Goal: Information Seeking & Learning: Learn about a topic

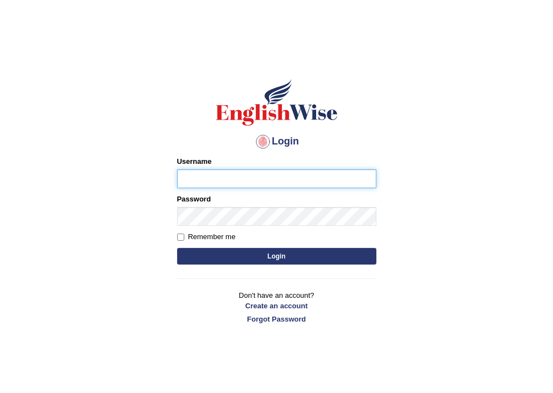
click at [202, 182] on input "Username" at bounding box center [276, 178] width 199 height 19
type input "Badmaarag"
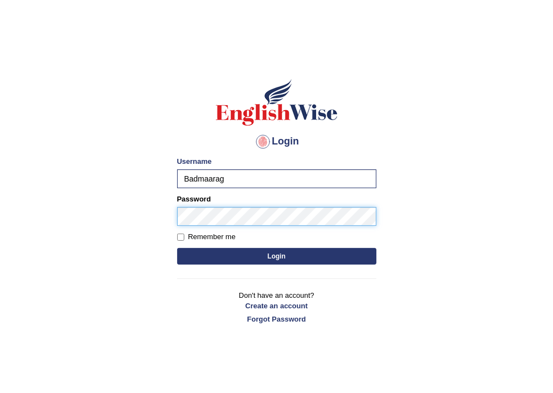
click at [177, 248] on button "Login" at bounding box center [276, 256] width 199 height 17
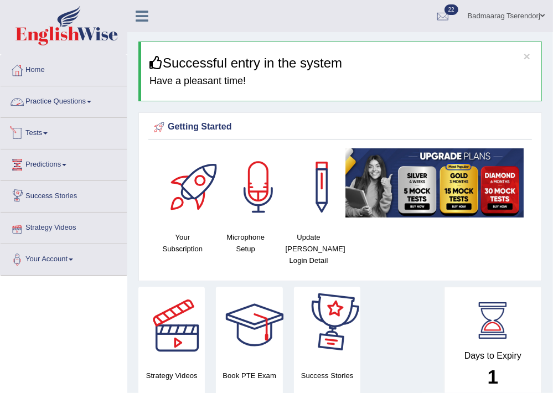
click at [85, 96] on link "Practice Questions" at bounding box center [64, 100] width 126 height 28
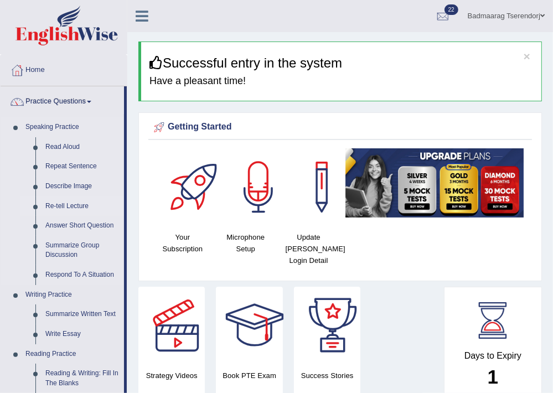
click at [77, 204] on link "Re-tell Lecture" at bounding box center [82, 206] width 84 height 20
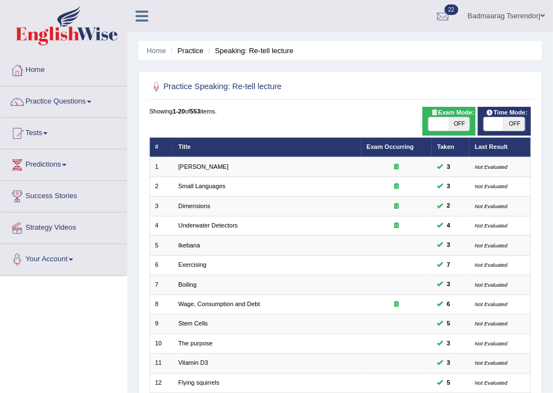
click at [463, 126] on span "OFF" at bounding box center [459, 123] width 20 height 13
checkbox input "true"
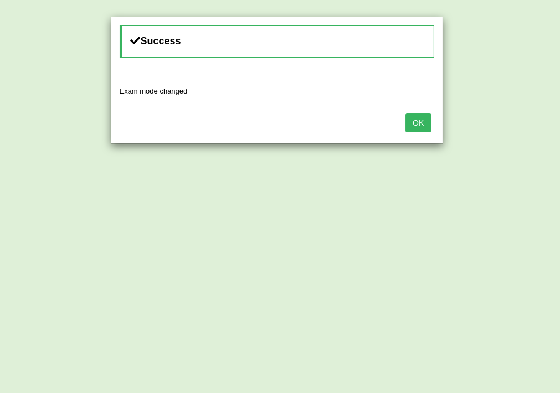
click at [414, 121] on button "OK" at bounding box center [417, 122] width 25 height 19
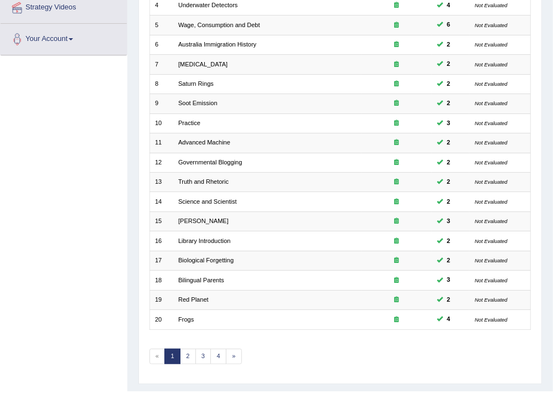
scroll to position [244, 0]
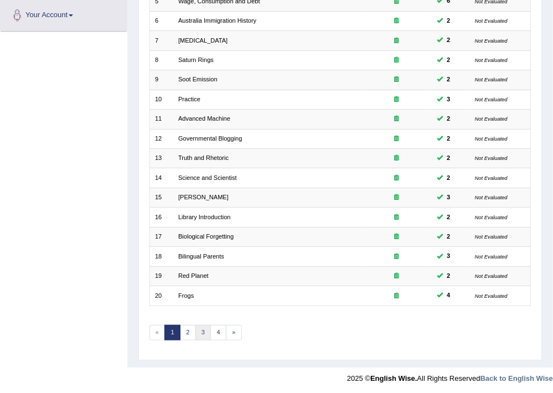
click at [203, 326] on link "3" at bounding box center [203, 332] width 16 height 15
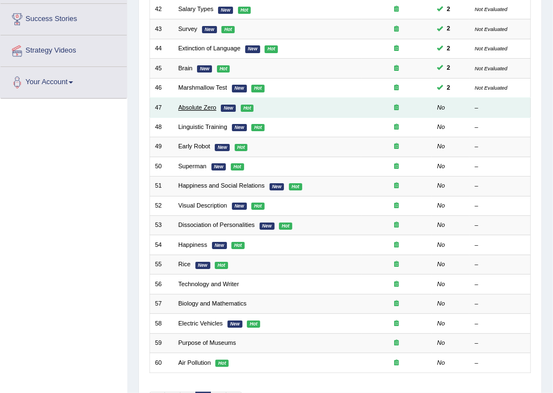
click at [204, 108] on link "Absolute Zero" at bounding box center [197, 107] width 38 height 7
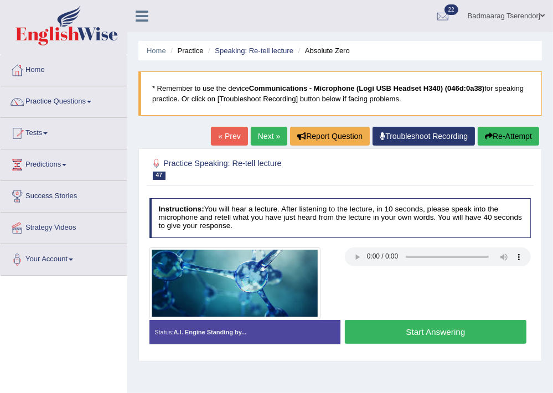
click at [392, 330] on button "Start Answering" at bounding box center [436, 332] width 182 height 24
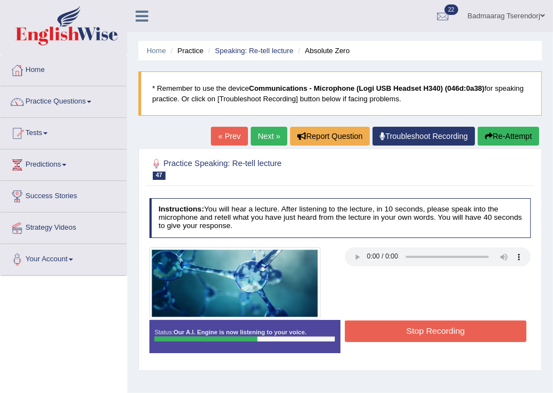
click at [393, 326] on button "Stop Recording" at bounding box center [436, 331] width 182 height 22
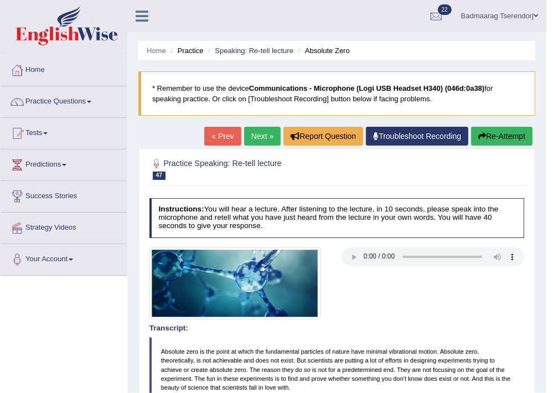
click at [514, 131] on button "Re-Attempt" at bounding box center [501, 136] width 61 height 19
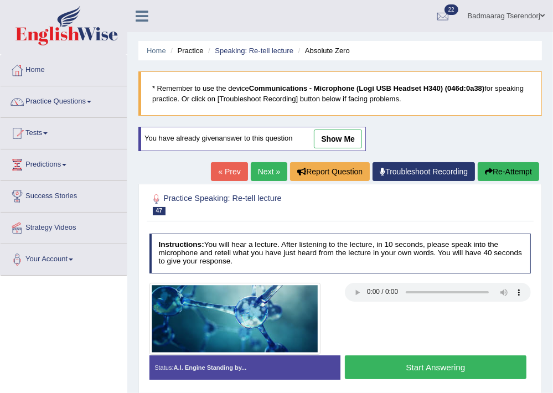
click at [374, 371] on button "Start Answering" at bounding box center [436, 367] width 182 height 24
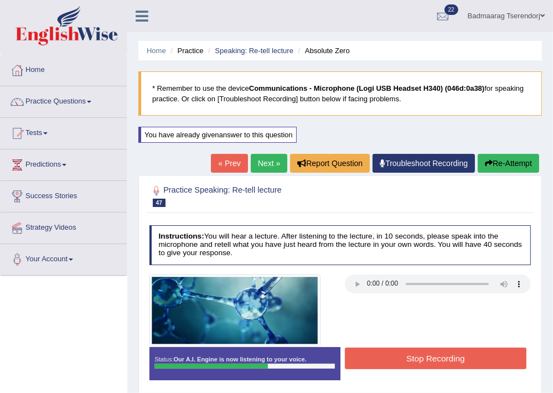
click at [505, 359] on button "Stop Recording" at bounding box center [436, 359] width 182 height 22
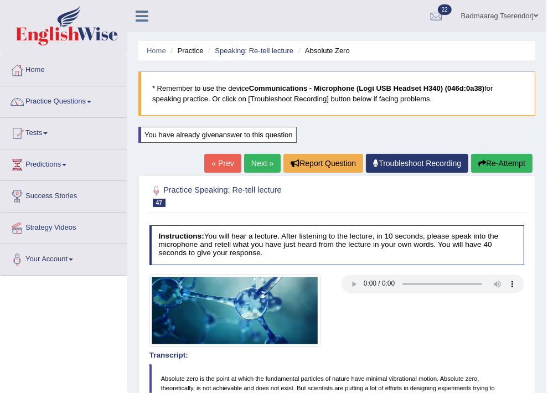
click at [258, 162] on link "Next »" at bounding box center [262, 163] width 37 height 19
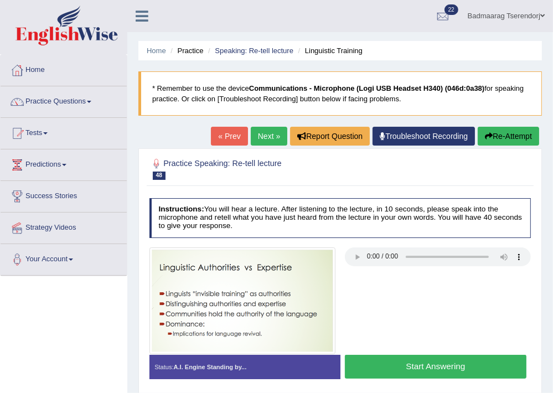
click at [394, 363] on button "Start Answering" at bounding box center [436, 367] width 182 height 24
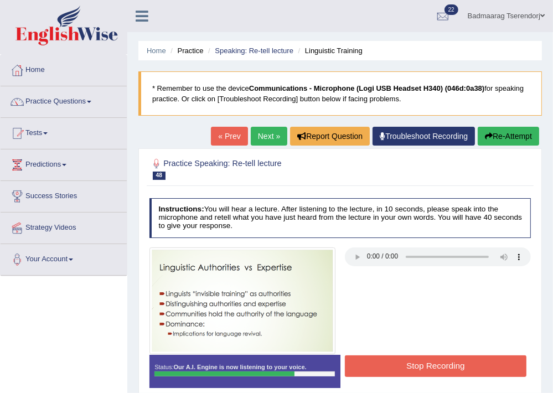
click at [388, 364] on button "Stop Recording" at bounding box center [436, 366] width 182 height 22
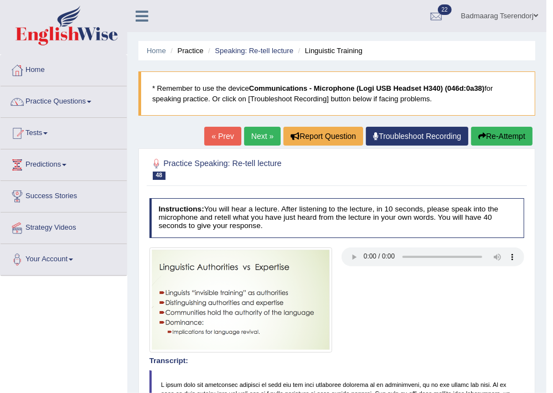
click at [501, 139] on button "Re-Attempt" at bounding box center [501, 136] width 61 height 19
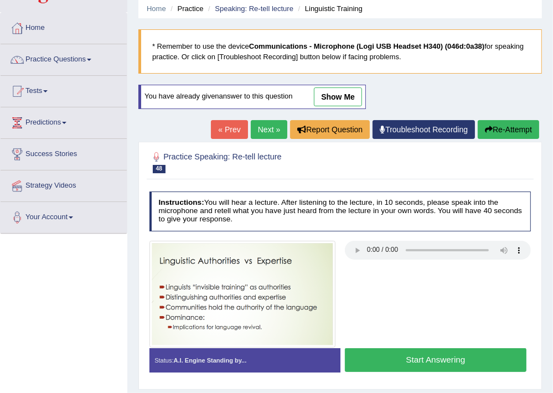
scroll to position [59, 0]
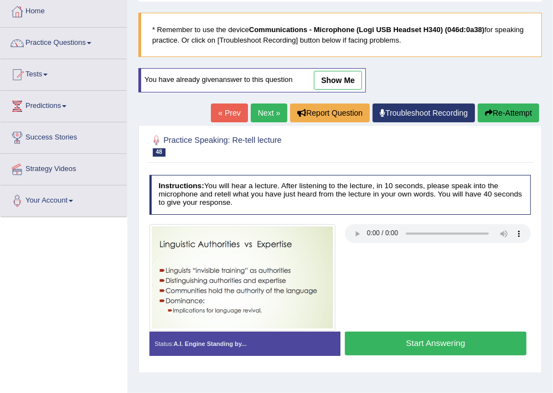
click at [396, 344] on button "Start Answering" at bounding box center [436, 344] width 182 height 24
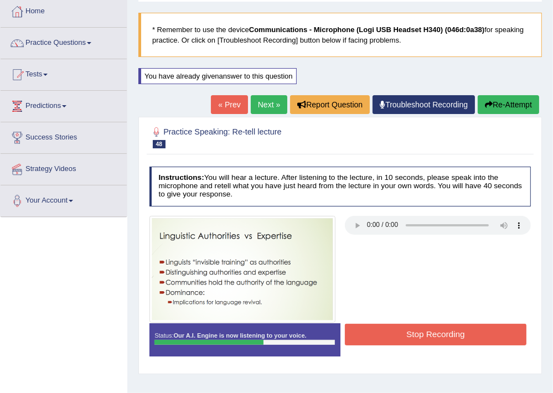
click at [391, 330] on button "Stop Recording" at bounding box center [436, 335] width 182 height 22
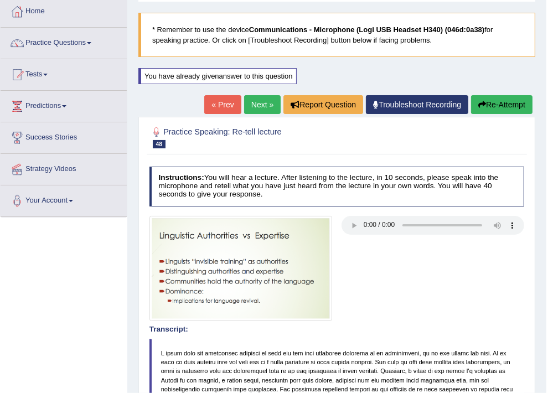
click at [255, 101] on link "Next »" at bounding box center [262, 104] width 37 height 19
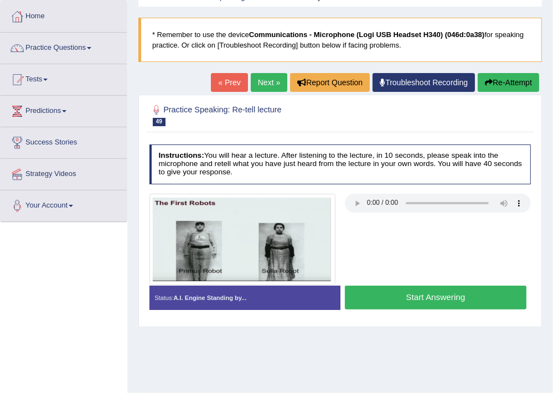
scroll to position [59, 0]
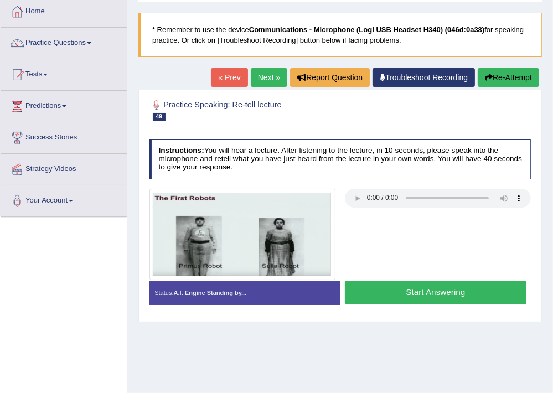
click at [388, 294] on button "Start Answering" at bounding box center [436, 293] width 182 height 24
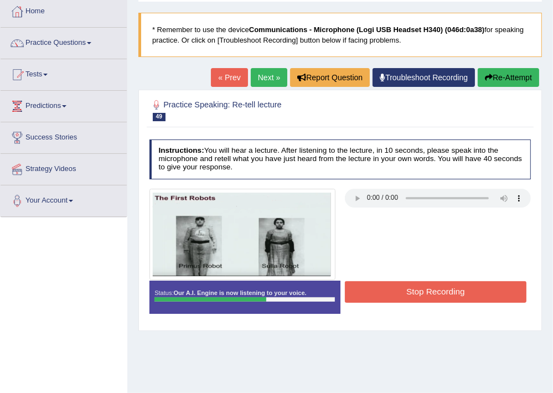
click at [389, 290] on button "Stop Recording" at bounding box center [436, 292] width 182 height 22
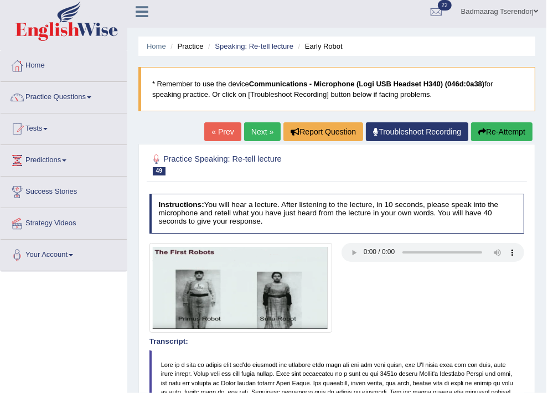
scroll to position [0, 0]
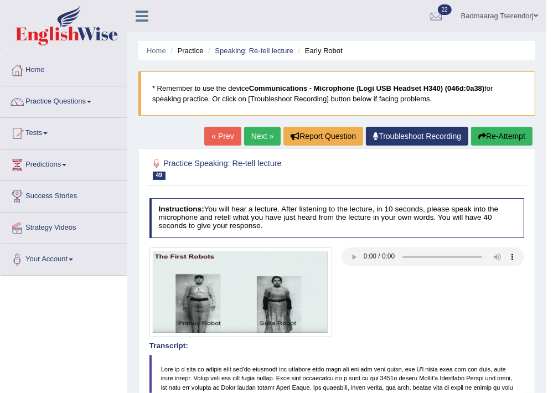
click at [506, 137] on button "Re-Attempt" at bounding box center [501, 136] width 61 height 19
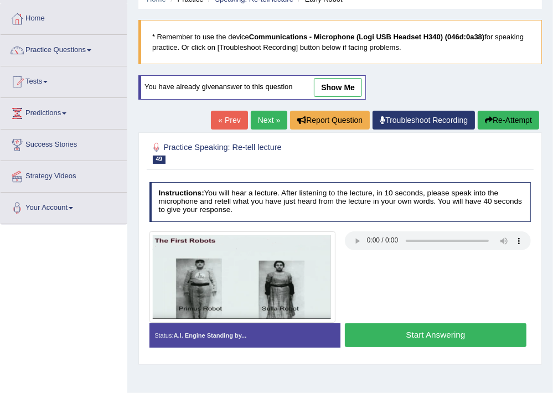
scroll to position [177, 0]
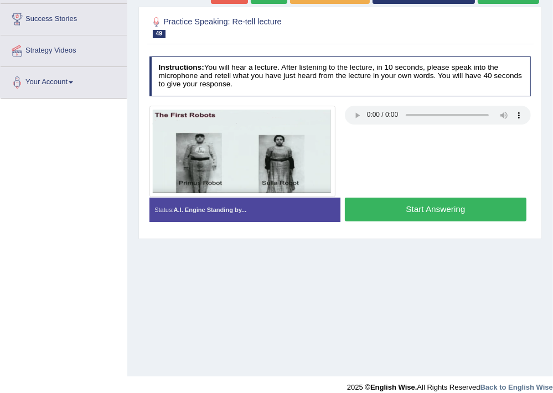
click at [388, 216] on button "Start Answering" at bounding box center [436, 210] width 182 height 24
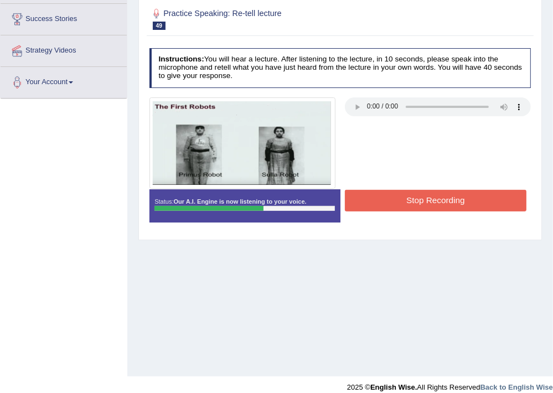
click at [427, 195] on button "Stop Recording" at bounding box center [436, 201] width 182 height 22
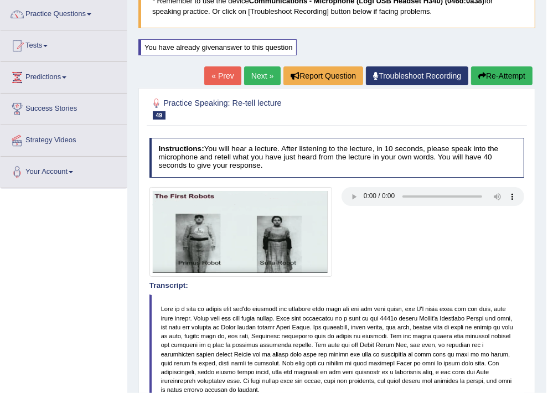
scroll to position [86, 0]
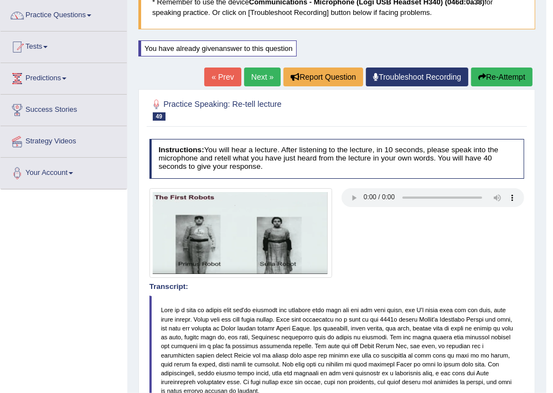
click at [265, 76] on link "Next »" at bounding box center [262, 77] width 37 height 19
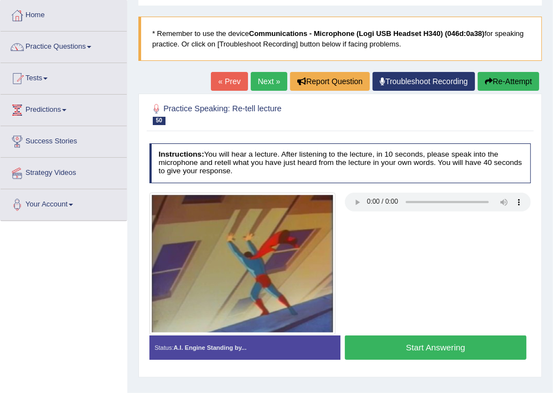
scroll to position [118, 0]
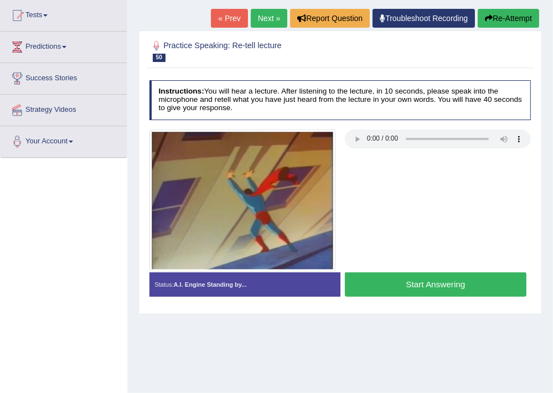
click at [394, 283] on button "Start Answering" at bounding box center [436, 284] width 182 height 24
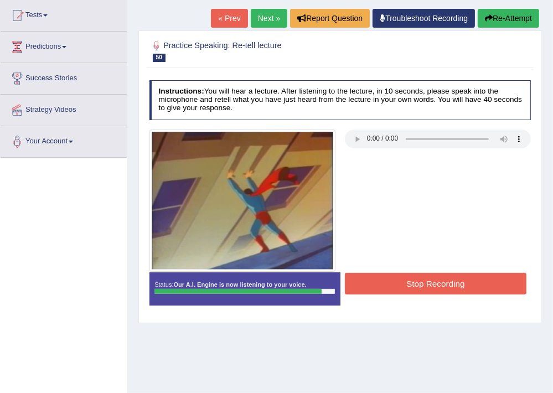
click at [394, 283] on button "Stop Recording" at bounding box center [436, 284] width 182 height 22
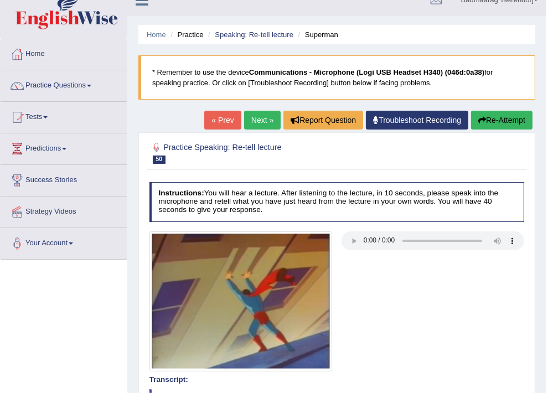
scroll to position [0, 0]
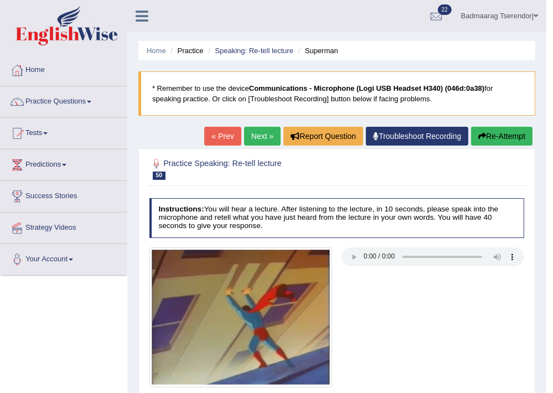
click at [256, 135] on link "Next »" at bounding box center [262, 136] width 37 height 19
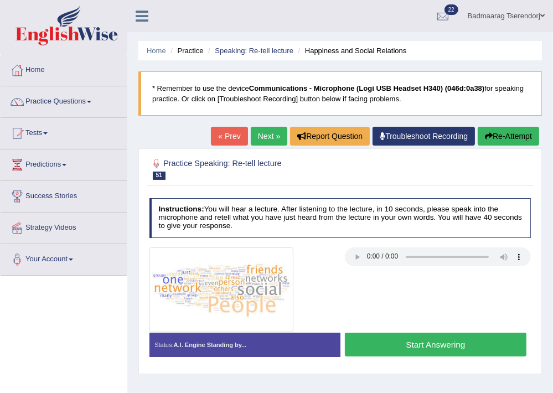
click at [548, 292] on div "Home Practice Speaking: Re-tell lecture Happiness and Social Relations * Rememb…" at bounding box center [340, 277] width 426 height 554
click at [487, 346] on button "Start Answering" at bounding box center [436, 345] width 182 height 24
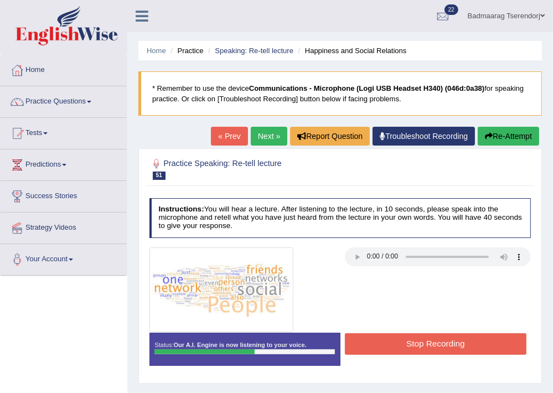
click at [472, 339] on button "Stop Recording" at bounding box center [436, 344] width 182 height 22
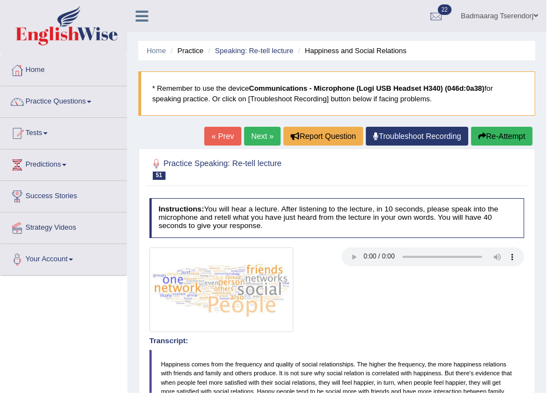
click at [257, 130] on link "Next »" at bounding box center [262, 136] width 37 height 19
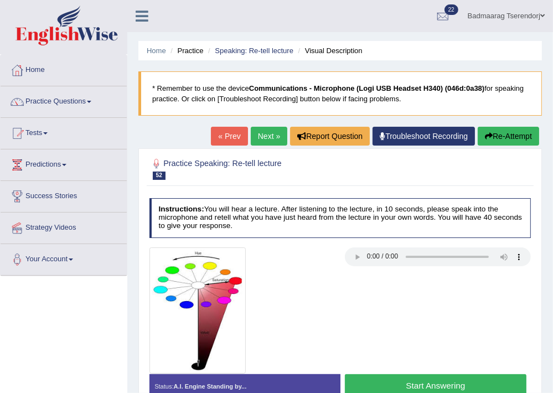
click at [368, 382] on button "Start Answering" at bounding box center [436, 386] width 182 height 24
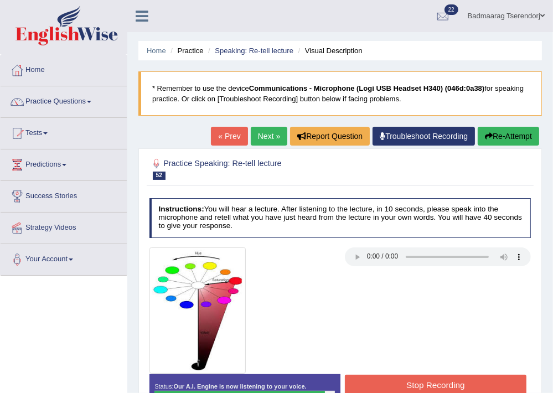
click at [396, 379] on button "Stop Recording" at bounding box center [436, 386] width 182 height 22
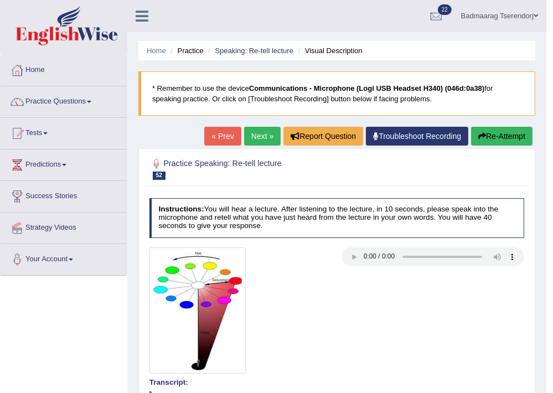
click at [506, 135] on button "Re-Attempt" at bounding box center [501, 136] width 61 height 19
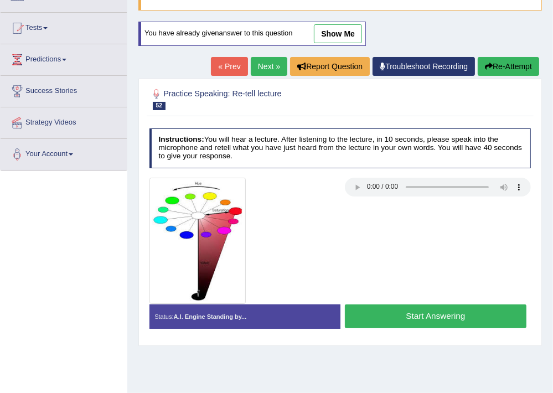
scroll to position [188, 0]
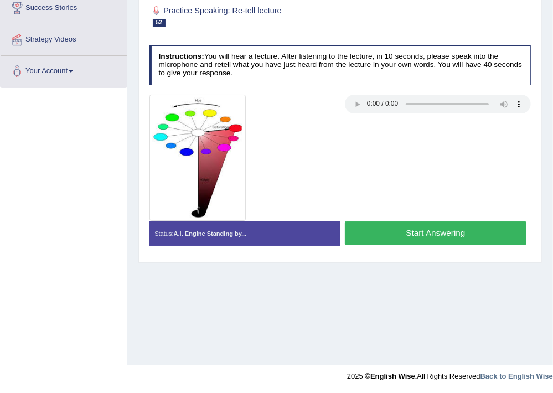
click at [394, 236] on button "Start Answering" at bounding box center [436, 233] width 182 height 24
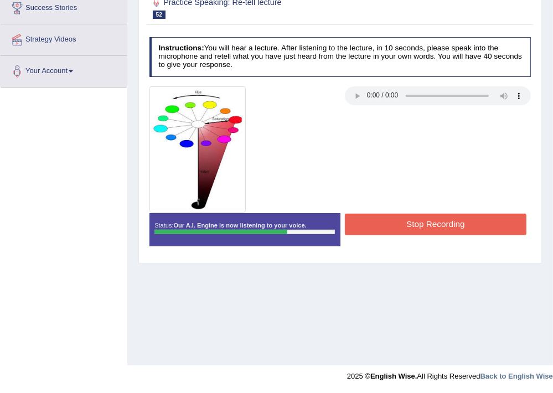
click at [396, 219] on button "Stop Recording" at bounding box center [436, 225] width 182 height 22
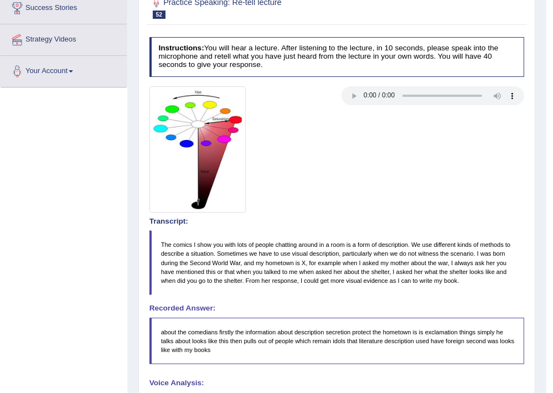
scroll to position [0, 0]
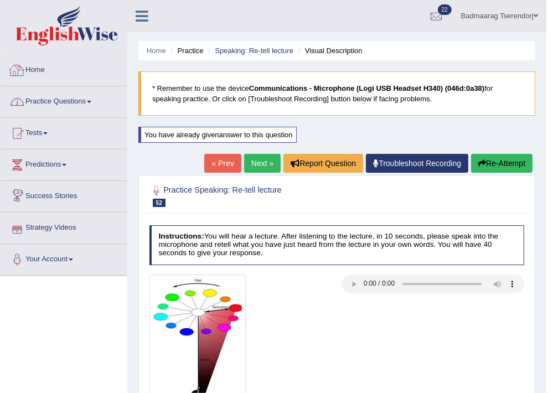
click at [73, 104] on link "Practice Questions" at bounding box center [64, 100] width 126 height 28
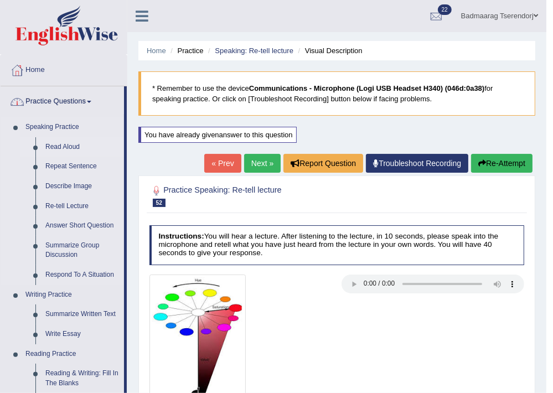
click at [64, 148] on link "Read Aloud" at bounding box center [82, 147] width 84 height 20
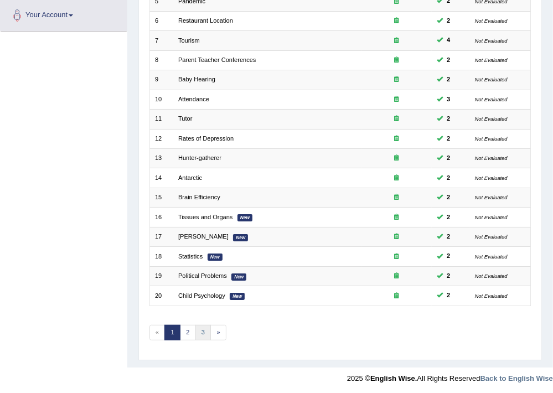
click at [205, 332] on link "3" at bounding box center [203, 332] width 16 height 15
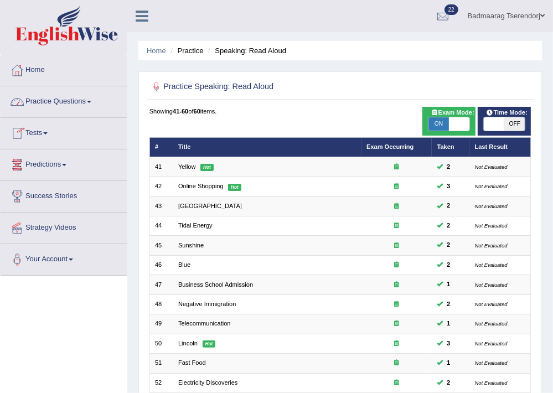
click at [83, 95] on link "Practice Questions" at bounding box center [64, 100] width 126 height 28
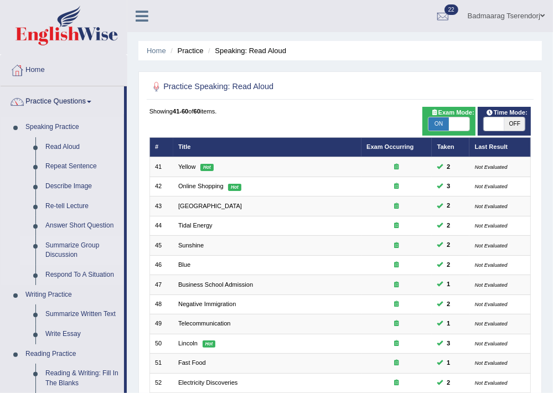
click at [73, 252] on link "Summarize Group Discussion" at bounding box center [82, 250] width 84 height 29
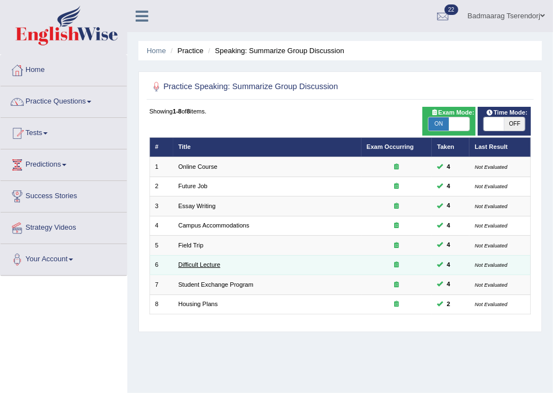
click at [192, 266] on link "Difficult Lecture" at bounding box center [199, 264] width 42 height 7
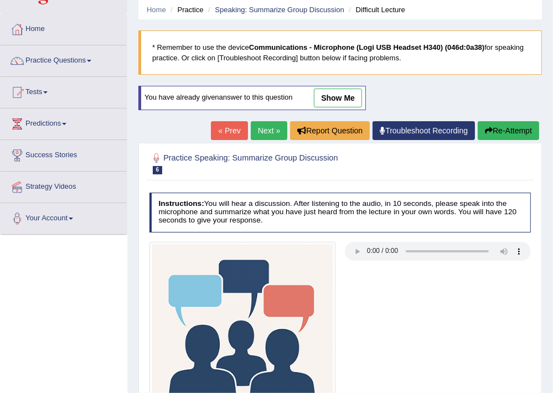
scroll to position [118, 0]
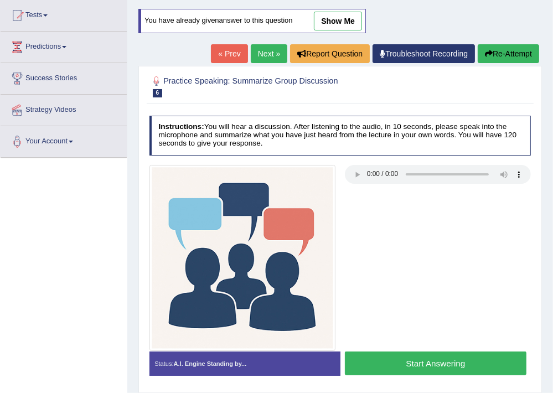
click at [389, 370] on button "Start Answering" at bounding box center [436, 363] width 182 height 24
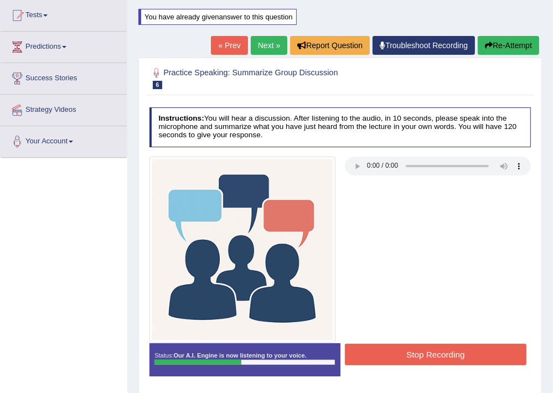
click at [496, 344] on button "Stop Recording" at bounding box center [436, 355] width 182 height 22
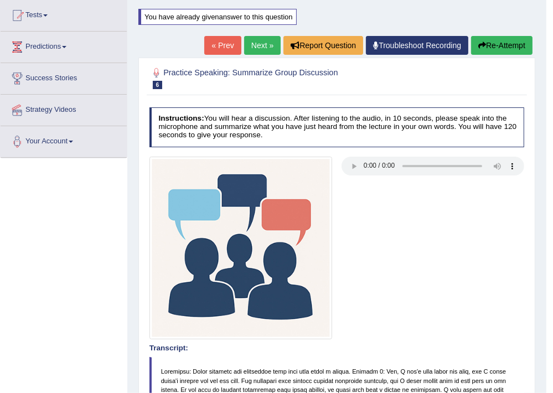
click at [261, 43] on link "Next »" at bounding box center [262, 45] width 37 height 19
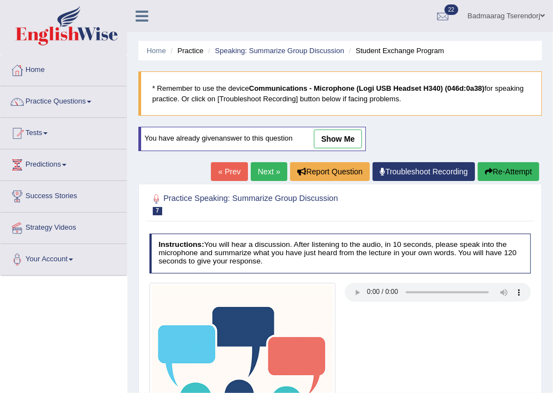
scroll to position [188, 0]
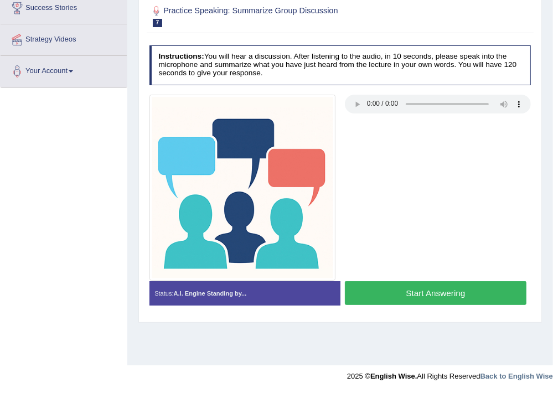
click at [392, 286] on button "Start Answering" at bounding box center [436, 293] width 182 height 24
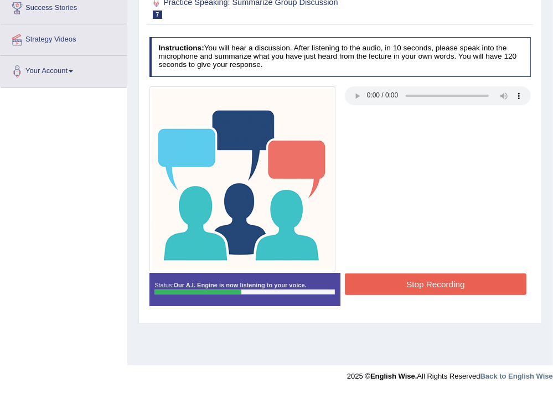
click at [381, 274] on button "Stop Recording" at bounding box center [436, 284] width 182 height 22
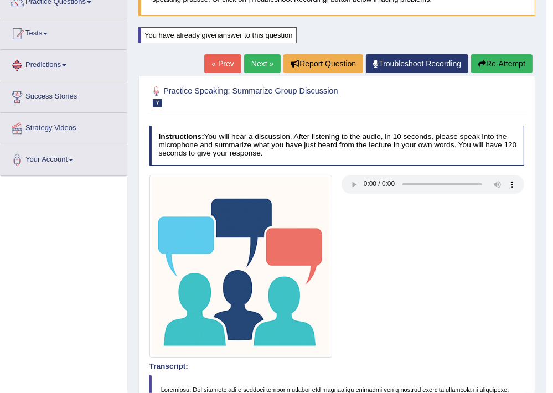
scroll to position [0, 0]
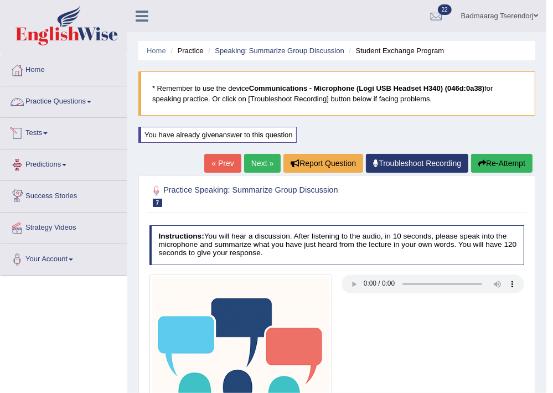
click at [76, 99] on link "Practice Questions" at bounding box center [64, 100] width 126 height 28
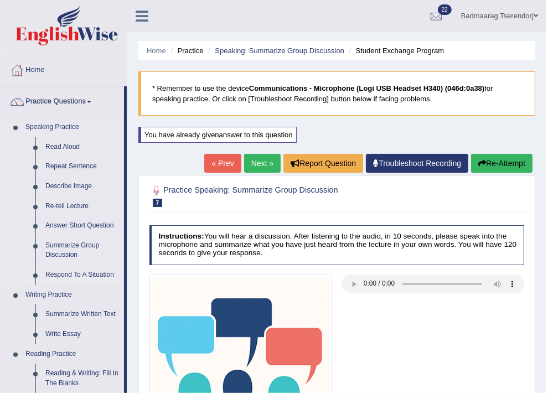
click at [93, 276] on link "Respond To A Situation" at bounding box center [82, 275] width 84 height 20
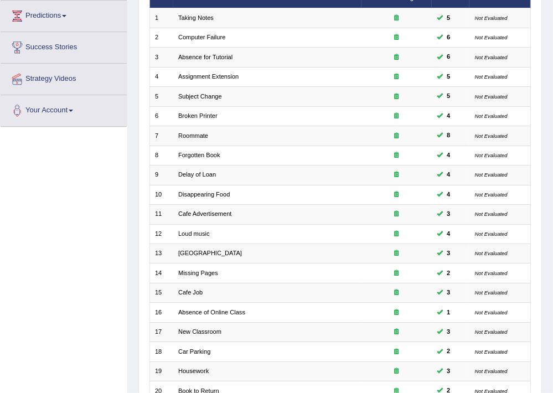
scroll to position [244, 0]
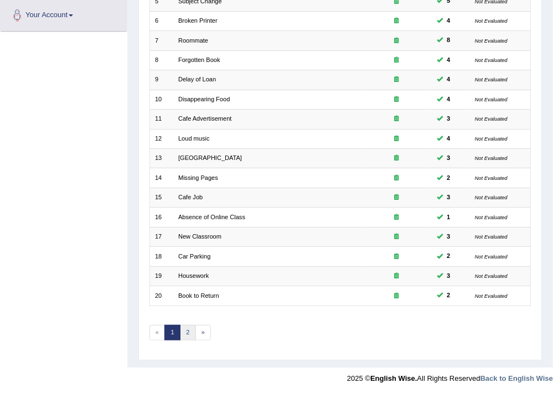
click at [187, 335] on link "2" at bounding box center [188, 332] width 16 height 15
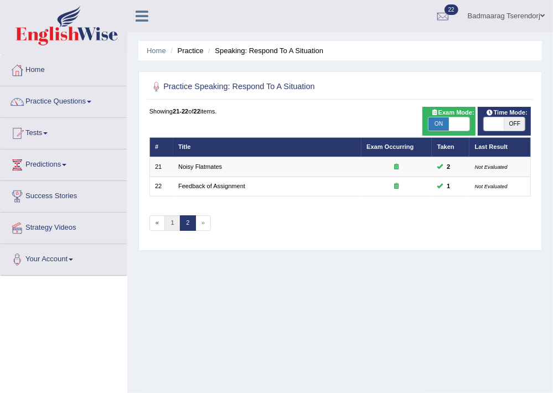
click at [172, 225] on link "1" at bounding box center [172, 222] width 16 height 15
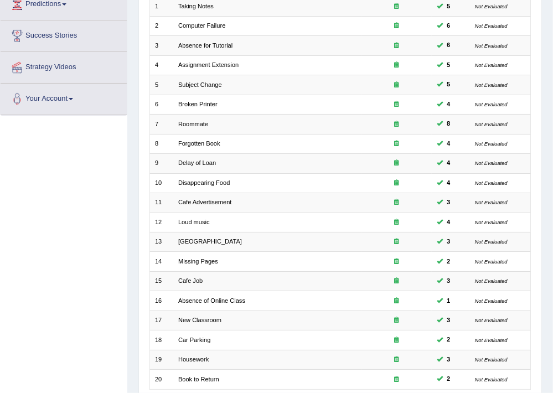
scroll to position [177, 0]
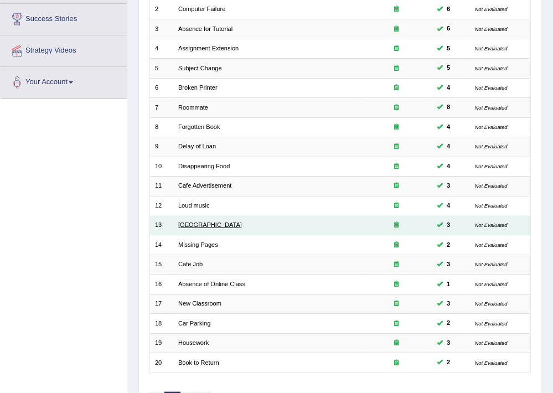
click at [188, 225] on link "[GEOGRAPHIC_DATA]" at bounding box center [210, 224] width 64 height 7
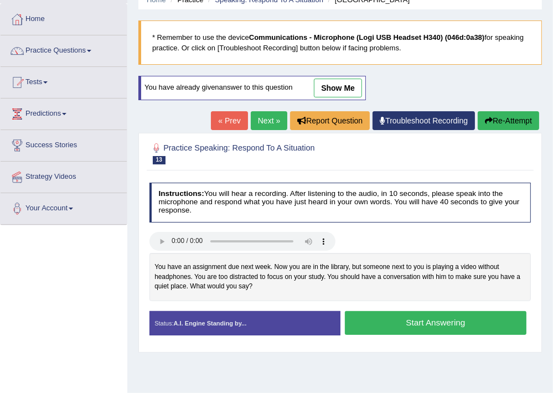
scroll to position [59, 0]
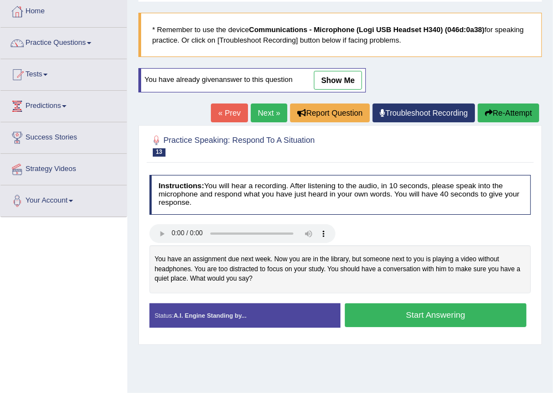
click at [386, 313] on button "Start Answering" at bounding box center [436, 315] width 182 height 24
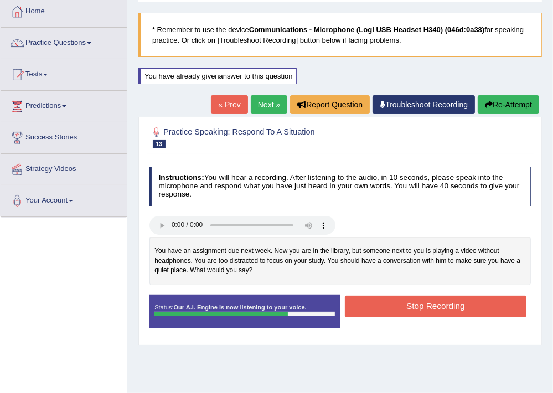
click at [408, 312] on button "Stop Recording" at bounding box center [436, 307] width 182 height 22
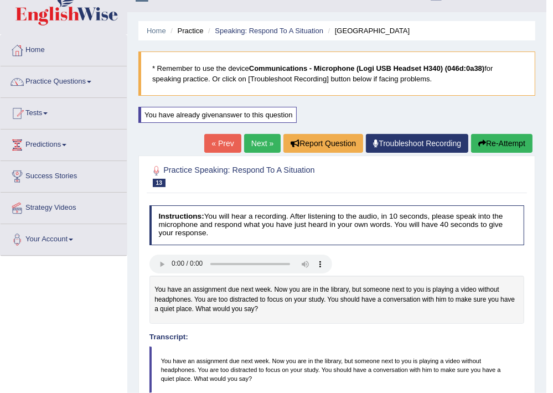
scroll to position [0, 0]
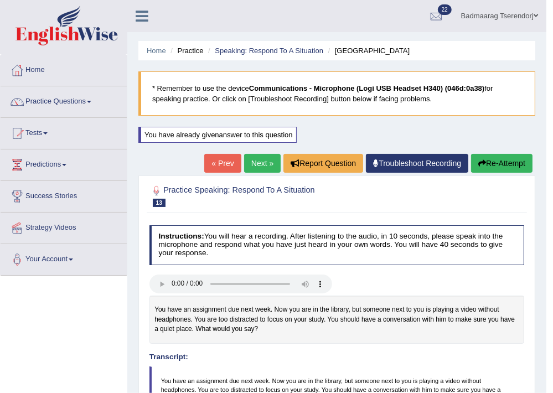
click at [503, 166] on button "Re-Attempt" at bounding box center [501, 163] width 61 height 19
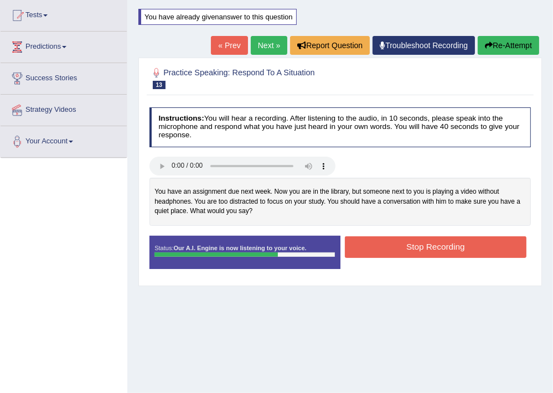
click at [392, 248] on button "Stop Recording" at bounding box center [436, 247] width 182 height 22
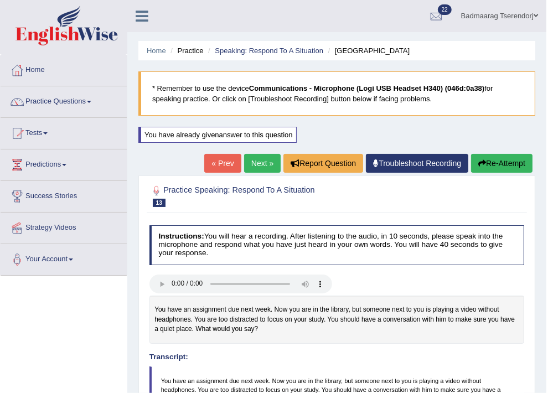
click at [252, 162] on link "Next »" at bounding box center [262, 163] width 37 height 19
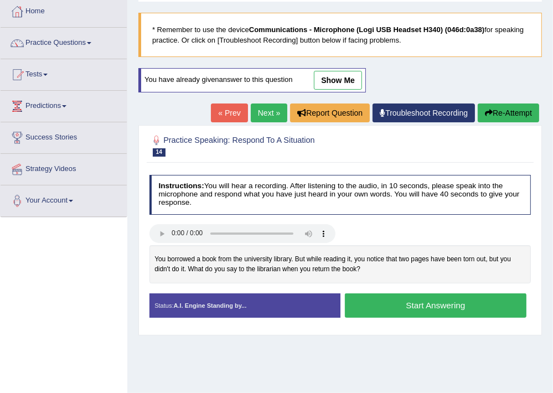
click at [363, 304] on button "Start Answering" at bounding box center [436, 305] width 182 height 24
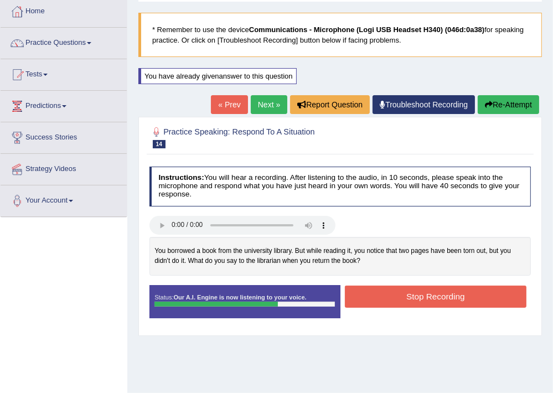
click at [397, 296] on button "Stop Recording" at bounding box center [436, 297] width 182 height 22
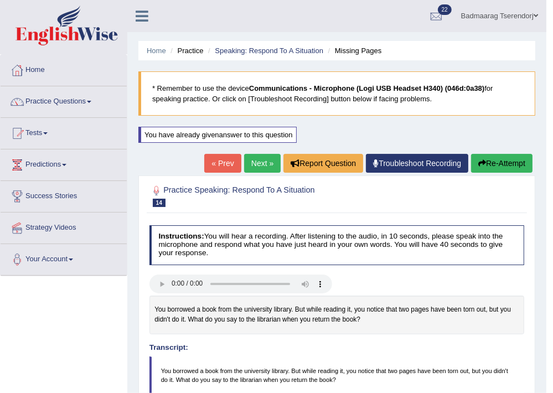
click at [503, 162] on button "Re-Attempt" at bounding box center [501, 163] width 61 height 19
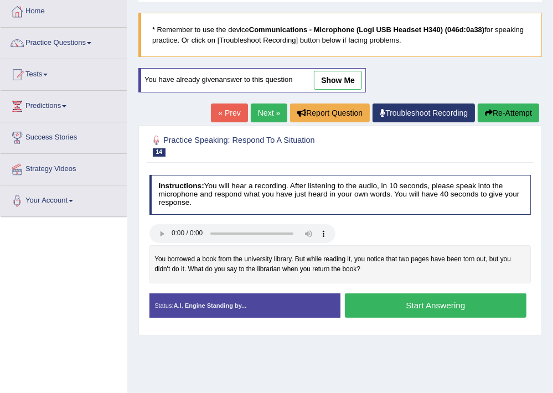
scroll to position [59, 0]
click at [376, 299] on button "Start Answering" at bounding box center [436, 305] width 182 height 24
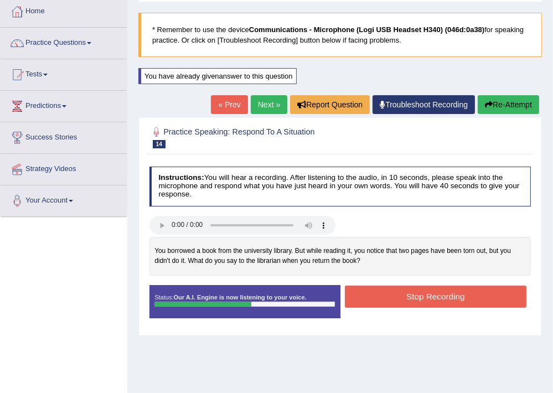
click at [385, 296] on button "Stop Recording" at bounding box center [436, 297] width 182 height 22
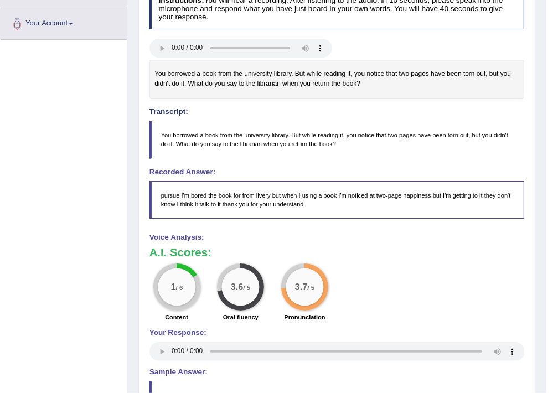
scroll to position [0, 0]
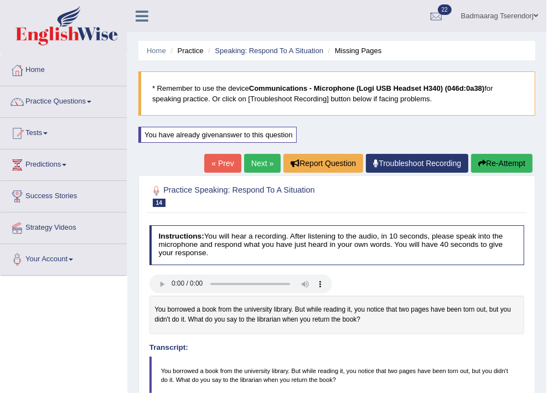
click at [254, 164] on link "Next »" at bounding box center [262, 163] width 37 height 19
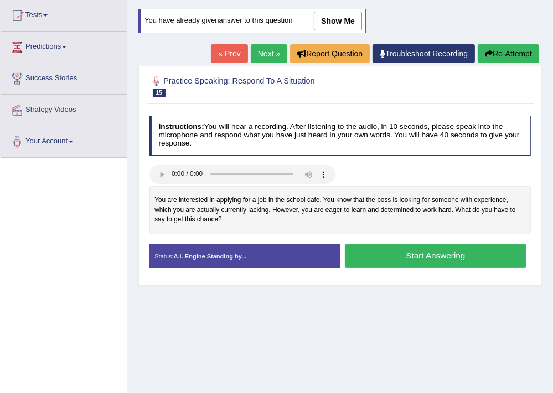
click at [379, 257] on button "Start Answering" at bounding box center [436, 256] width 182 height 24
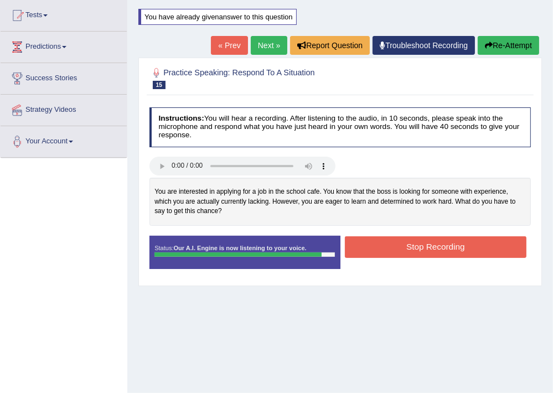
click at [394, 244] on button "Stop Recording" at bounding box center [436, 247] width 182 height 22
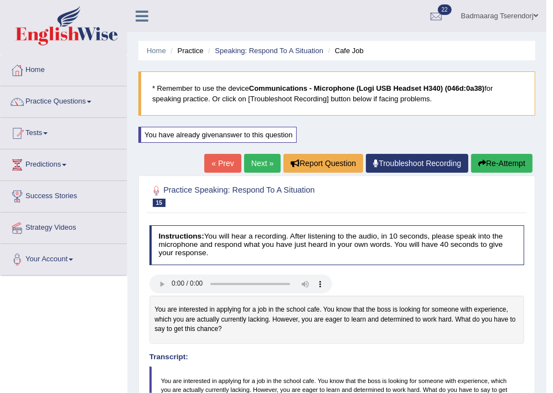
click at [514, 160] on button "Re-Attempt" at bounding box center [501, 163] width 61 height 19
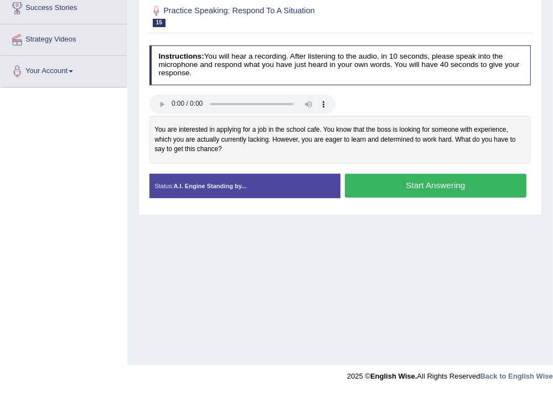
click at [388, 185] on button "Start Answering" at bounding box center [436, 186] width 182 height 24
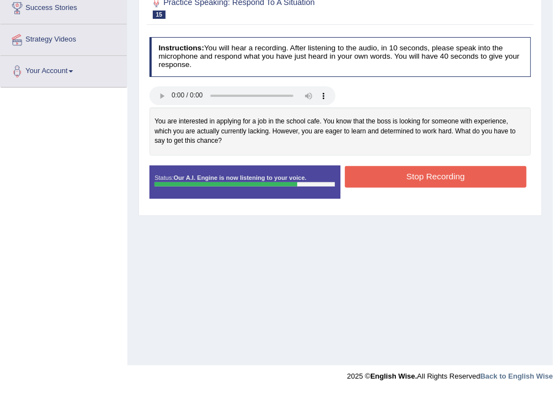
click at [381, 172] on button "Stop Recording" at bounding box center [436, 177] width 182 height 22
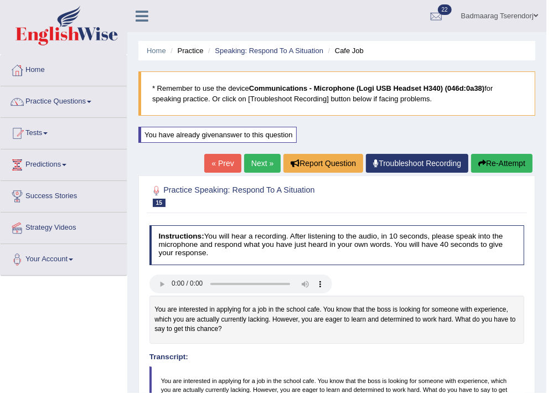
click at [251, 162] on link "Next »" at bounding box center [262, 163] width 37 height 19
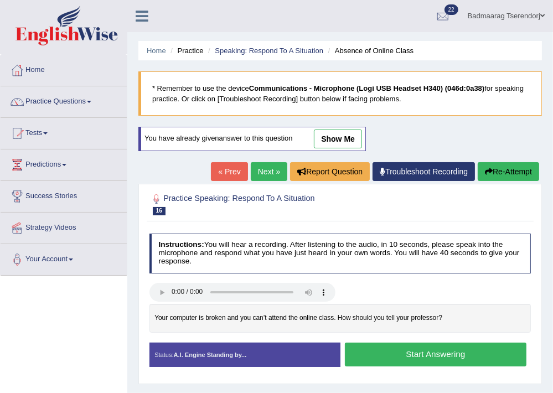
click at [389, 355] on button "Start Answering" at bounding box center [436, 355] width 182 height 24
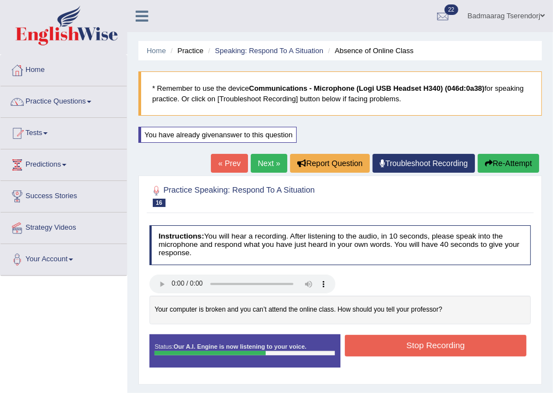
click at [379, 348] on button "Stop Recording" at bounding box center [436, 346] width 182 height 22
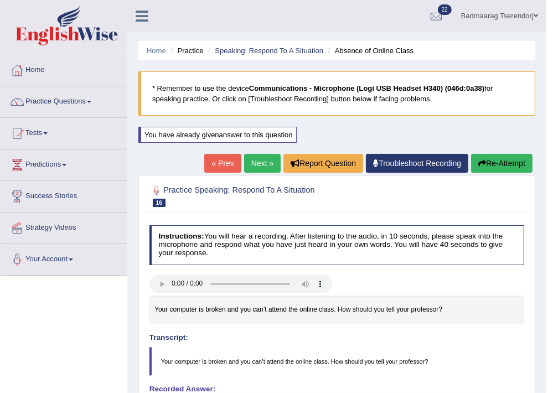
click at [256, 159] on link "Next »" at bounding box center [262, 163] width 37 height 19
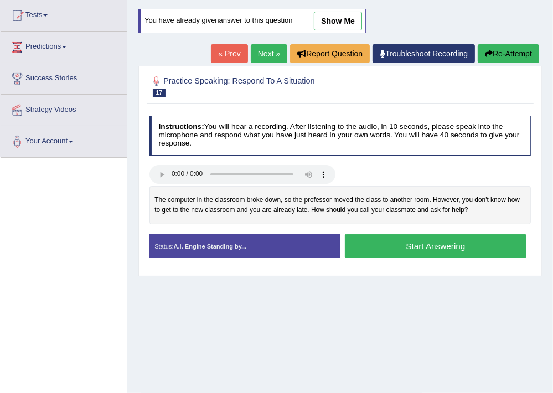
click at [381, 241] on button "Start Answering" at bounding box center [436, 246] width 182 height 24
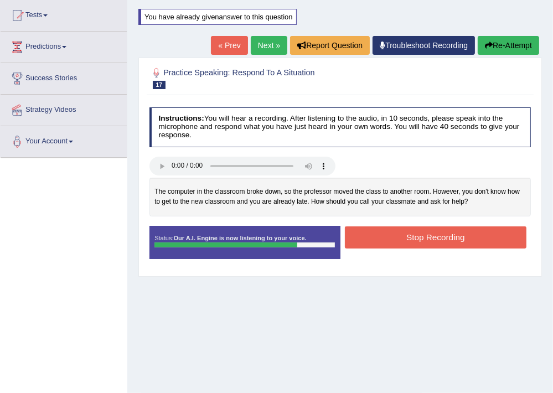
click at [382, 241] on button "Stop Recording" at bounding box center [436, 237] width 182 height 22
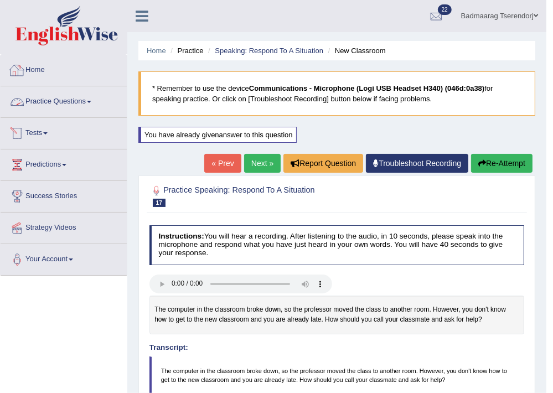
click at [64, 97] on link "Practice Questions" at bounding box center [64, 100] width 126 height 28
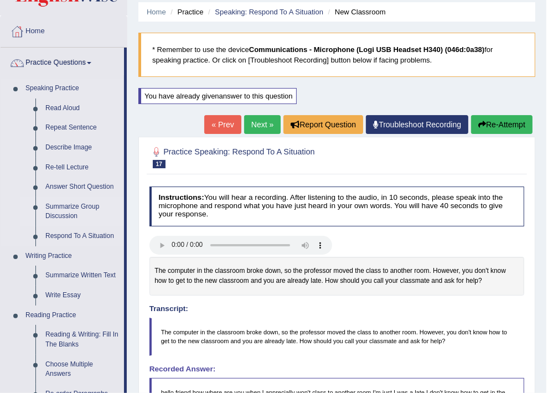
scroll to position [59, 0]
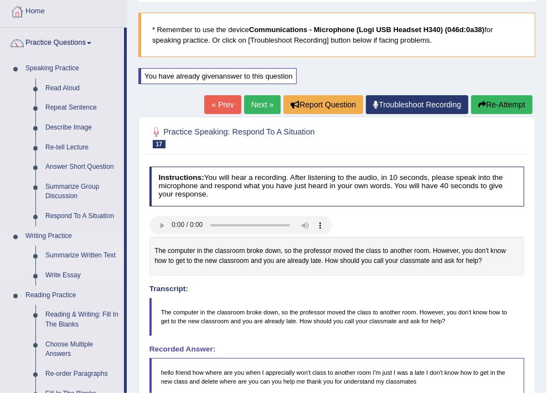
click at [86, 256] on link "Summarize Written Text" at bounding box center [82, 256] width 84 height 20
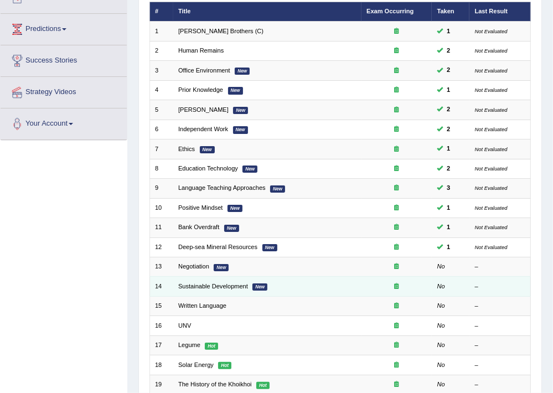
scroll to position [126, 0]
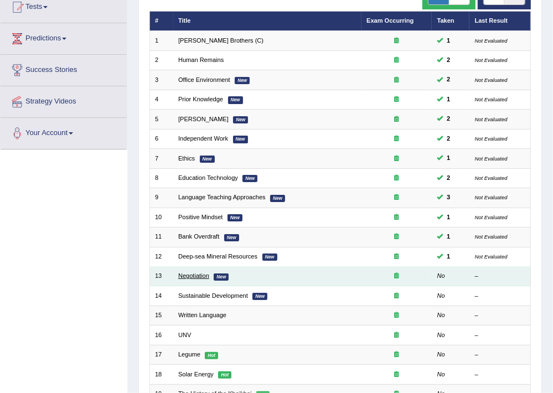
click at [201, 273] on link "Negotiation" at bounding box center [193, 275] width 31 height 7
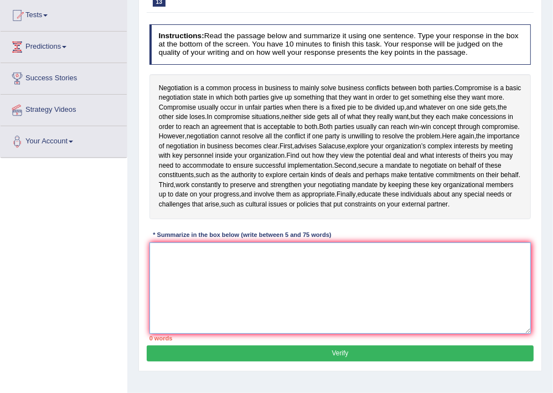
click at [237, 271] on textarea at bounding box center [340, 287] width 382 height 91
click at [418, 283] on textarea at bounding box center [340, 287] width 382 height 91
type textarea "n"
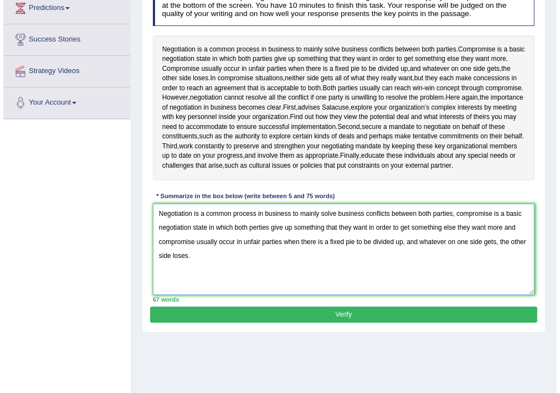
scroll to position [177, 0]
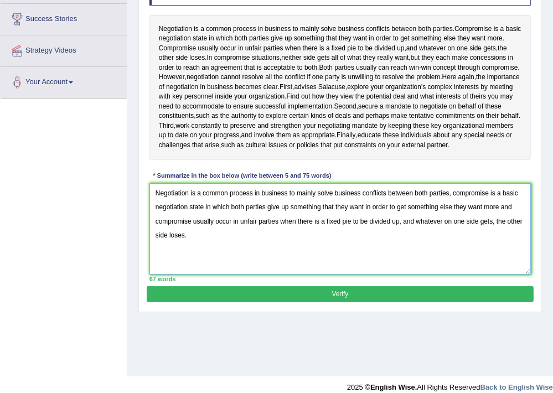
type textarea "Negotiation is a common process in business to mainly solve business conflicts …"
click at [236, 302] on button "Verify" at bounding box center [340, 294] width 386 height 16
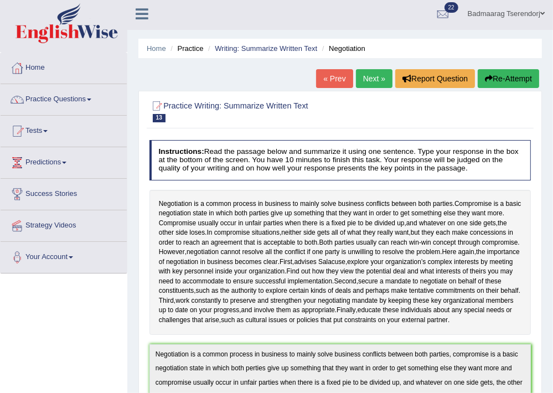
scroll to position [0, 0]
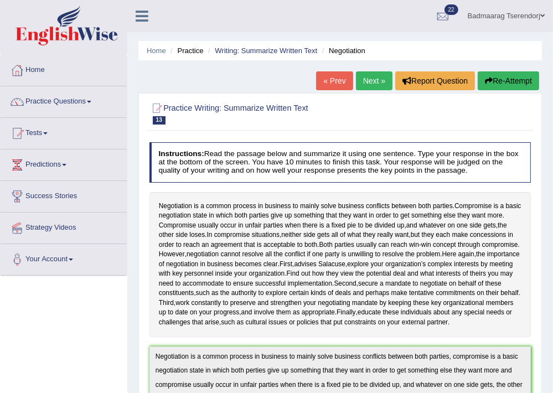
click at [496, 77] on button "Re-Attempt" at bounding box center [508, 80] width 61 height 19
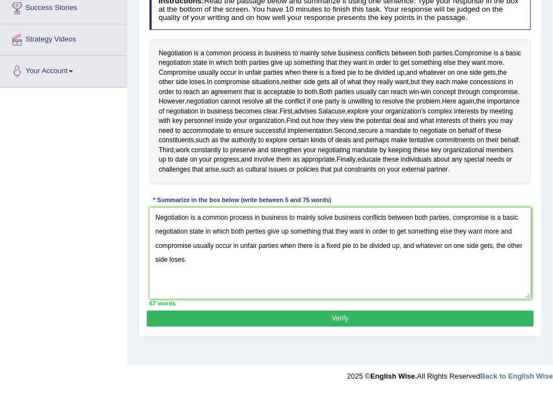
click at [265, 249] on textarea "Negotiation is a common process in business to mainly solve business conflicts …" at bounding box center [340, 253] width 382 height 91
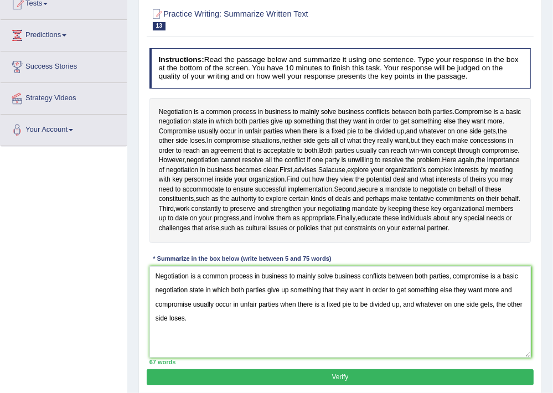
scroll to position [188, 0]
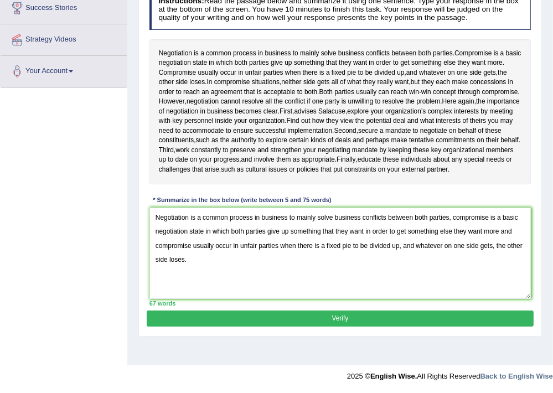
type textarea "Negotiation is a common process in business to mainly solve business conflicts …"
click at [285, 327] on button "Verify" at bounding box center [340, 319] width 386 height 16
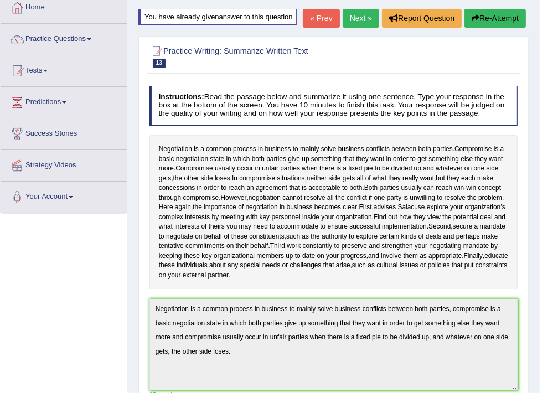
scroll to position [58, 0]
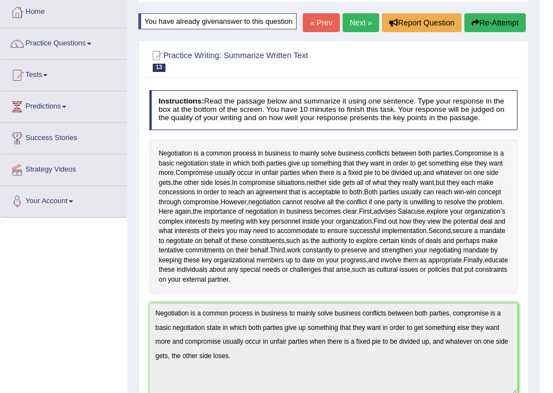
click at [363, 32] on link "Next »" at bounding box center [361, 22] width 37 height 19
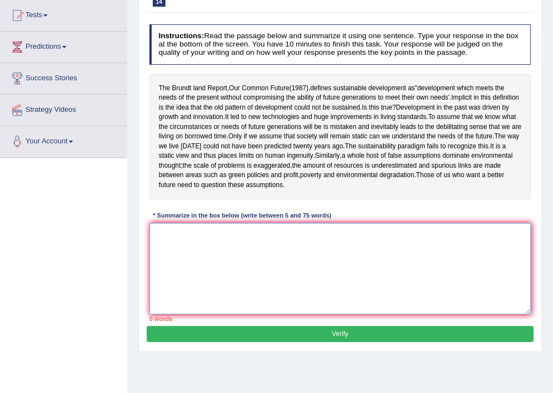
click at [241, 262] on textarea at bounding box center [340, 268] width 382 height 91
type textarea "i"
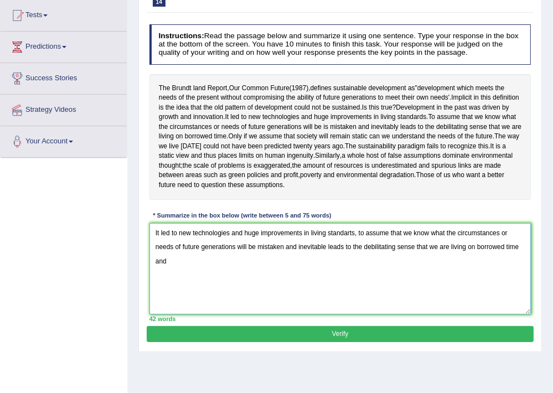
click at [256, 264] on textarea "It led to new technologies and huge improvements in living standarts, to assume…" at bounding box center [340, 268] width 382 height 91
click at [220, 285] on textarea "It led to new technologies and huge improvements in living standarts, to assume…" at bounding box center [340, 268] width 382 height 91
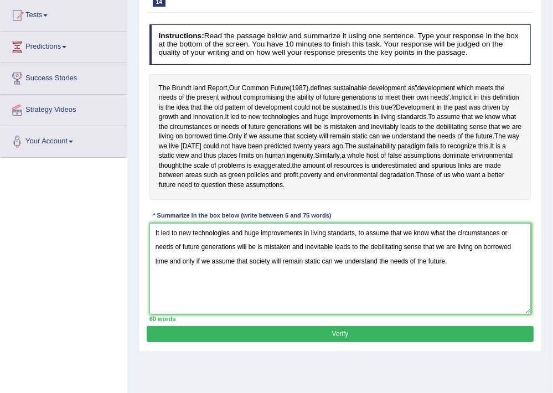
type textarea "It led to new technologies and huge improvements in living standarts, to assume…"
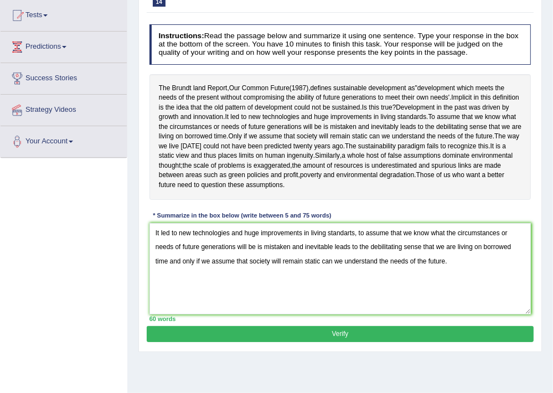
click at [298, 342] on button "Verify" at bounding box center [340, 334] width 386 height 16
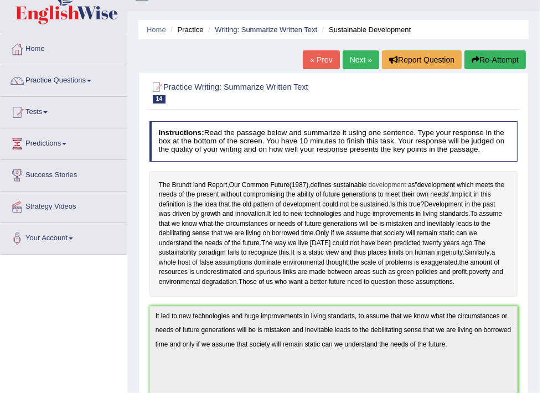
scroll to position [12, 0]
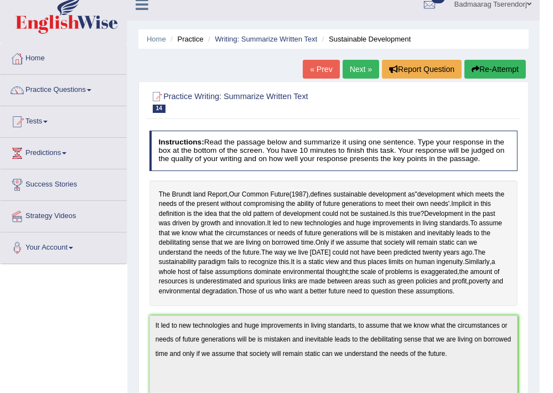
click at [491, 64] on button "Re-Attempt" at bounding box center [494, 69] width 61 height 19
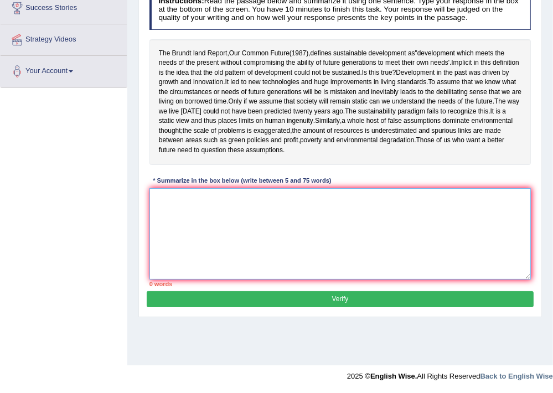
click at [286, 227] on textarea at bounding box center [340, 233] width 382 height 91
paste textarea "It led to new technologies and huge improvements in living standarts, to assume…"
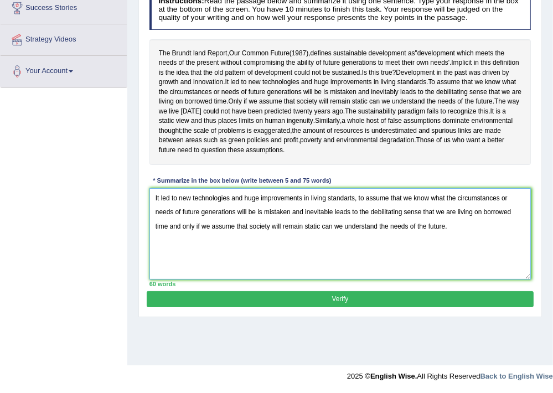
click at [353, 214] on textarea "It led to new technologies and huge improvements in living standarts, to assume…" at bounding box center [340, 233] width 382 height 91
type textarea "It led to new technologies and huge improvements in living standards, to assume…"
click at [383, 307] on button "Verify" at bounding box center [340, 299] width 386 height 16
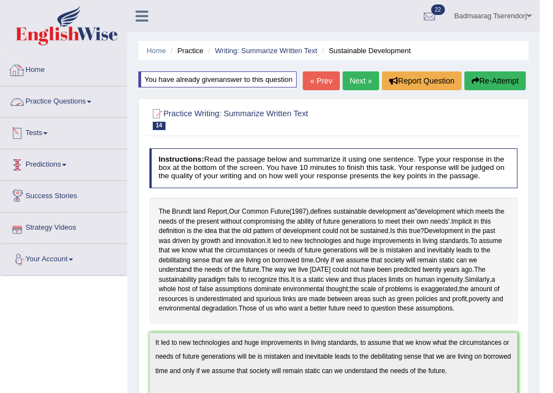
click at [81, 101] on link "Practice Questions" at bounding box center [64, 100] width 126 height 28
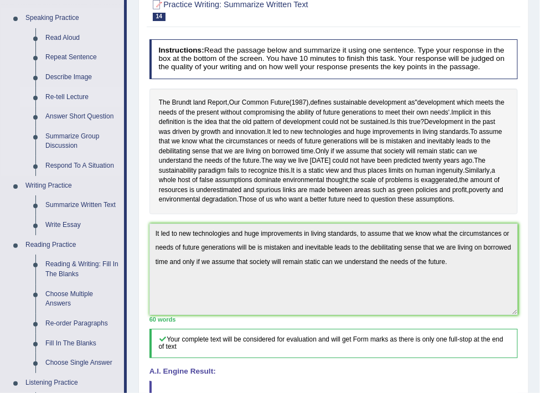
scroll to position [118, 0]
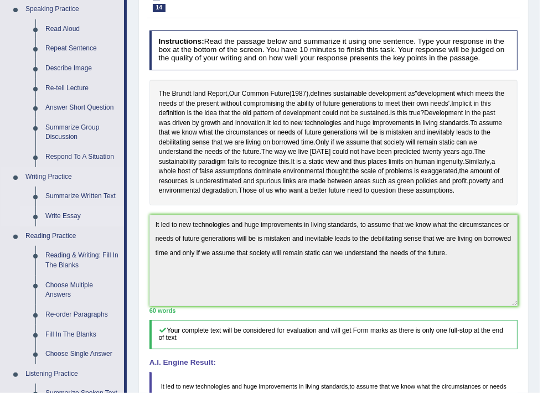
click at [61, 216] on link "Write Essay" at bounding box center [82, 216] width 84 height 20
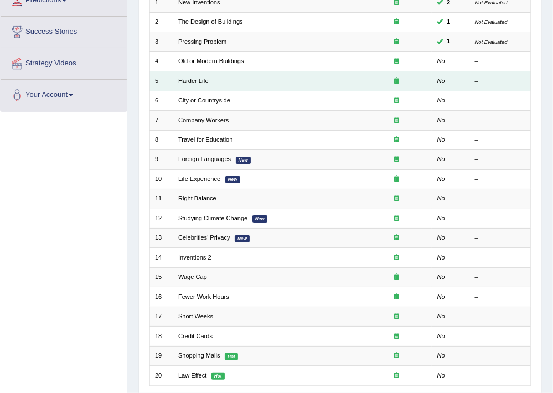
scroll to position [8, 0]
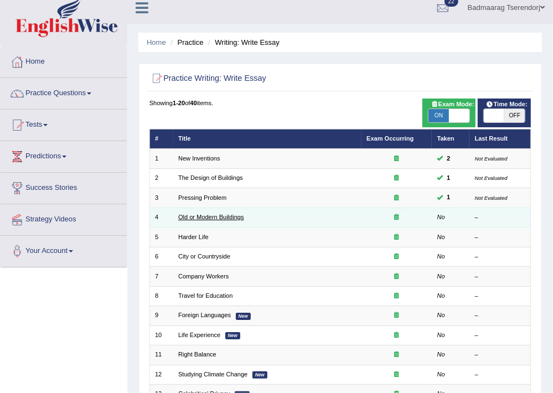
click at [199, 217] on link "Old or Modern Buildings" at bounding box center [211, 217] width 66 height 7
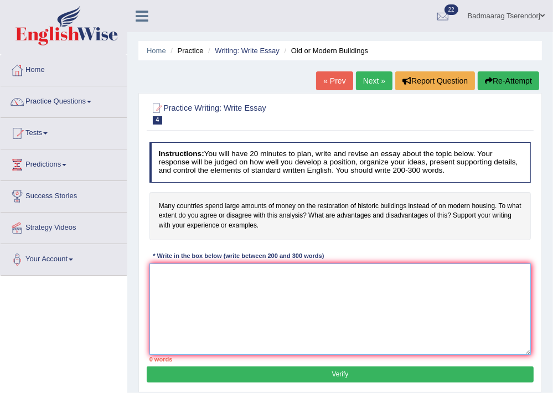
click at [211, 282] on textarea at bounding box center [340, 308] width 382 height 91
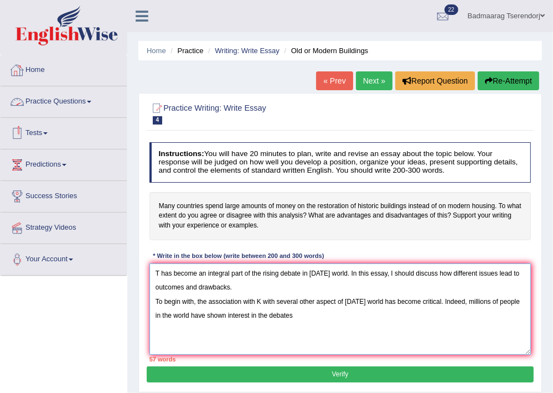
type textarea "T has become an integral part of the rising debate in today's world. In this es…"
click at [66, 94] on link "Practice Questions" at bounding box center [64, 100] width 126 height 28
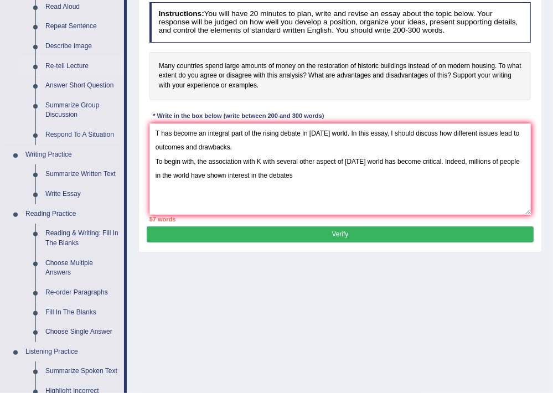
scroll to position [177, 0]
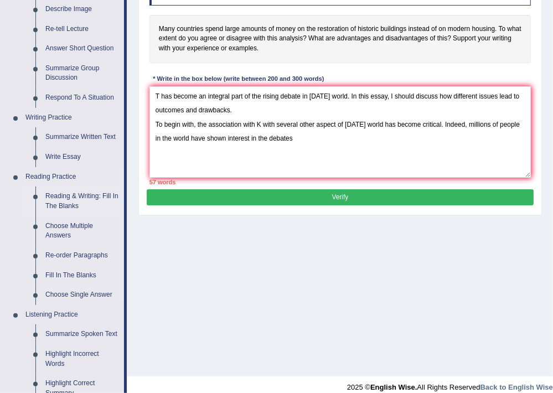
click at [76, 197] on link "Reading & Writing: Fill In The Blanks" at bounding box center [82, 201] width 84 height 29
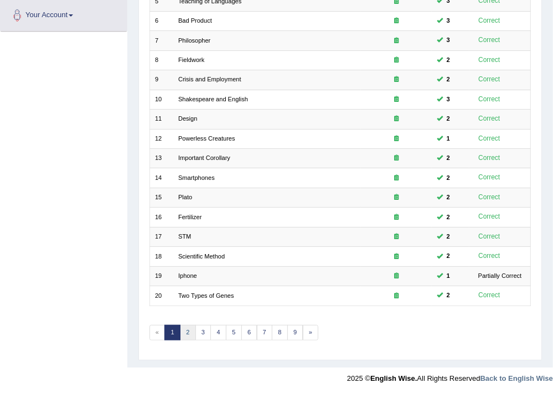
click at [185, 334] on link "2" at bounding box center [188, 332] width 16 height 15
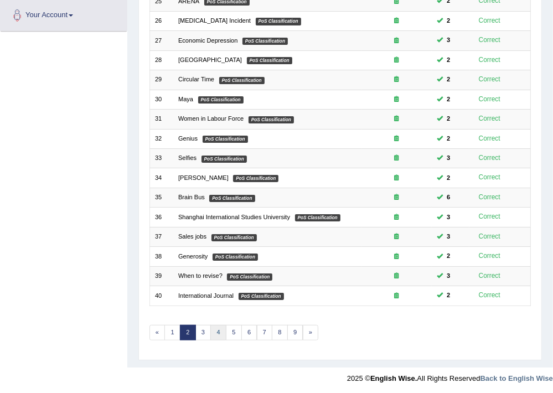
click at [214, 331] on link "4" at bounding box center [218, 332] width 16 height 15
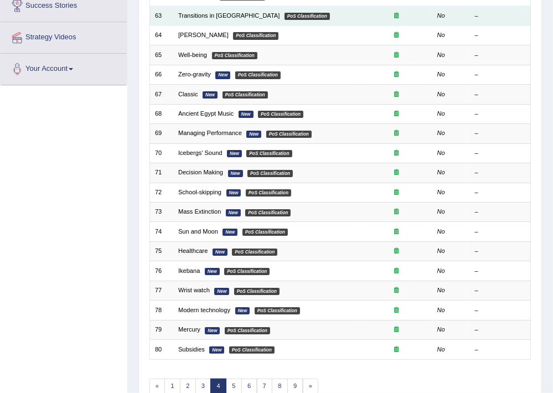
scroll to position [244, 0]
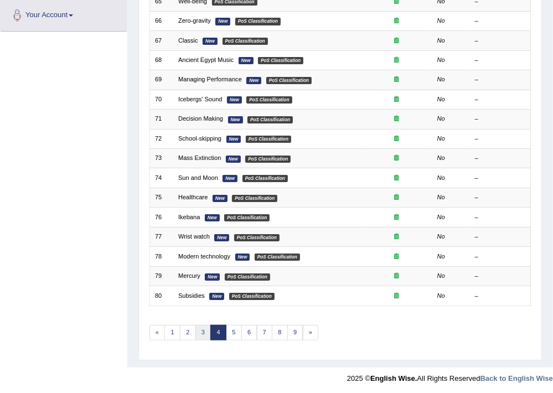
click at [202, 328] on link "3" at bounding box center [203, 332] width 16 height 15
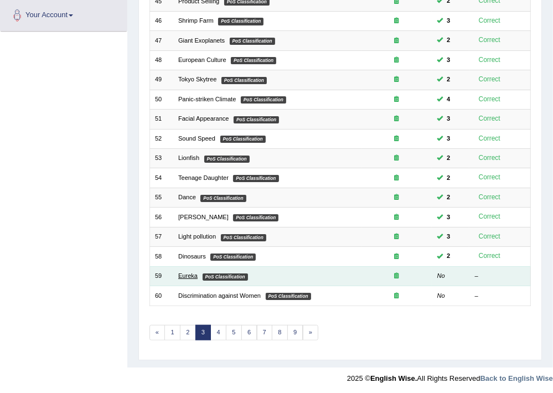
click at [190, 273] on link "Eureka" at bounding box center [187, 275] width 19 height 7
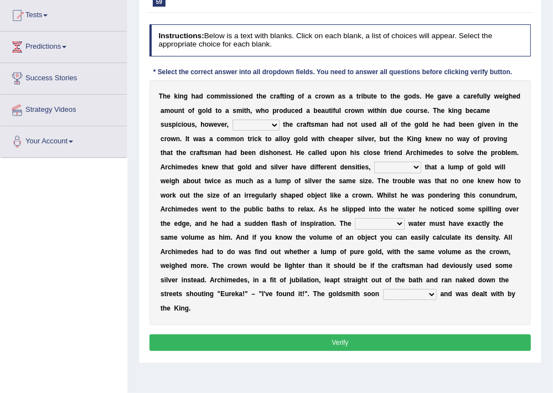
scroll to position [133, 0]
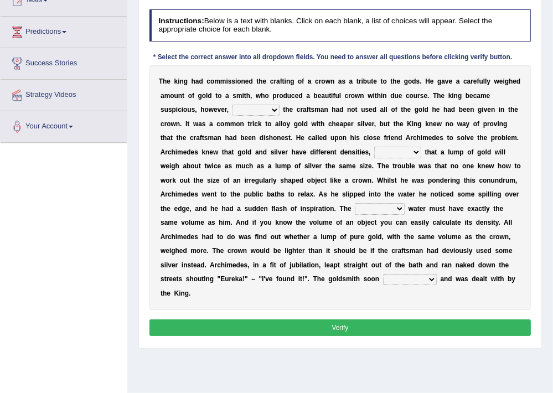
click at [263, 109] on select "if whether thus that" at bounding box center [255, 110] width 47 height 11
select select "thus"
click at [232, 105] on select "if whether thus that" at bounding box center [255, 110] width 47 height 11
click at [413, 154] on select "meaning meant means to mean" at bounding box center [397, 152] width 47 height 11
select select "to mean"
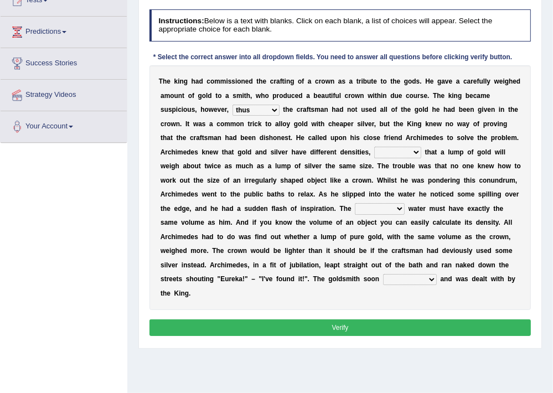
click at [374, 147] on select "meaning meant means to mean" at bounding box center [397, 152] width 47 height 11
click at [403, 209] on select "submerged disposed diagnosed displaced" at bounding box center [380, 208] width 50 height 11
select select "diagnosed"
click at [355, 203] on select "submerged disposed diagnosed displaced" at bounding box center [380, 208] width 50 height 11
click at [430, 279] on select "conjured contradicted confessed condemned" at bounding box center [410, 279] width 54 height 11
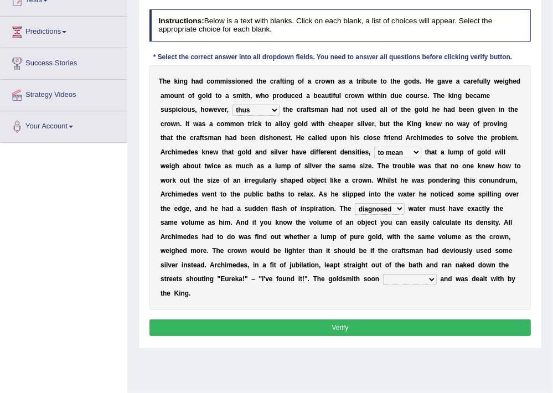
select select "confessed"
click at [383, 274] on select "conjured contradicted confessed condemned" at bounding box center [410, 279] width 54 height 11
click at [425, 325] on button "Verify" at bounding box center [340, 327] width 382 height 16
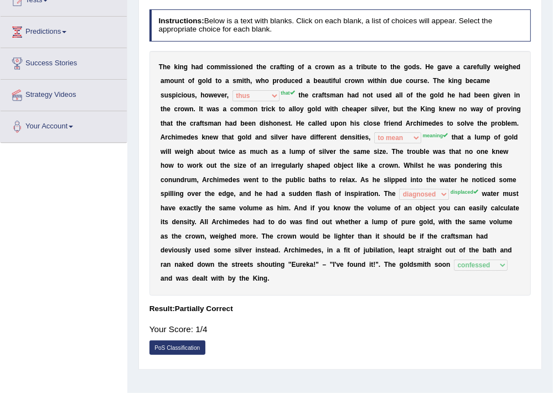
scroll to position [73, 0]
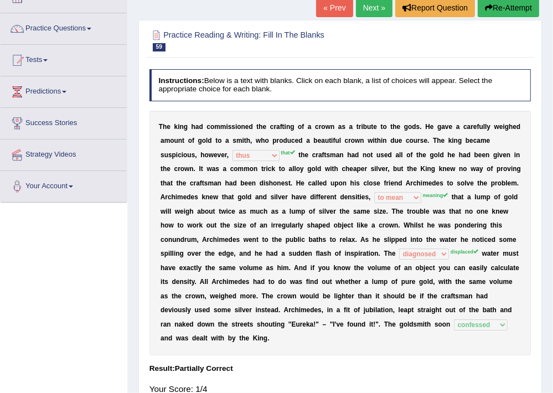
click at [505, 2] on button "Re-Attempt" at bounding box center [508, 7] width 61 height 19
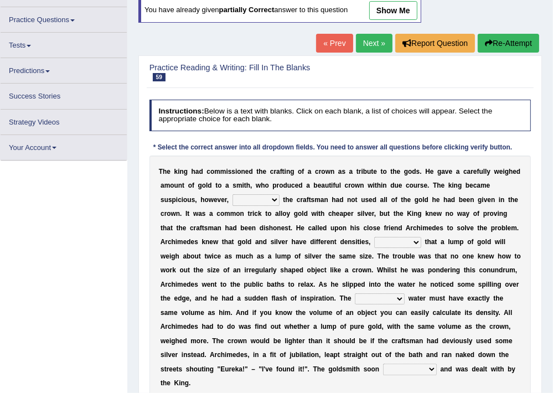
click at [272, 200] on select "if whether thus that" at bounding box center [255, 199] width 47 height 11
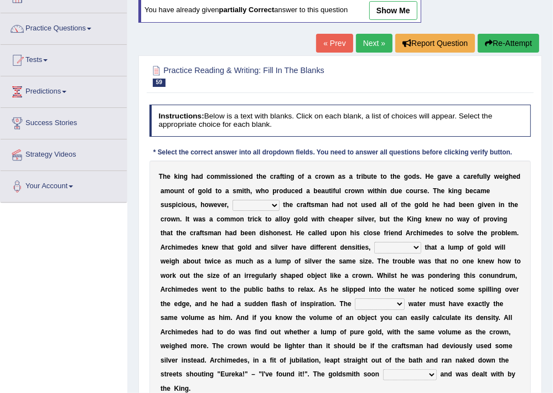
select select "that"
click at [232, 200] on select "if whether thus that" at bounding box center [255, 205] width 47 height 11
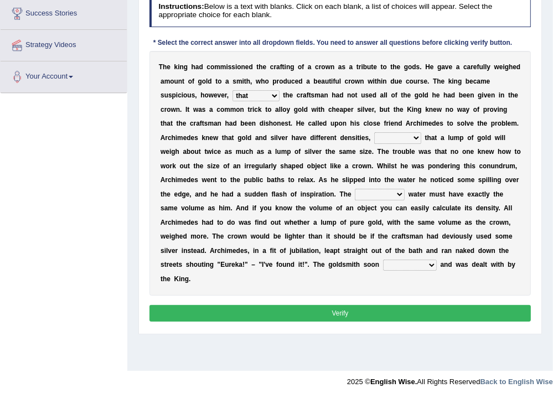
scroll to position [188, 0]
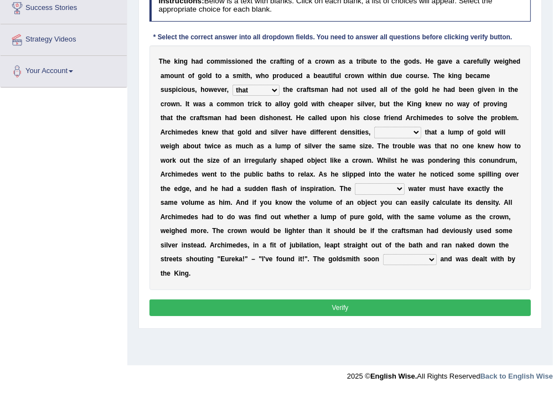
click at [424, 261] on select "conjured contradicted confessed condemned" at bounding box center [410, 259] width 54 height 11
select select "confessed"
click at [383, 254] on select "conjured contradicted confessed condemned" at bounding box center [410, 259] width 54 height 11
click at [389, 188] on select "submerged disposed diagnosed displaced" at bounding box center [380, 188] width 50 height 11
click at [409, 131] on select "meaning meant means to mean" at bounding box center [397, 132] width 47 height 11
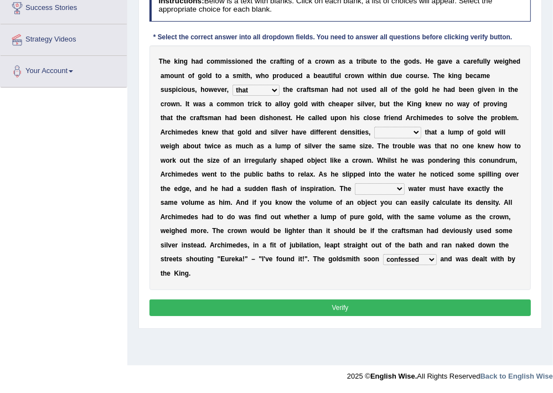
select select "meaning"
click at [374, 127] on select "meaning meant means to mean" at bounding box center [397, 132] width 47 height 11
click at [392, 187] on select "submerged disposed diagnosed displaced" at bounding box center [380, 188] width 50 height 11
select select "displaced"
click at [355, 183] on select "submerged disposed diagnosed displaced" at bounding box center [380, 188] width 50 height 11
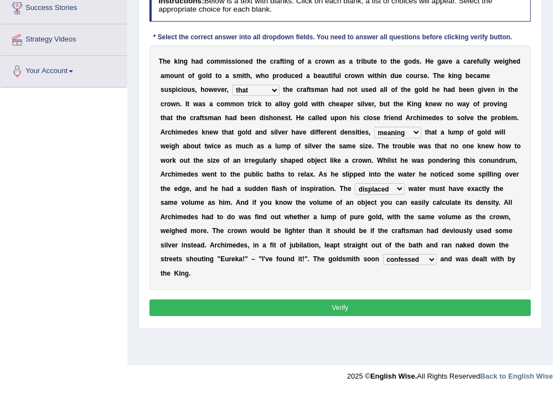
click at [390, 301] on button "Verify" at bounding box center [340, 307] width 382 height 16
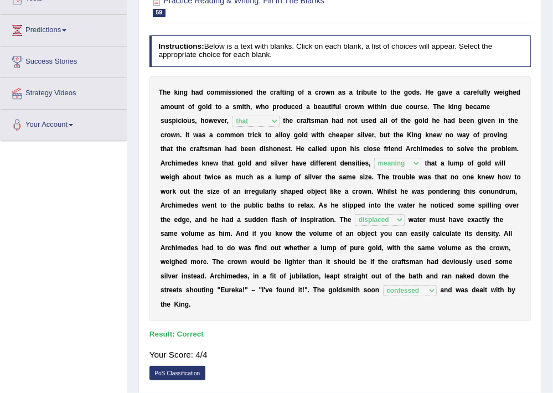
scroll to position [0, 0]
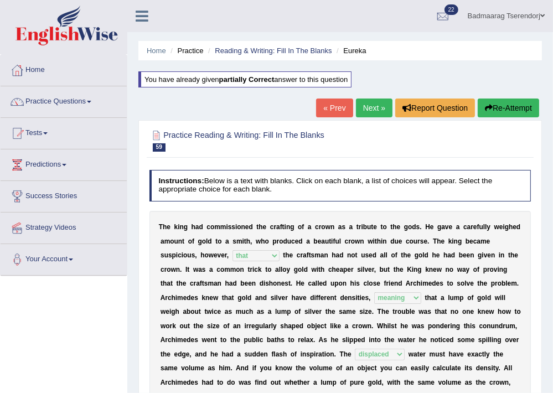
click at [374, 106] on link "Next »" at bounding box center [374, 108] width 37 height 19
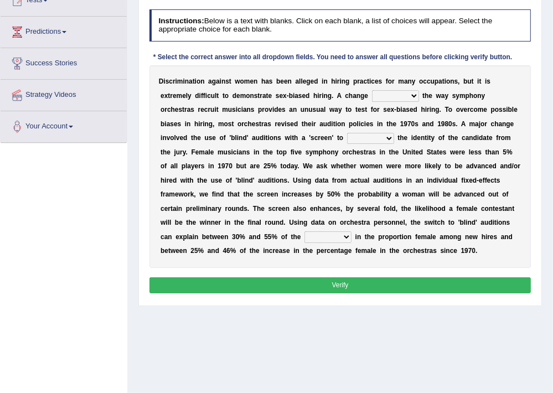
scroll to position [73, 0]
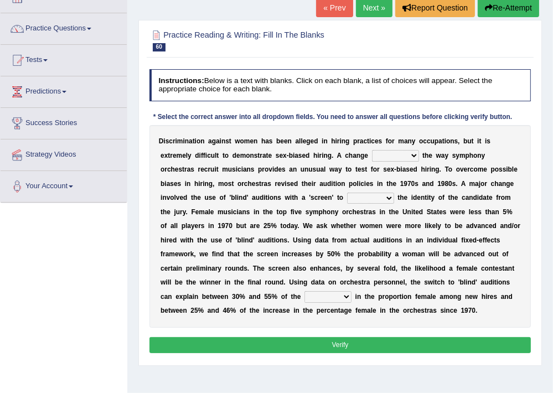
click at [410, 153] on select "around beyond in by" at bounding box center [395, 155] width 47 height 11
select select "around"
click at [372, 150] on select "around beyond in by" at bounding box center [395, 155] width 47 height 11
click at [391, 199] on select "conceal contain cancel check" at bounding box center [370, 198] width 47 height 11
select select "contain"
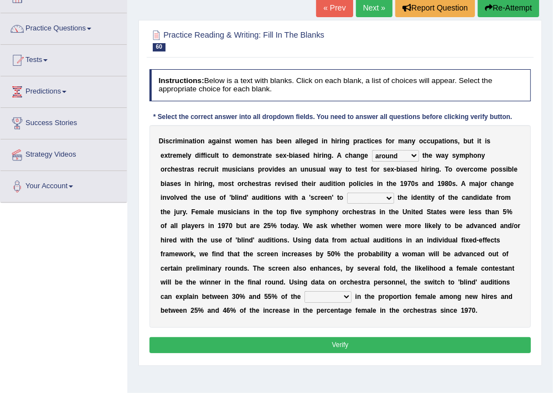
click at [347, 193] on select "conceal contain cancel check" at bounding box center [370, 198] width 47 height 11
click at [347, 297] on select "decrease number increase amount" at bounding box center [327, 296] width 47 height 11
select select "amount"
click at [304, 291] on select "decrease number increase amount" at bounding box center [327, 296] width 47 height 11
click at [340, 350] on button "Verify" at bounding box center [340, 345] width 382 height 16
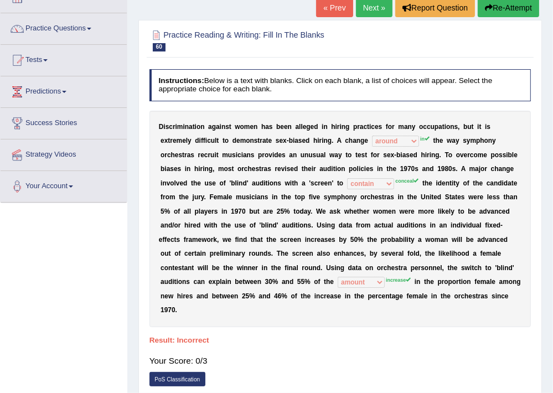
click at [527, 8] on button "Re-Attempt" at bounding box center [508, 7] width 61 height 19
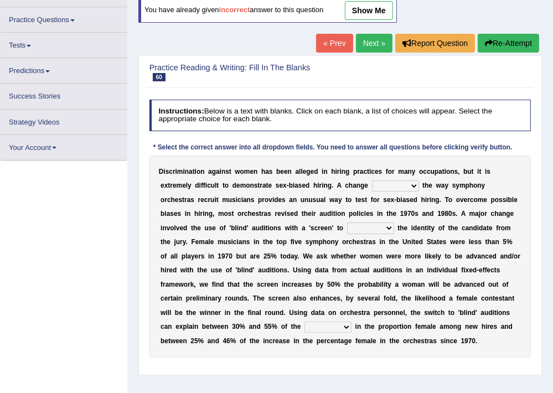
click at [399, 187] on select "around beyond in by" at bounding box center [395, 185] width 47 height 11
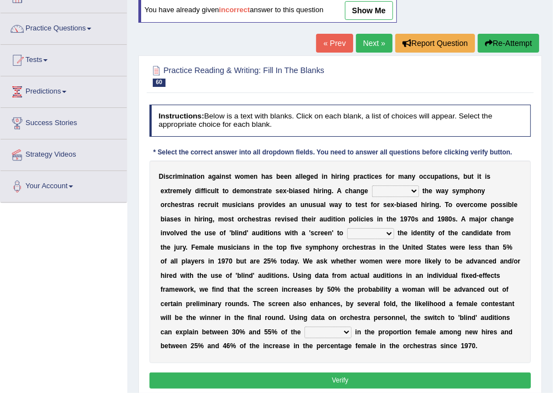
select select "in"
click at [372, 185] on select "around beyond in by" at bounding box center [395, 190] width 47 height 11
click at [370, 231] on select "conceal contain cancel check" at bounding box center [370, 233] width 47 height 11
select select "conceal"
click at [347, 228] on select "conceal contain cancel check" at bounding box center [370, 233] width 47 height 11
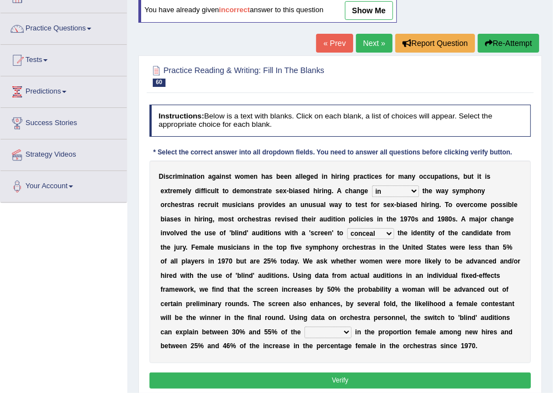
click at [342, 334] on select "decrease number increase amount" at bounding box center [327, 332] width 47 height 11
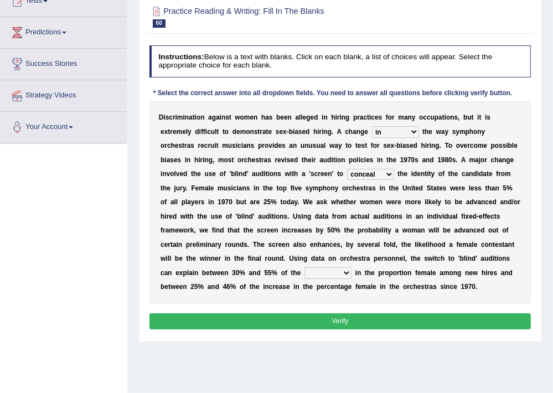
click at [347, 269] on select "decrease number increase amount" at bounding box center [327, 272] width 47 height 11
select select "increase"
click at [304, 267] on select "decrease number increase amount" at bounding box center [327, 272] width 47 height 11
click at [342, 320] on button "Verify" at bounding box center [340, 321] width 382 height 16
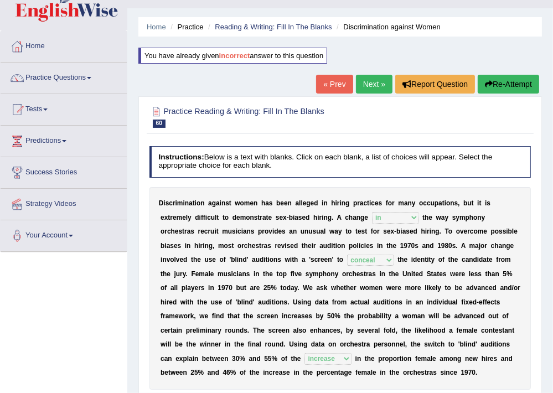
scroll to position [14, 0]
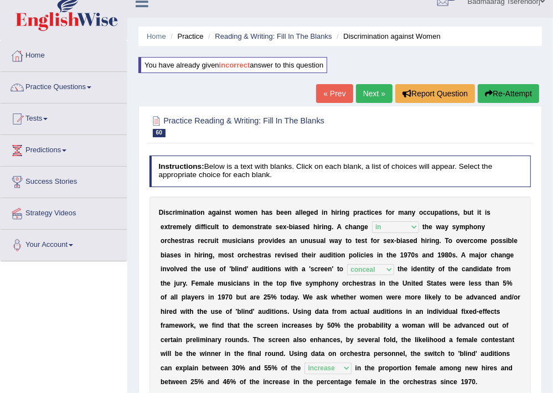
click at [366, 97] on link "Next »" at bounding box center [374, 93] width 37 height 19
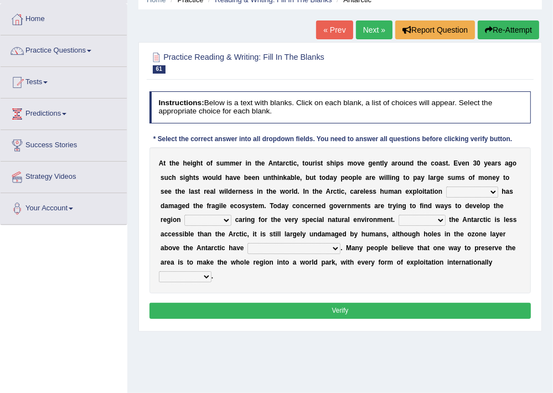
scroll to position [118, 0]
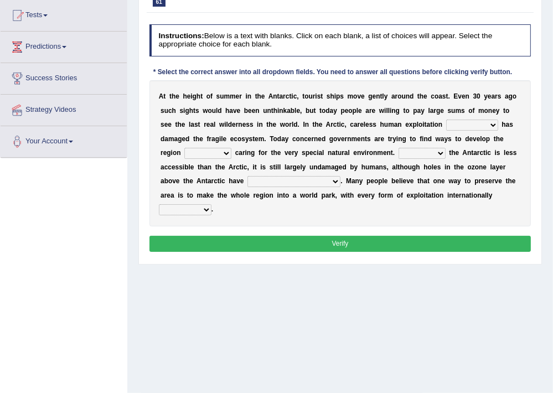
click at [492, 122] on select "in the future ever before on one side in the past" at bounding box center [472, 125] width 52 height 11
select select "in the past"
click at [446, 120] on select "in the future ever before on one side in the past" at bounding box center [472, 125] width 52 height 11
click at [229, 151] on select "while whereas even though" at bounding box center [207, 153] width 47 height 11
select select "while"
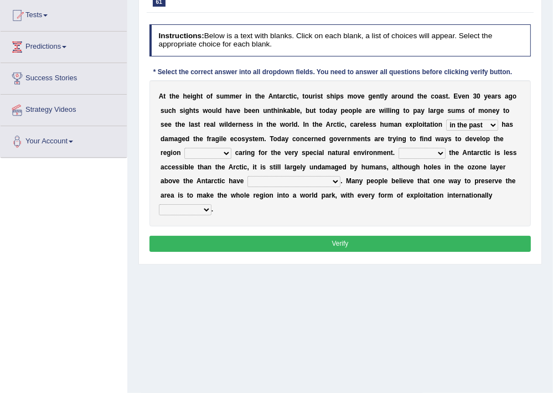
click at [184, 148] on select "while whereas even though" at bounding box center [207, 153] width 47 height 11
click at [442, 153] on select "Because Whether Unless Besides" at bounding box center [422, 153] width 47 height 11
select select "Because"
click at [399, 148] on select "Because Whether Unless Besides" at bounding box center [422, 153] width 47 height 11
click at [331, 184] on select "yet discovered ever discovered already been discovered already been discovering" at bounding box center [293, 181] width 93 height 11
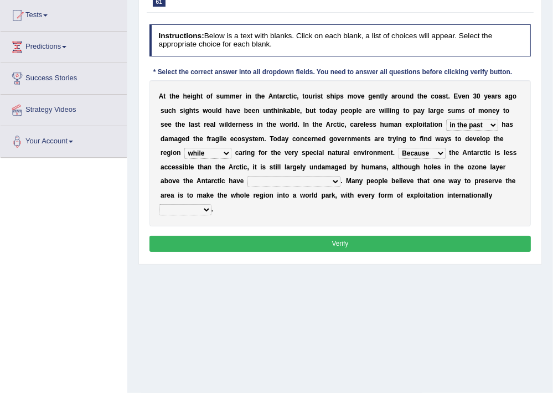
select select "already been discovered"
click at [247, 176] on select "yet discovered ever discovered already been discovered already been discovering" at bounding box center [293, 181] width 93 height 11
click at [205, 206] on select "expanded spanned banned transformed" at bounding box center [185, 209] width 53 height 11
select select "banned"
click at [159, 204] on select "expanded spanned banned transformed" at bounding box center [185, 209] width 53 height 11
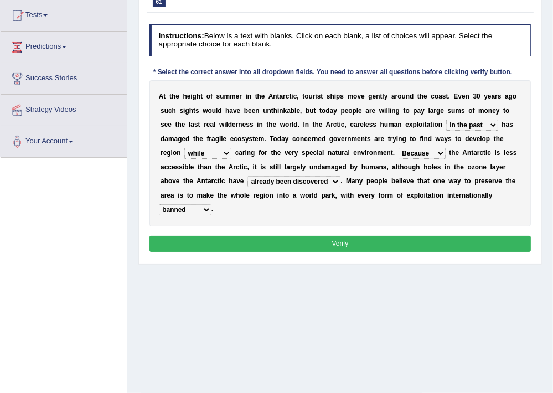
click at [269, 243] on button "Verify" at bounding box center [340, 244] width 382 height 16
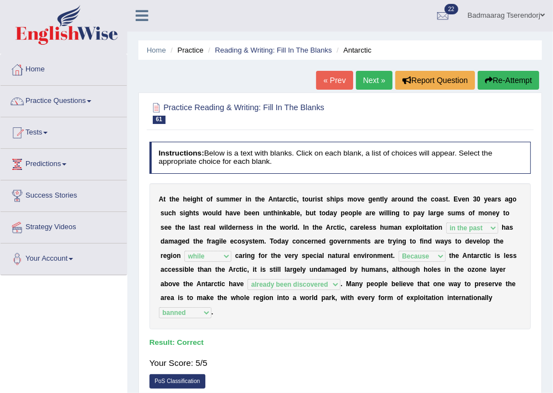
scroll to position [0, 0]
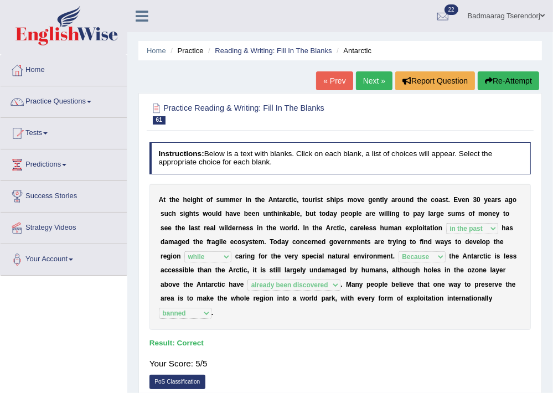
click at [370, 76] on link "Next »" at bounding box center [374, 80] width 37 height 19
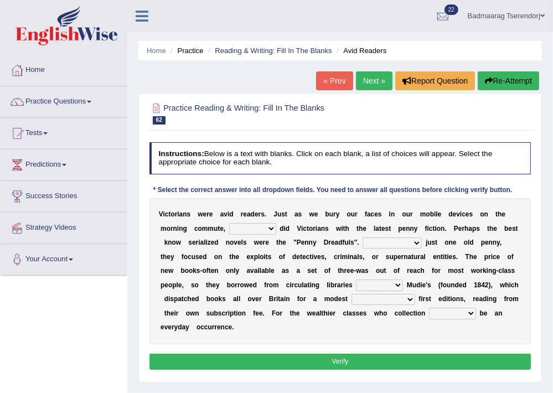
click at [267, 229] on select "either so too neither whether" at bounding box center [252, 228] width 47 height 11
select select "whether"
click at [229, 223] on select "either so too neither whether" at bounding box center [252, 228] width 47 height 11
click at [411, 246] on select "Costed Having costed Costing Cost" at bounding box center [392, 242] width 59 height 11
select select "Costed"
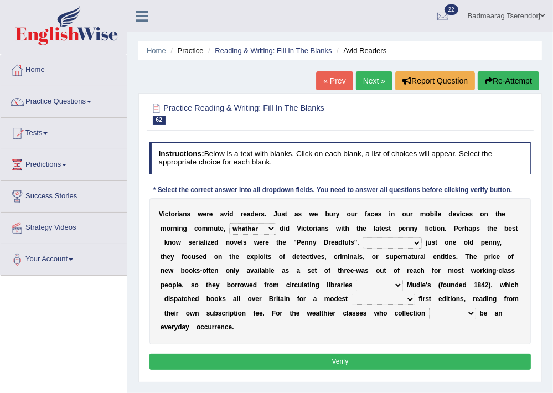
click at [363, 237] on select "Costed Having costed Costing Cost" at bounding box center [392, 242] width 59 height 11
click at [396, 282] on select "such as other than that is as to" at bounding box center [379, 285] width 47 height 11
select select "that is"
click at [356, 280] on select "such as other than that is as to" at bounding box center [379, 285] width 47 height 11
click at [408, 298] on select "could afford afford having afforded affording" at bounding box center [383, 299] width 64 height 11
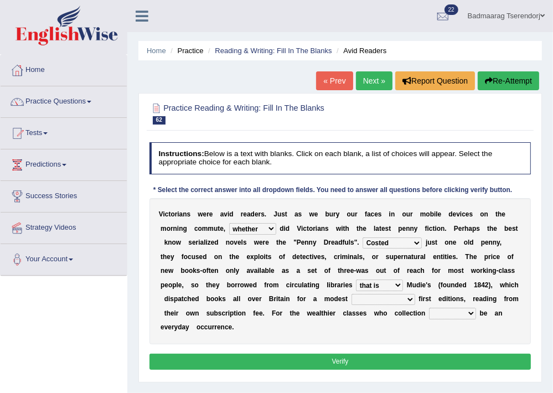
select select "affording"
click at [351, 294] on select "could afford afford having afforded affording" at bounding box center [383, 299] width 64 height 11
click at [464, 315] on select "would could should did" at bounding box center [452, 313] width 47 height 11
select select "would"
click at [429, 308] on select "would could should did" at bounding box center [452, 313] width 47 height 11
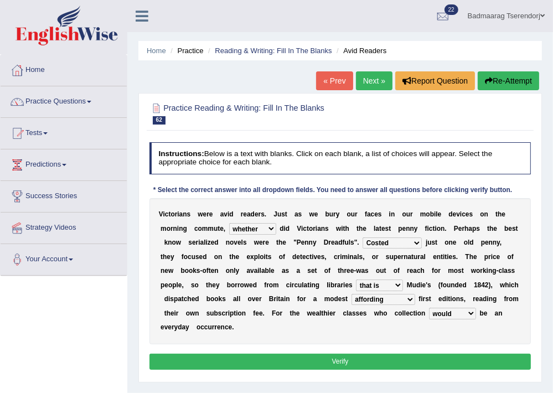
click at [446, 360] on button "Verify" at bounding box center [340, 362] width 382 height 16
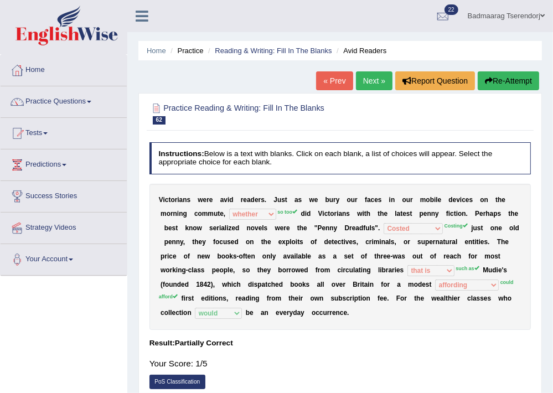
click at [501, 75] on button "Re-Attempt" at bounding box center [508, 80] width 61 height 19
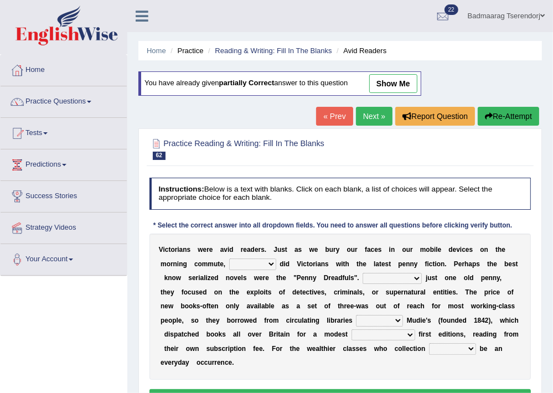
click at [270, 264] on select "either so too neither whether" at bounding box center [252, 263] width 47 height 11
select select "so too"
click at [229, 258] on select "either so too neither whether" at bounding box center [252, 263] width 47 height 11
click at [407, 277] on select "Costed Having costed Costing Cost" at bounding box center [392, 278] width 59 height 11
select select "Costed"
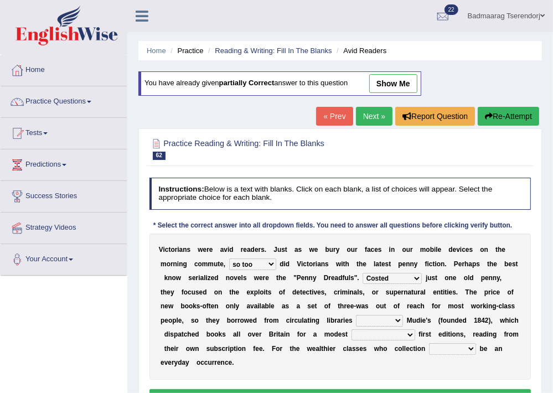
click at [363, 273] on select "Costed Having costed Costing Cost" at bounding box center [392, 278] width 59 height 11
click at [397, 319] on select "such as other than that is as to" at bounding box center [379, 320] width 47 height 11
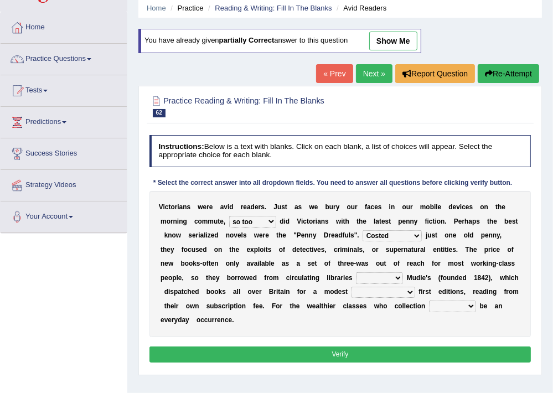
scroll to position [59, 0]
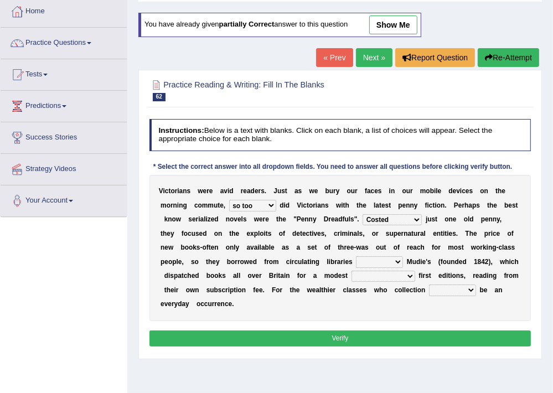
click at [394, 253] on div "V i c t o r i a n s w e r e a v i d r e a d e r s . J u s t a s w e b u r y o u…" at bounding box center [340, 248] width 382 height 146
click at [396, 260] on select "such as other than that is as to" at bounding box center [379, 261] width 47 height 11
select select "such as"
click at [356, 256] on select "such as other than that is as to" at bounding box center [379, 261] width 47 height 11
click at [405, 274] on select "could afford afford having afforded affording" at bounding box center [383, 276] width 64 height 11
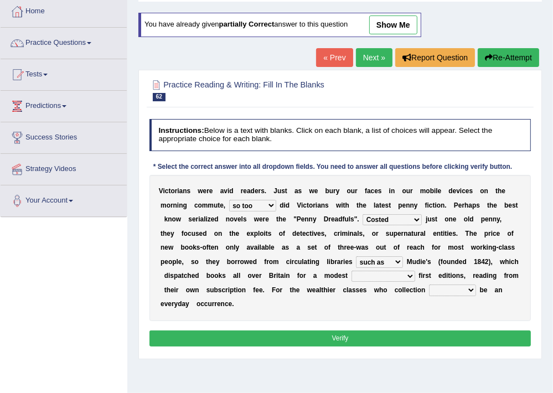
select select "affording"
click at [351, 271] on select "could afford afford having afforded affording" at bounding box center [383, 276] width 64 height 11
click at [443, 288] on select "would could should did" at bounding box center [452, 290] width 47 height 11
select select "could"
click at [429, 285] on select "would could should did" at bounding box center [452, 290] width 47 height 11
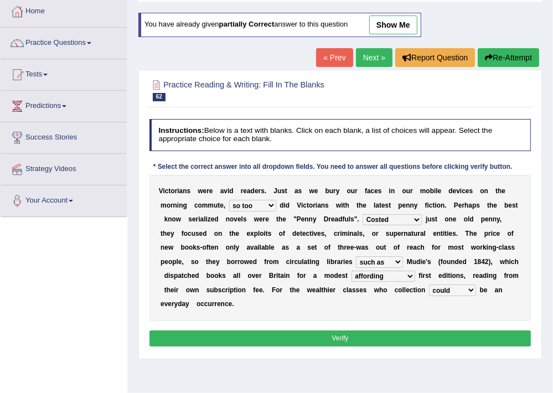
click at [397, 337] on button "Verify" at bounding box center [340, 338] width 382 height 16
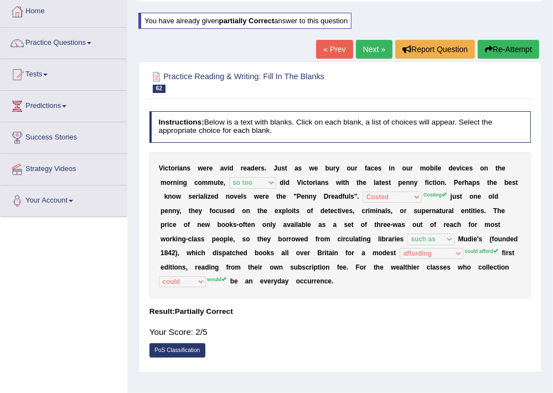
click at [500, 48] on button "Re-Attempt" at bounding box center [508, 49] width 61 height 19
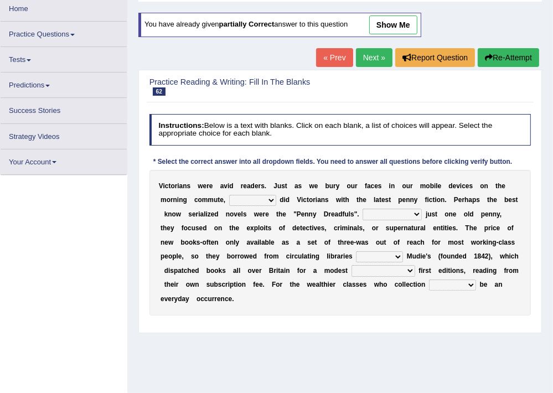
click at [460, 283] on select "would could should did" at bounding box center [452, 285] width 47 height 11
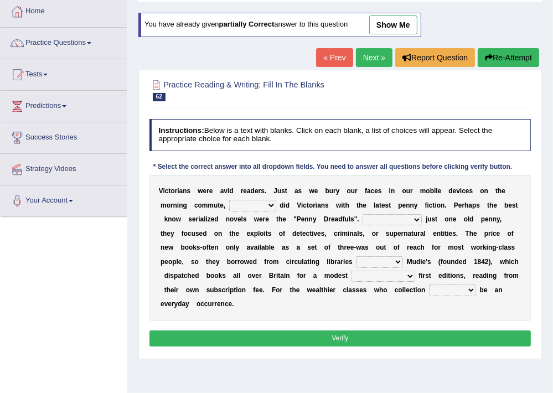
select select "would"
click at [429, 285] on select "would could should did" at bounding box center [452, 290] width 47 height 11
click at [404, 277] on select "could afford afford having afforded affording" at bounding box center [383, 276] width 64 height 11
select select "could afford"
click at [351, 271] on select "could afford afford having afforded affording" at bounding box center [383, 276] width 64 height 11
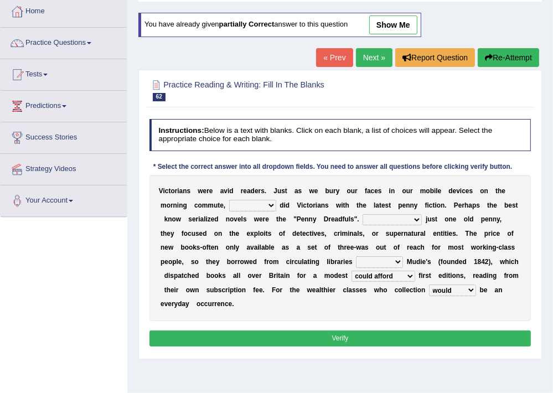
click at [401, 262] on select "such as other than that is as to" at bounding box center [379, 261] width 47 height 11
click at [412, 219] on select "Costed Having costed Costing Cost" at bounding box center [392, 219] width 59 height 11
select select "Costed"
click at [363, 214] on select "Costed Having costed Costing Cost" at bounding box center [392, 219] width 59 height 11
click at [256, 205] on select "either so too neither whether" at bounding box center [252, 205] width 47 height 11
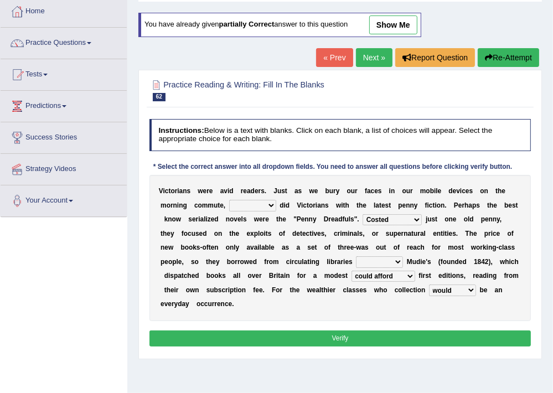
select select "so too"
click at [229, 200] on select "either so too neither whether" at bounding box center [252, 205] width 47 height 11
click at [377, 257] on select "such as other than that is as to" at bounding box center [379, 261] width 47 height 11
select select "other than"
click at [356, 256] on select "such as other than that is as to" at bounding box center [379, 261] width 47 height 11
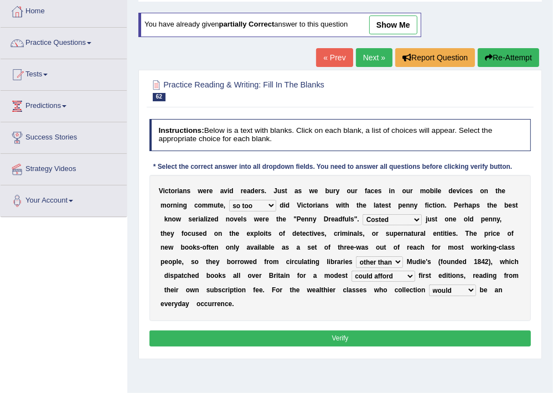
click at [383, 334] on button "Verify" at bounding box center [340, 338] width 382 height 16
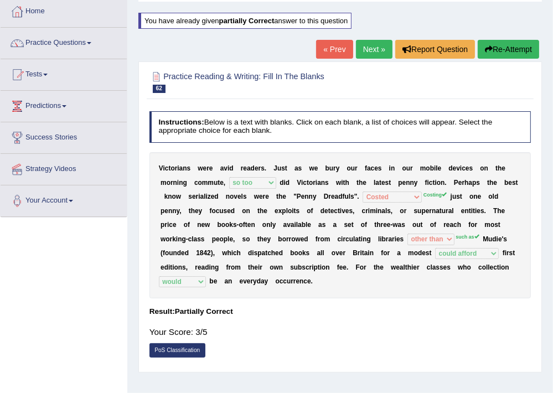
click at [524, 44] on button "Re-Attempt" at bounding box center [508, 49] width 61 height 19
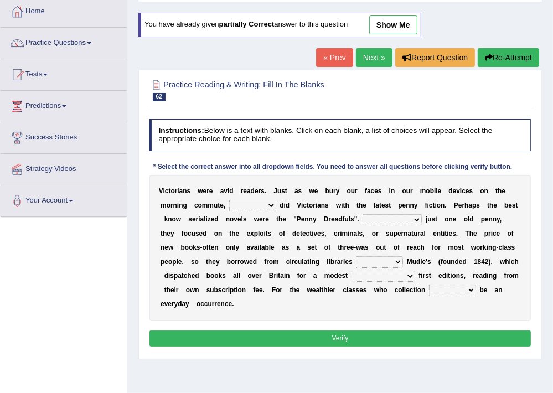
scroll to position [59, 0]
click at [262, 201] on select "either so too neither whether" at bounding box center [252, 205] width 47 height 11
select select "so too"
click at [229, 200] on select "either so too neither whether" at bounding box center [252, 205] width 47 height 11
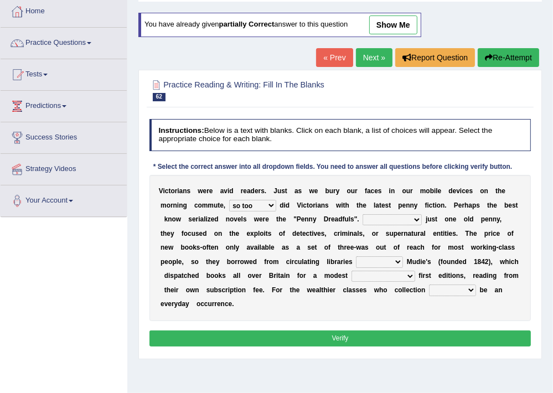
click at [392, 215] on select "Costed Having costed Costing Cost" at bounding box center [392, 219] width 59 height 11
select select "Costing"
click at [363, 214] on select "Costed Having costed Costing Cost" at bounding box center [392, 219] width 59 height 11
click at [394, 266] on select "such as other than that is as to" at bounding box center [379, 261] width 47 height 11
click at [410, 278] on select "could afford afford having afforded affording" at bounding box center [383, 276] width 64 height 11
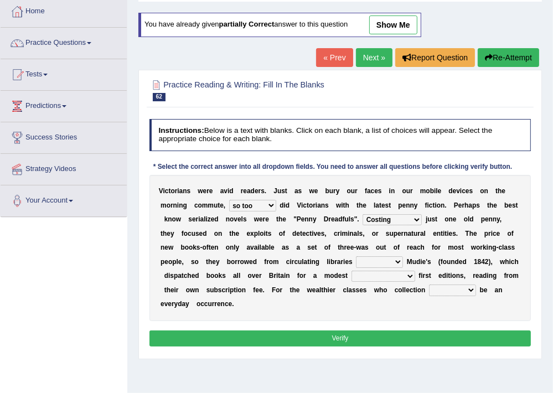
select select "could afford"
click at [351, 271] on select "could afford afford having afforded affording" at bounding box center [383, 276] width 64 height 11
click at [442, 279] on div "V i c t o r i a n s w e r e a v i d r e a d e r s . J u s t a s w e b u r y o u…" at bounding box center [340, 248] width 382 height 146
click at [442, 289] on select "would could should did" at bounding box center [452, 290] width 47 height 11
select select "would"
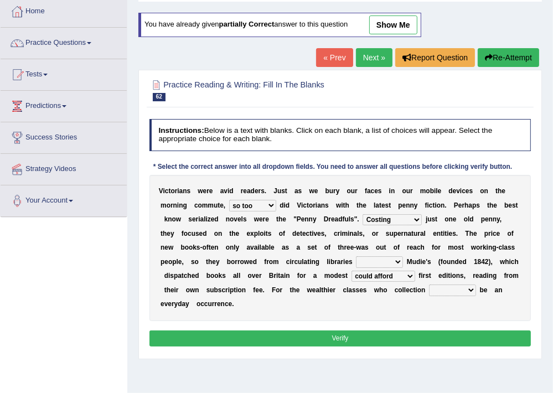
click at [429, 285] on select "would could should did" at bounding box center [452, 290] width 47 height 11
click at [381, 259] on select "such as other than that is as to" at bounding box center [379, 261] width 47 height 11
select select "other than"
click at [356, 256] on select "such as other than that is as to" at bounding box center [379, 261] width 47 height 11
click at [385, 339] on button "Verify" at bounding box center [340, 338] width 382 height 16
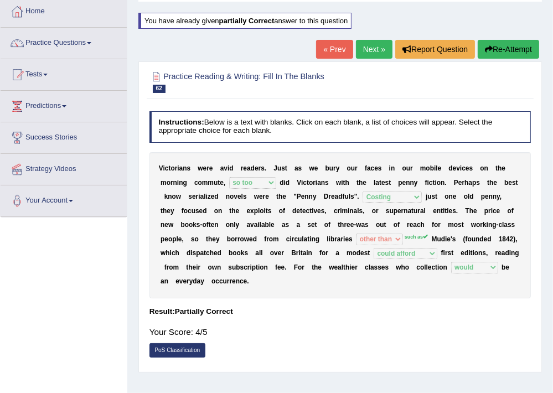
click at [516, 42] on button "Re-Attempt" at bounding box center [508, 49] width 61 height 19
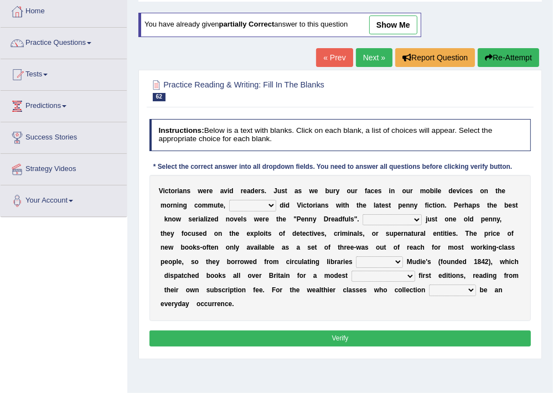
click at [396, 262] on select "such as other than that is as to" at bounding box center [379, 261] width 47 height 11
select select "such as"
click at [356, 256] on select "such as other than that is as to" at bounding box center [379, 261] width 47 height 11
click at [415, 272] on b at bounding box center [417, 276] width 4 height 8
click at [411, 272] on select "could afford afford having afforded affording" at bounding box center [383, 276] width 64 height 11
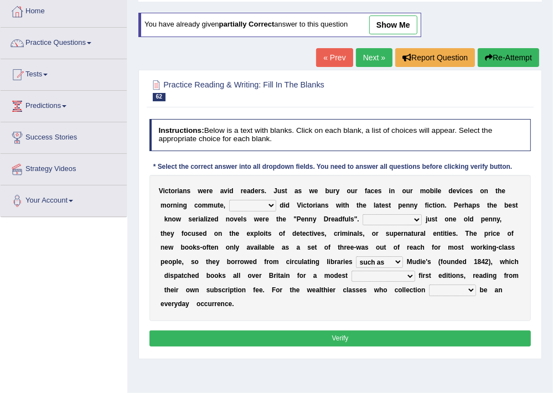
select select "could afford"
click at [351, 271] on select "could afford afford having afforded affording" at bounding box center [383, 276] width 64 height 11
click at [440, 287] on select "would could should did" at bounding box center [452, 290] width 47 height 11
select select "would"
click at [429, 285] on select "would could should did" at bounding box center [452, 290] width 47 height 11
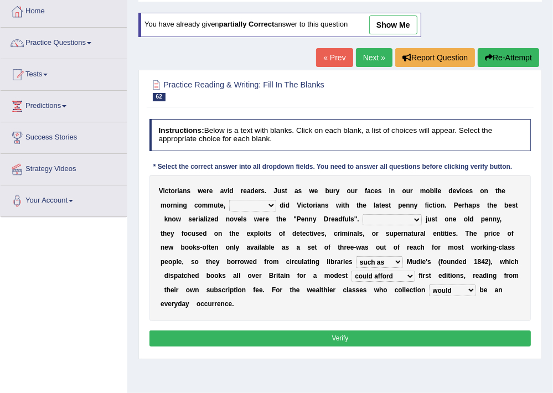
click at [406, 223] on select "Costed Having costed Costing Cost" at bounding box center [392, 219] width 59 height 11
select select "Costing"
click at [363, 214] on select "Costed Having costed Costing Cost" at bounding box center [392, 219] width 59 height 11
click at [266, 204] on select "either so too neither whether" at bounding box center [252, 205] width 47 height 11
select select "so too"
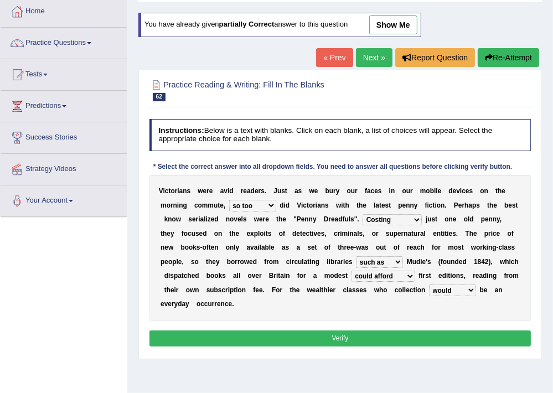
click at [229, 200] on select "either so too neither whether" at bounding box center [252, 205] width 47 height 11
click at [323, 347] on div "Instructions: Below is a text with blanks. Click on each blank, a list of choic…" at bounding box center [340, 235] width 386 height 240
click at [313, 343] on button "Verify" at bounding box center [340, 338] width 382 height 16
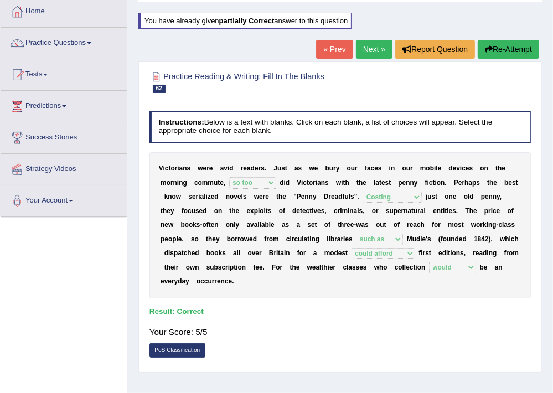
click at [364, 53] on link "Next »" at bounding box center [374, 49] width 37 height 19
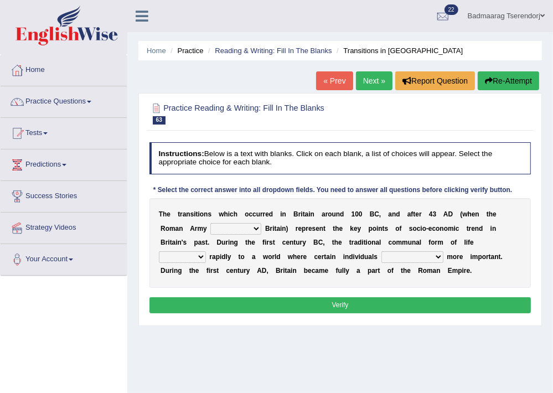
click at [255, 229] on select "purported pursued enlightened invaded" at bounding box center [235, 228] width 51 height 11
click at [151, 332] on div "Home Practice Reading & Writing: Fill In The Blanks Transitions in Britain « Pr…" at bounding box center [340, 277] width 426 height 554
click at [250, 227] on select "purported pursued enlightened invaded" at bounding box center [235, 228] width 51 height 11
click at [297, 343] on div "Home Practice Reading & Writing: Fill In The Blanks Transitions in Britain « Pr…" at bounding box center [340, 277] width 426 height 554
click at [190, 258] on select "withdrew shaped awarded shifted" at bounding box center [182, 256] width 47 height 11
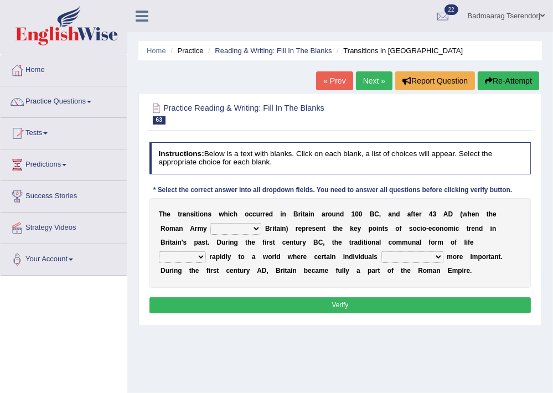
select select "shifted"
click at [159, 251] on select "withdrew shaped awarded shifted" at bounding box center [182, 256] width 47 height 11
click at [436, 259] on select "became become having become becoming" at bounding box center [412, 256] width 62 height 11
select select "having become"
click at [381, 251] on select "became become having become becoming" at bounding box center [412, 256] width 62 height 11
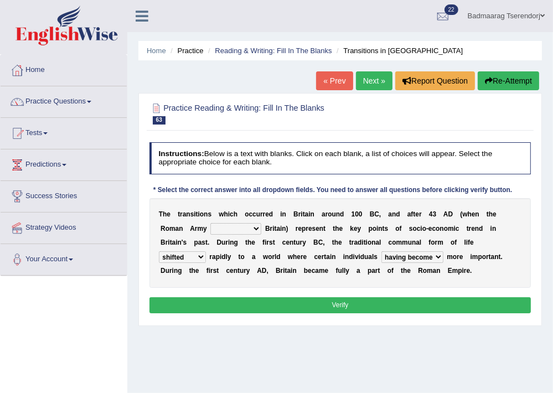
click at [229, 225] on select "purported pursued enlightened invaded" at bounding box center [235, 228] width 51 height 11
select select "purported"
click at [210, 223] on select "purported pursued enlightened invaded" at bounding box center [235, 228] width 51 height 11
click at [277, 306] on button "Verify" at bounding box center [340, 305] width 382 height 16
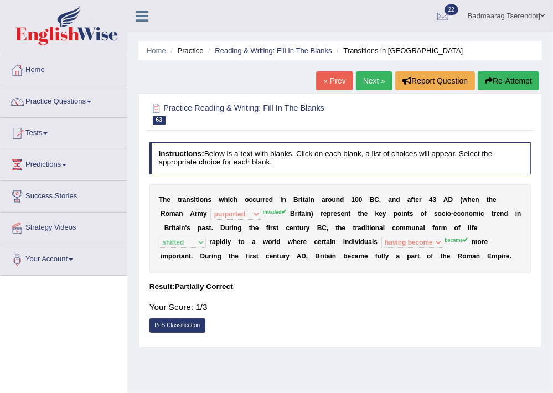
click at [509, 80] on button "Re-Attempt" at bounding box center [508, 80] width 61 height 19
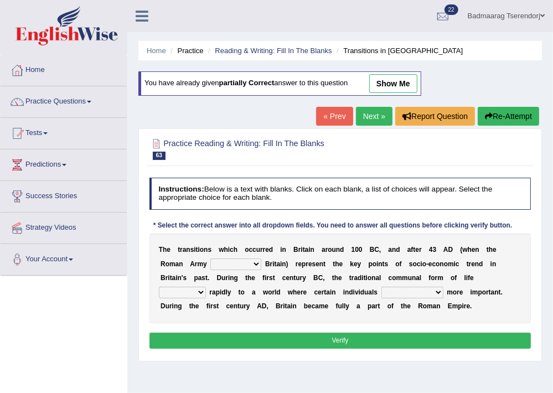
click at [248, 260] on select "purported pursued enlightened invaded" at bounding box center [235, 263] width 51 height 11
select select "invaded"
click at [210, 258] on select "purported pursued enlightened invaded" at bounding box center [235, 263] width 51 height 11
click at [189, 291] on select "withdrew shaped awarded shifted" at bounding box center [182, 292] width 47 height 11
click at [421, 292] on select "became become having become becoming" at bounding box center [412, 292] width 62 height 11
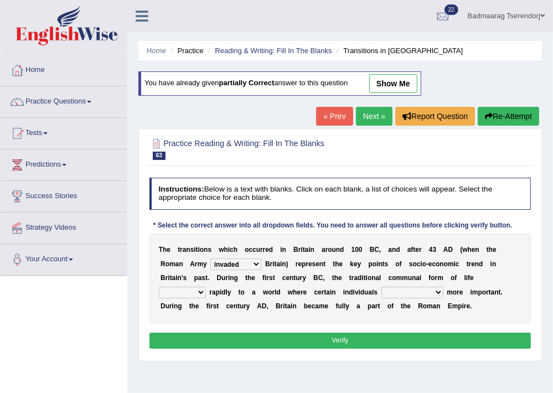
select select "becoming"
click at [381, 287] on select "became become having become becoming" at bounding box center [412, 292] width 62 height 11
click at [198, 288] on select "withdrew shaped awarded shifted" at bounding box center [182, 292] width 47 height 11
select select "withdrew"
click at [159, 287] on select "withdrew shaped awarded shifted" at bounding box center [182, 292] width 47 height 11
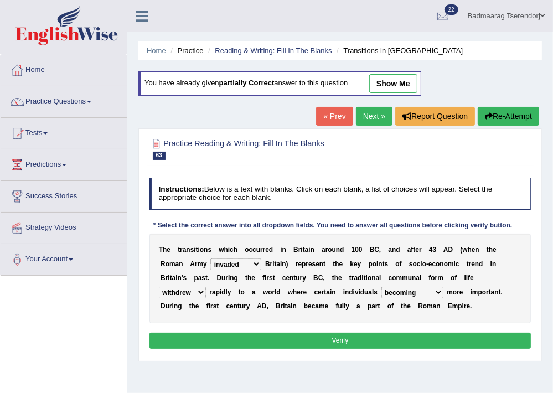
click at [223, 340] on button "Verify" at bounding box center [340, 341] width 382 height 16
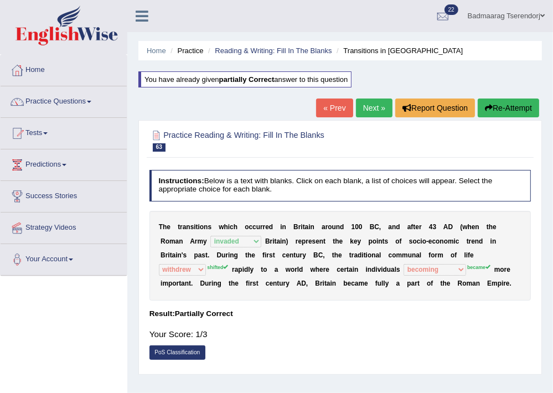
click at [523, 102] on button "Re-Attempt" at bounding box center [508, 108] width 61 height 19
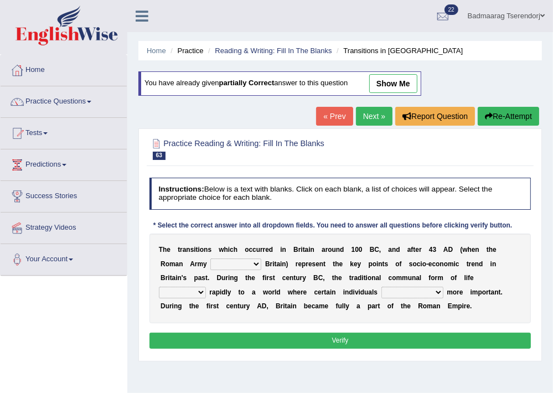
click at [199, 290] on select "withdrew shaped awarded shifted" at bounding box center [182, 292] width 47 height 11
select select "shifted"
click at [159, 287] on select "withdrew shaped awarded shifted" at bounding box center [182, 292] width 47 height 11
click at [237, 262] on select "purported pursued enlightened invaded" at bounding box center [235, 263] width 51 height 11
select select "purported"
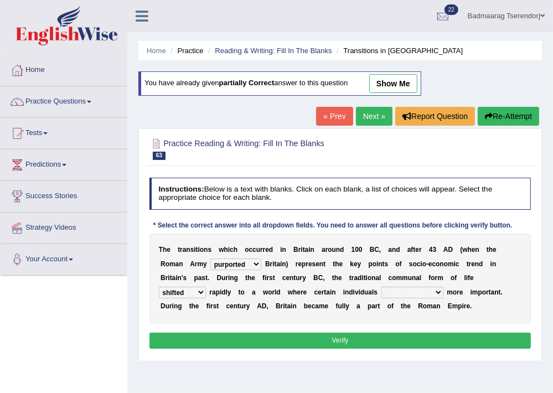
click at [210, 258] on select "purported pursued enlightened invaded" at bounding box center [235, 263] width 51 height 11
click at [427, 291] on select "became become having become becoming" at bounding box center [412, 292] width 62 height 11
select select "became"
click at [381, 287] on select "became become having become becoming" at bounding box center [412, 292] width 62 height 11
click at [440, 337] on button "Verify" at bounding box center [340, 341] width 382 height 16
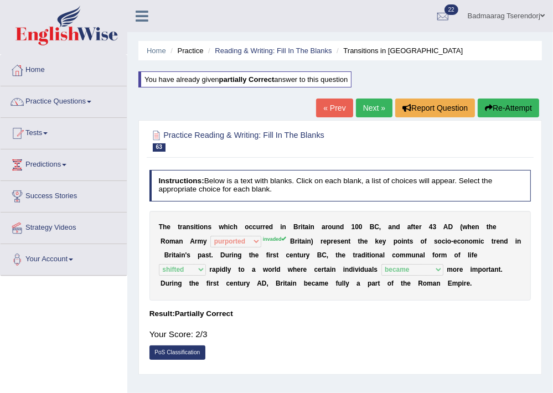
click at [513, 109] on button "Re-Attempt" at bounding box center [508, 108] width 61 height 19
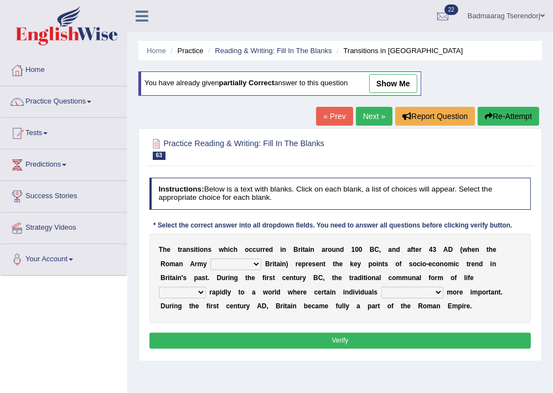
click at [251, 263] on select "purported pursued enlightened invaded" at bounding box center [235, 263] width 51 height 11
select select "invaded"
click at [210, 258] on select "purported pursued enlightened invaded" at bounding box center [235, 263] width 51 height 11
click at [193, 292] on select "withdrew shaped awarded shifted" at bounding box center [182, 292] width 47 height 11
select select "shifted"
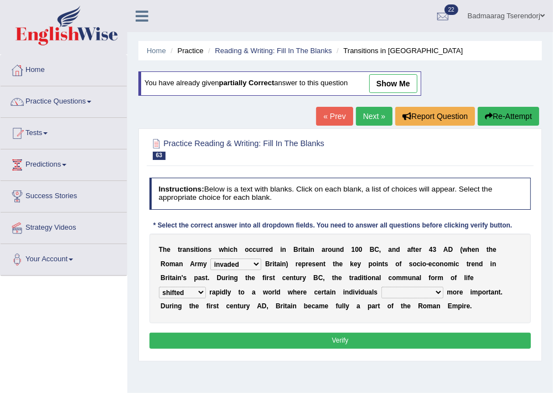
click at [159, 287] on select "withdrew shaped awarded shifted" at bounding box center [182, 292] width 47 height 11
click at [428, 288] on select "became become having become becoming" at bounding box center [412, 292] width 62 height 11
select select "became"
click at [381, 287] on select "became become having become becoming" at bounding box center [412, 292] width 62 height 11
click at [359, 118] on link "Next »" at bounding box center [374, 116] width 37 height 19
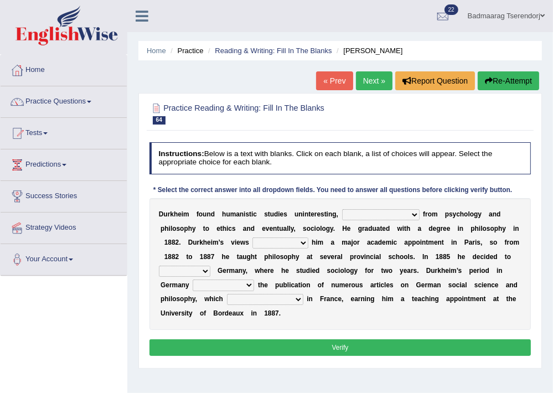
click at [412, 214] on select "moving his position alternating his mind juggling his job turning his attention" at bounding box center [380, 214] width 77 height 11
select select "moving his position"
click at [342, 209] on select "moving his position alternating his mind juggling his job turning his attention" at bounding box center [380, 214] width 77 height 11
click at [303, 240] on select "hasn't got were getting can't get could not get" at bounding box center [279, 242] width 55 height 11
select select "hasn't got"
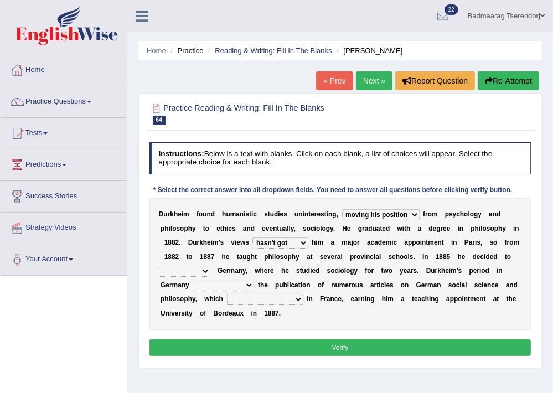
click at [252, 237] on select "hasn't got were getting can't get could not get" at bounding box center [279, 242] width 55 height 11
click at [199, 272] on select "came after wrote about ran across leave for" at bounding box center [184, 271] width 51 height 11
select select "came after"
click at [159, 266] on select "came after wrote about ran across leave for" at bounding box center [184, 271] width 51 height 11
click at [245, 283] on select "resulted in flicked through was down to achieved by" at bounding box center [223, 285] width 61 height 11
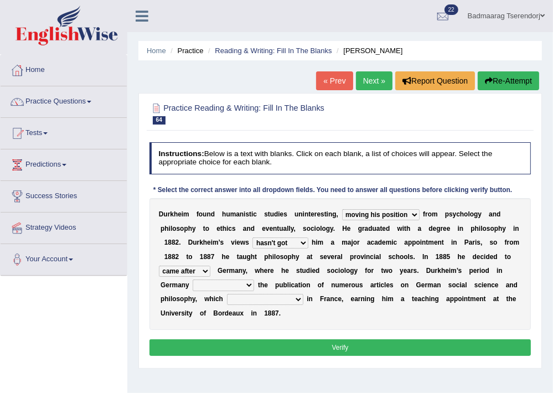
select select "resulted in"
click at [193, 280] on select "resulted in flicked through was down to achieved by" at bounding box center [223, 285] width 61 height 11
click at [266, 297] on select "remained modest gained appreciation collected money gained recognition" at bounding box center [265, 299] width 76 height 11
select select "gained recognition"
click at [227, 294] on select "remained modest gained appreciation collected money gained recognition" at bounding box center [265, 299] width 76 height 11
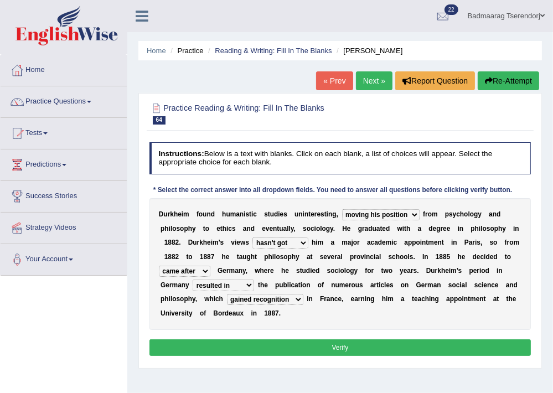
click at [283, 349] on button "Verify" at bounding box center [340, 347] width 382 height 16
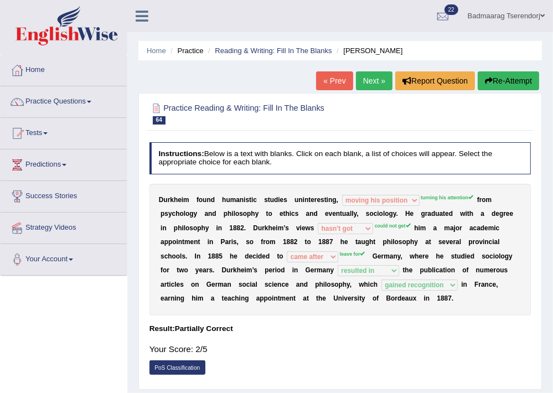
click at [514, 79] on button "Re-Attempt" at bounding box center [508, 80] width 61 height 19
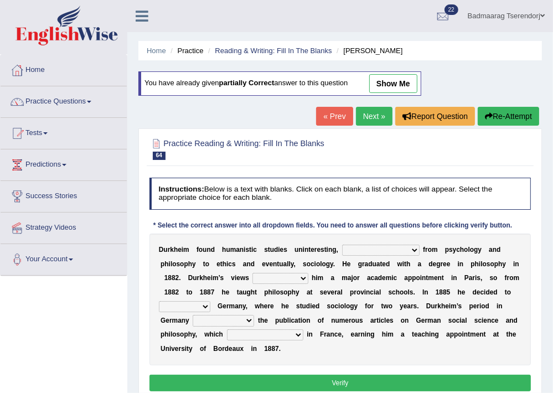
click at [412, 250] on select "moving his position alternating his mind juggling his job turning his attention" at bounding box center [380, 250] width 77 height 11
select select "turning his attention"
click at [342, 245] on select "moving his position alternating his mind juggling his job turning his attention" at bounding box center [380, 250] width 77 height 11
click at [295, 278] on select "hasn't got were getting can't get could not get" at bounding box center [279, 278] width 55 height 11
click at [248, 337] on select "remained modest gained appreciation collected money gained recognition" at bounding box center [265, 334] width 76 height 11
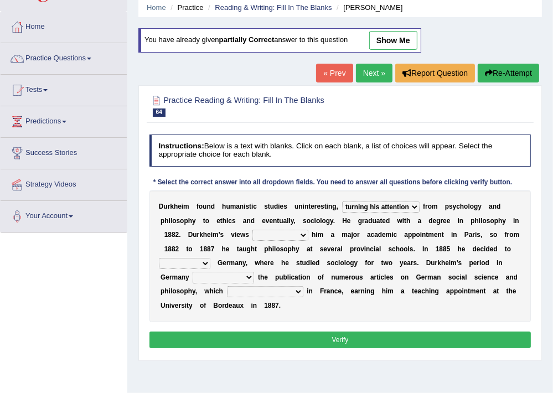
scroll to position [59, 0]
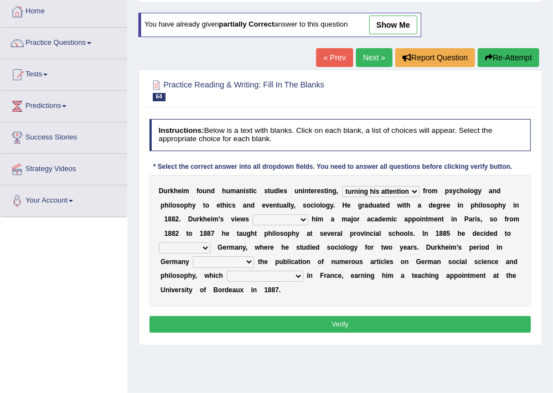
click at [290, 275] on select "remained modest gained appreciation collected money gained recognition" at bounding box center [265, 276] width 76 height 11
select select "gained recognition"
click at [227, 271] on select "remained modest gained appreciation collected money gained recognition" at bounding box center [265, 276] width 76 height 11
click at [241, 257] on select "resulted in flicked through was down to achieved by" at bounding box center [223, 261] width 61 height 11
select select "resulted in"
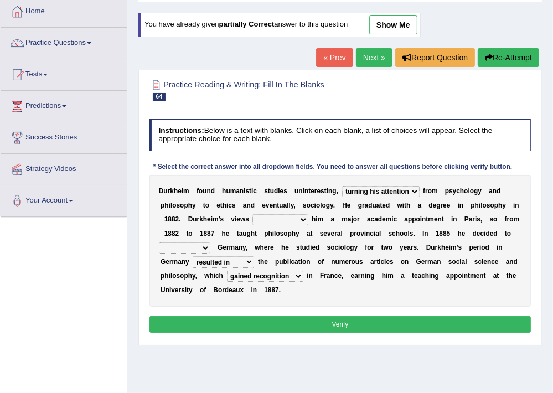
click at [193, 256] on select "resulted in flicked through was down to achieved by" at bounding box center [223, 261] width 61 height 11
click at [198, 246] on select "came after wrote about ran across leave for" at bounding box center [184, 247] width 51 height 11
select select "leave for"
click at [159, 242] on select "came after wrote about ran across leave for" at bounding box center [184, 247] width 51 height 11
click at [300, 221] on select "hasn't got were getting can't get could not get" at bounding box center [279, 219] width 55 height 11
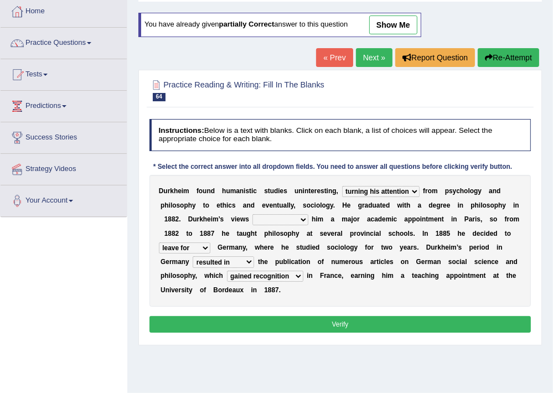
select select "could not get"
click at [252, 214] on select "hasn't got were getting can't get could not get" at bounding box center [279, 219] width 55 height 11
click at [320, 325] on button "Verify" at bounding box center [340, 324] width 382 height 16
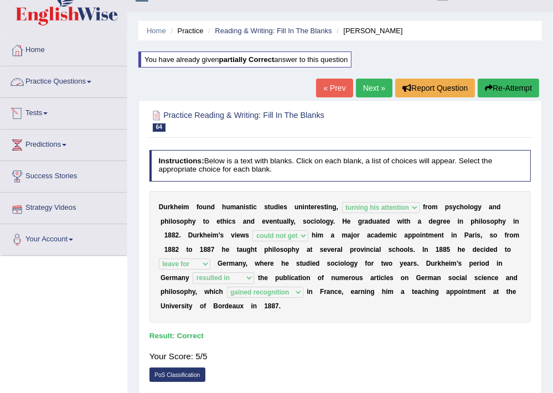
scroll to position [0, 0]
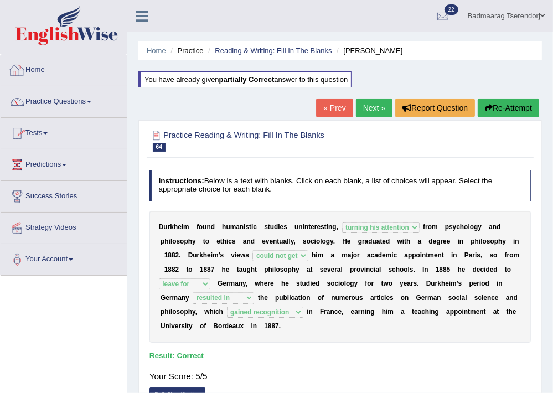
click at [40, 65] on link "Home" at bounding box center [64, 69] width 126 height 28
click at [40, 65] on link "Home" at bounding box center [62, 69] width 123 height 28
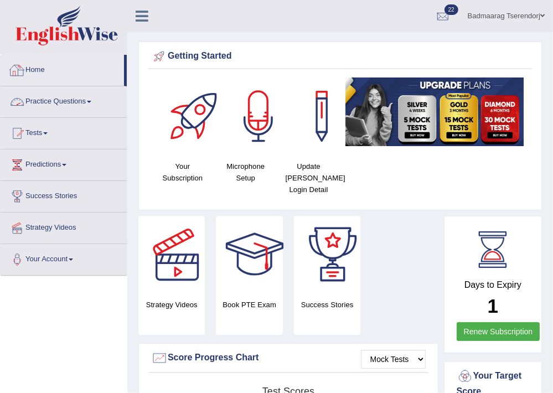
click at [38, 65] on link "Home" at bounding box center [62, 69] width 123 height 28
click at [75, 97] on link "Practice Questions" at bounding box center [64, 100] width 126 height 28
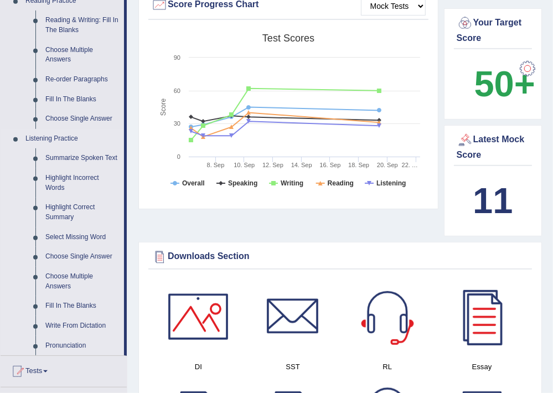
scroll to position [413, 0]
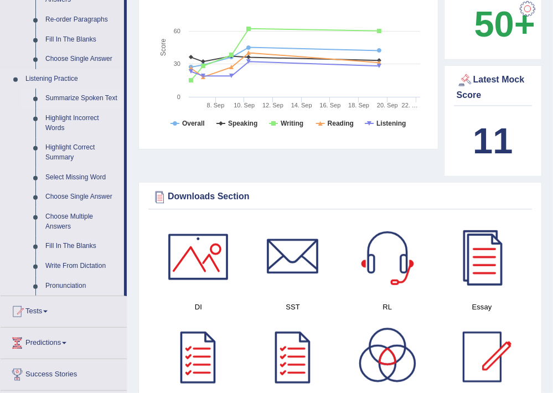
click at [65, 98] on link "Summarize Spoken Text" at bounding box center [82, 99] width 84 height 20
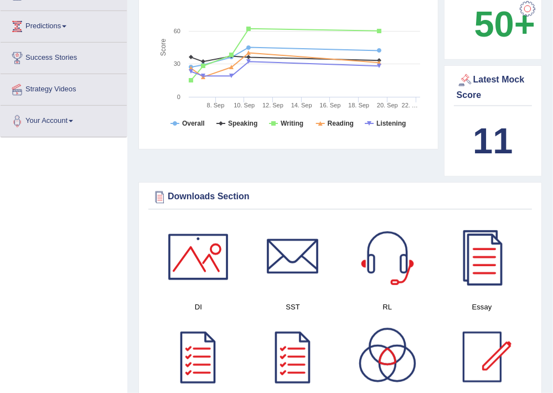
scroll to position [138, 0]
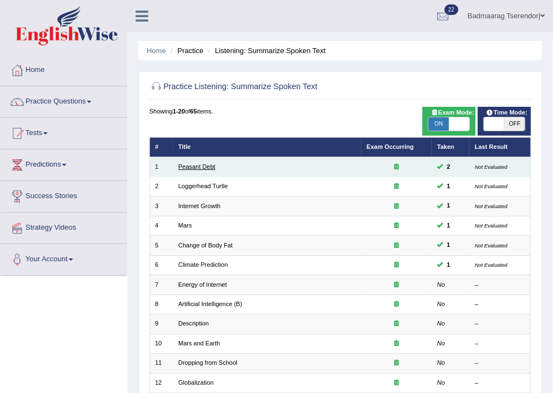
click at [187, 168] on link "Peasant Debt" at bounding box center [196, 166] width 37 height 7
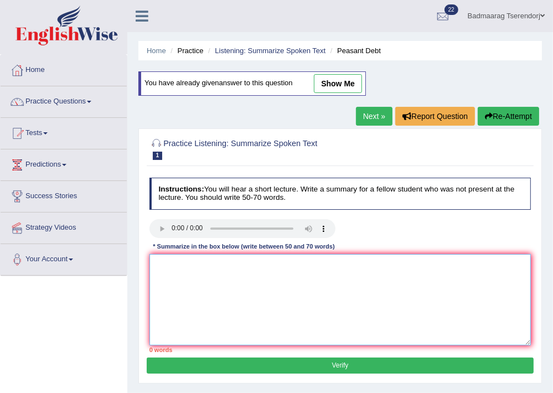
click at [174, 272] on textarea at bounding box center [340, 299] width 382 height 91
click at [153, 264] on textarea "farmers sead have to buy high cost getting puchin communite seat back cultipaid…" at bounding box center [340, 299] width 382 height 91
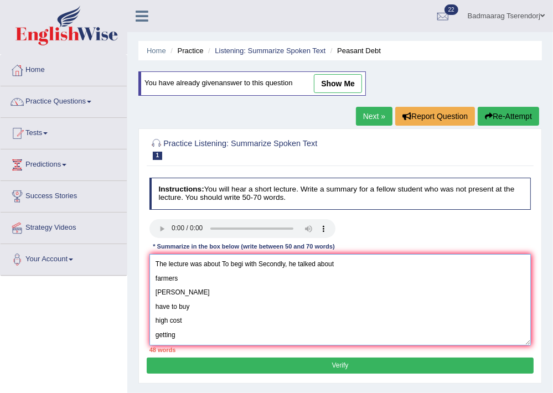
click at [241, 259] on textarea "The lecture was about To begi with Secondly, he talked about farmers sead have …" at bounding box center [340, 299] width 382 height 91
click at [224, 264] on textarea "The lecture was about To begin with Secondly, he talked about farmers sead have…" at bounding box center [340, 299] width 382 height 91
click at [285, 264] on textarea "The lecture was about farmers. To begin with Secondly, he talked about farmers …" at bounding box center [340, 299] width 382 height 91
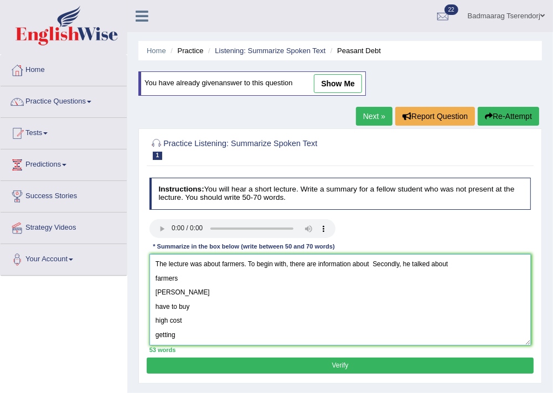
click at [314, 268] on textarea "The lecture was about farmers. To begin with, there are information about Secon…" at bounding box center [340, 299] width 382 height 91
click at [373, 261] on textarea "The lecture was about farmers. To begin with, there was information about Secon…" at bounding box center [340, 299] width 382 height 91
click at [516, 265] on textarea "The lecture was about farmers. To begin with, there was information about have …" at bounding box center [340, 299] width 382 height 91
drag, startPoint x: 153, startPoint y: 293, endPoint x: 196, endPoint y: 323, distance: 52.2
click at [196, 323] on textarea "The lecture was about farmers. To begin with, there was information about have …" at bounding box center [340, 299] width 382 height 91
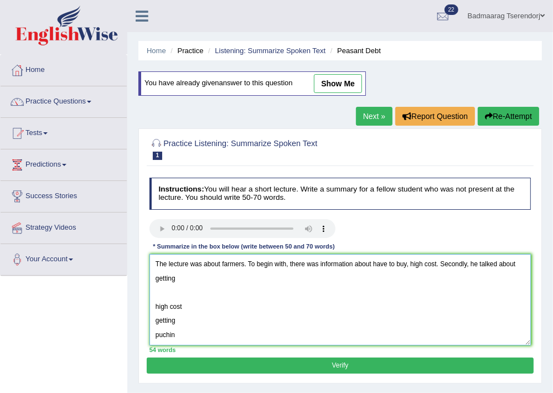
click at [186, 281] on textarea "The lecture was about farmers. To begin with, there was information about have …" at bounding box center [340, 299] width 382 height 91
drag, startPoint x: 155, startPoint y: 309, endPoint x: 185, endPoint y: 324, distance: 33.4
click at [185, 324] on textarea "The lecture was about farmers. To begin with, there was information about have …" at bounding box center [340, 299] width 382 height 91
drag, startPoint x: 153, startPoint y: 321, endPoint x: 183, endPoint y: 317, distance: 29.7
click at [183, 317] on textarea "The lecture was about farmers. To begin with, there was information about have …" at bounding box center [340, 299] width 382 height 91
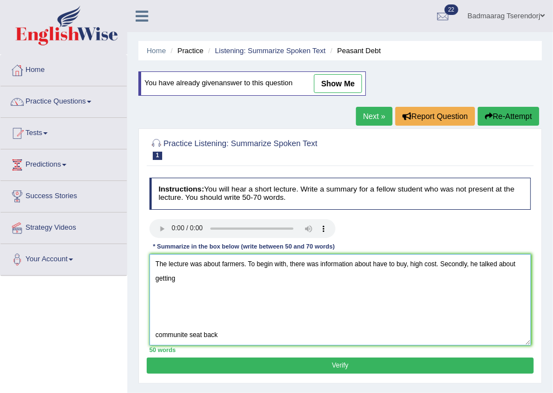
click at [190, 277] on textarea "The lecture was about farmers. To begin with, there was information about have …" at bounding box center [340, 299] width 382 height 91
click at [159, 321] on textarea "The lecture was about farmers. To begin with, there was information about have …" at bounding box center [340, 299] width 382 height 91
drag, startPoint x: 155, startPoint y: 291, endPoint x: 195, endPoint y: 308, distance: 44.1
click at [195, 308] on textarea "The lecture was about farmers. To begin with, there was information about have …" at bounding box center [340, 299] width 382 height 91
click at [290, 276] on textarea "The lecture was about farmers. To begin with, there was information about have …" at bounding box center [340, 299] width 382 height 91
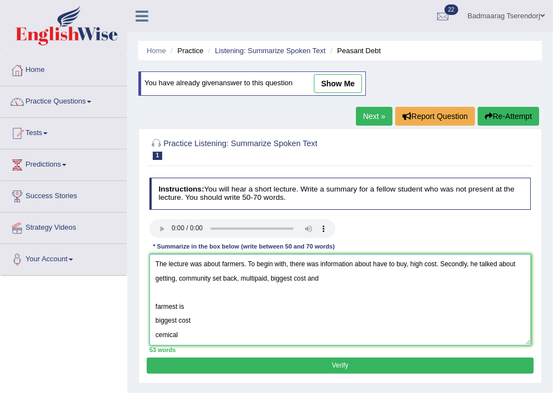
drag, startPoint x: 154, startPoint y: 304, endPoint x: 205, endPoint y: 327, distance: 55.8
click at [205, 327] on textarea "The lecture was about farmers. To begin with, there was information about have …" at bounding box center [340, 299] width 382 height 91
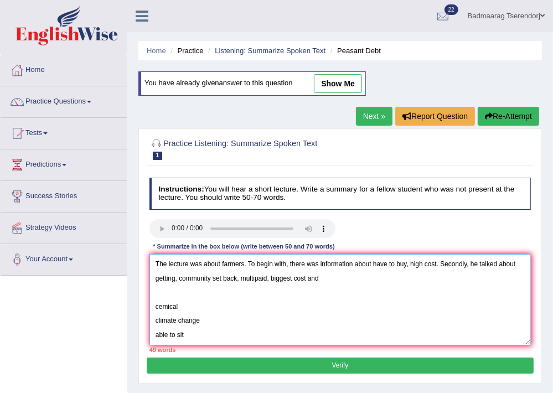
click at [338, 277] on textarea "The lecture was about farmers. To begin with, there was information about have …" at bounding box center [340, 299] width 382 height 91
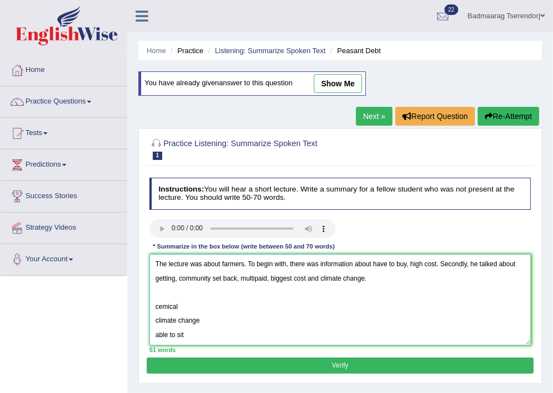
click at [435, 267] on textarea "The lecture was about farmers. To begin with, there was information about have …" at bounding box center [340, 299] width 382 height 91
drag, startPoint x: 154, startPoint y: 309, endPoint x: 205, endPoint y: 316, distance: 51.4
click at [205, 316] on textarea "The lecture was about farmers. To begin with, there was information about have …" at bounding box center [340, 299] width 382 height 91
click at [243, 266] on textarea "The lecture was about farmers. To begin with, there was information about have …" at bounding box center [340, 299] width 382 height 91
click at [244, 264] on textarea "The lecture was about farmersand able to sit. To begin with, there was informat…" at bounding box center [340, 299] width 382 height 91
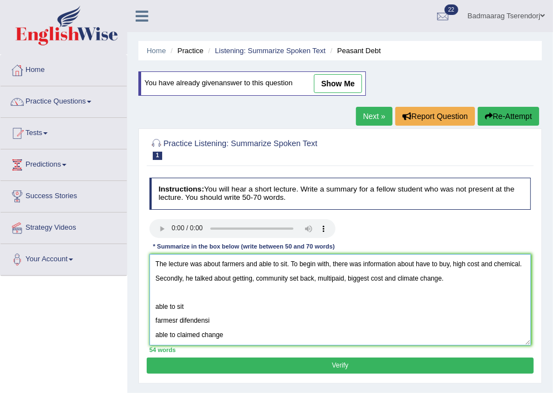
drag, startPoint x: 154, startPoint y: 310, endPoint x: 210, endPoint y: 311, distance: 55.9
click at [210, 311] on textarea "The lecture was about farmers and able to sit. To begin with, there was informa…" at bounding box center [340, 299] width 382 height 91
click at [452, 265] on textarea "The lecture was about farmers and able to sit. To begin with, there was informa…" at bounding box center [340, 299] width 382 height 91
drag, startPoint x: 156, startPoint y: 307, endPoint x: 213, endPoint y: 305, distance: 57.0
click at [213, 305] on textarea "The lecture was about farmers and able to sit. To begin with, there was informa…" at bounding box center [340, 299] width 382 height 91
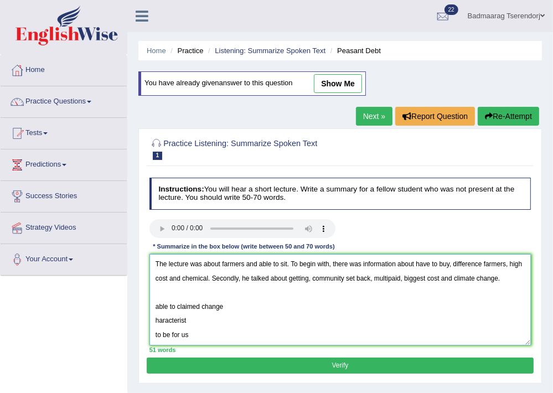
drag, startPoint x: 154, startPoint y: 303, endPoint x: 244, endPoint y: 311, distance: 89.5
click at [244, 311] on textarea "The lecture was about farmers and able to sit. To begin with, there was informa…" at bounding box center [340, 299] width 382 height 91
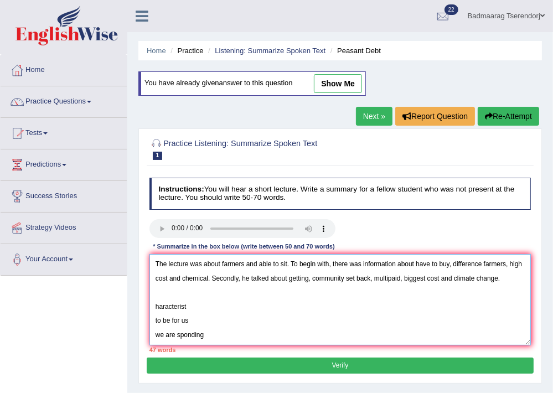
click at [438, 280] on textarea "The lecture was about farmers and able to sit. To begin with, there was informa…" at bounding box center [340, 299] width 382 height 91
drag, startPoint x: 153, startPoint y: 323, endPoint x: 208, endPoint y: 317, distance: 55.1
click at [208, 317] on textarea "The lecture was about farmers and able to sit. To begin with, there was informa…" at bounding box center [340, 299] width 382 height 91
drag, startPoint x: 153, startPoint y: 318, endPoint x: 210, endPoint y: 315, distance: 57.7
click at [210, 315] on textarea "The lecture was about farmers and able to sit. To begin with, there was informa…" at bounding box center [340, 299] width 382 height 91
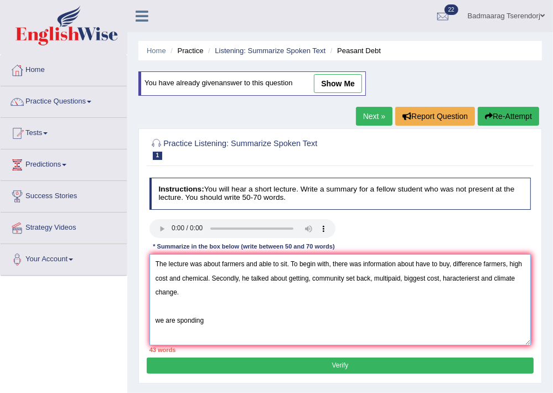
click at [482, 279] on textarea "The lecture was about farmers and able to sit. To begin with, there was informa…" at bounding box center [340, 299] width 382 height 91
click at [172, 290] on textarea "The lecture was about farmers and able to sit. To begin with, there was informa…" at bounding box center [340, 299] width 382 height 91
drag, startPoint x: 157, startPoint y: 321, endPoint x: 229, endPoint y: 321, distance: 71.4
click at [229, 321] on textarea "The lecture was about farmers and able to sit. To begin with, there was informa…" at bounding box center [340, 299] width 382 height 91
type textarea "The lecture was about farmers and able to sit. To begin with, there was informa…"
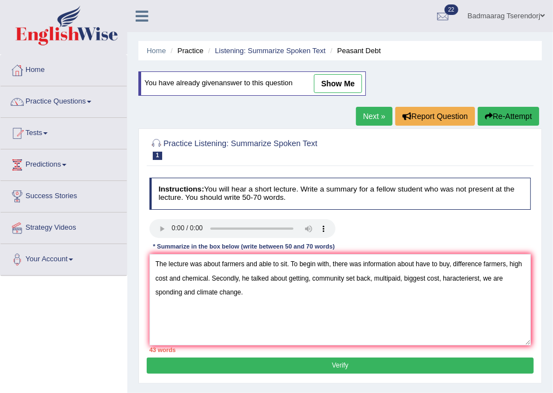
click at [230, 363] on button "Verify" at bounding box center [340, 366] width 386 height 16
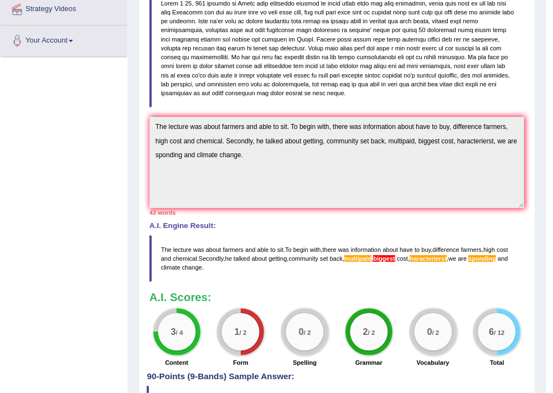
scroll to position [236, 0]
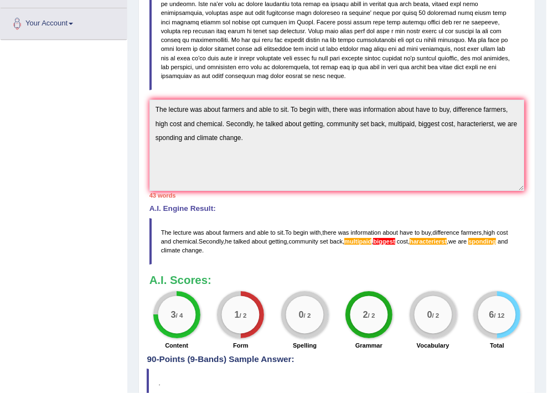
click at [395, 238] on span "biggest" at bounding box center [384, 241] width 22 height 7
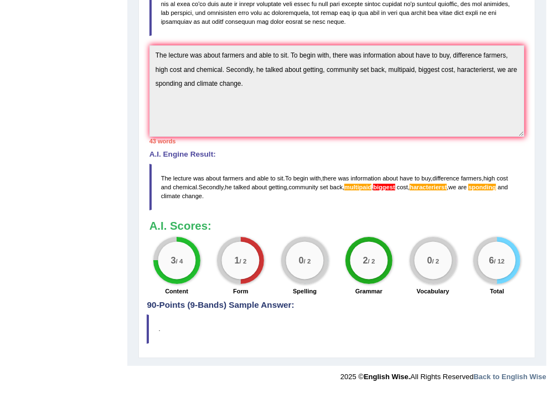
scroll to position [54, 0]
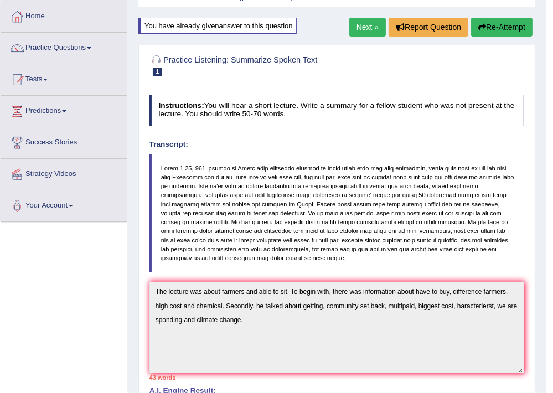
click at [363, 28] on link "Next »" at bounding box center [367, 27] width 37 height 19
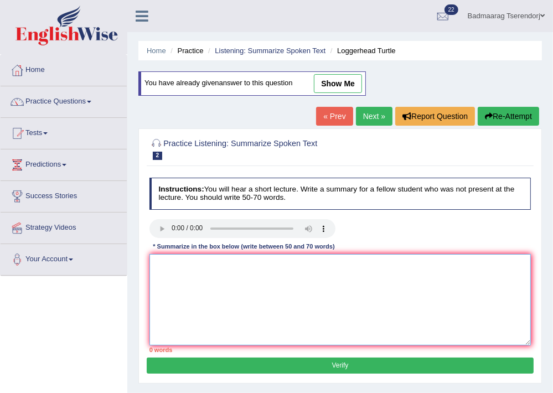
click at [176, 271] on textarea at bounding box center [340, 299] width 382 height 91
click at [155, 263] on textarea "time to go to work little honesis swimming place study mother eggs and beach la…" at bounding box center [340, 299] width 382 height 91
click at [222, 262] on textarea "The lecture was about water time to go to work little honesis swimming place st…" at bounding box center [340, 299] width 382 height 91
click at [259, 266] on textarea "The lecture was about pool water time to go to work little honesis swimming pla…" at bounding box center [340, 299] width 382 height 91
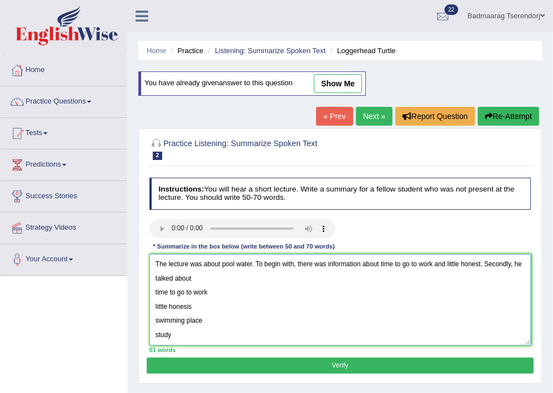
drag, startPoint x: 153, startPoint y: 291, endPoint x: 205, endPoint y: 311, distance: 56.2
click at [205, 311] on textarea "The lecture was about pool water. To begin with, there was information about ti…" at bounding box center [340, 299] width 382 height 91
click at [209, 275] on textarea "The lecture was about pool water. To begin with, there was information about ti…" at bounding box center [340, 299] width 382 height 91
drag, startPoint x: 154, startPoint y: 307, endPoint x: 217, endPoint y: 312, distance: 62.7
click at [217, 312] on textarea "The lecture was about pool water. To begin with, there was information about ti…" at bounding box center [340, 299] width 382 height 91
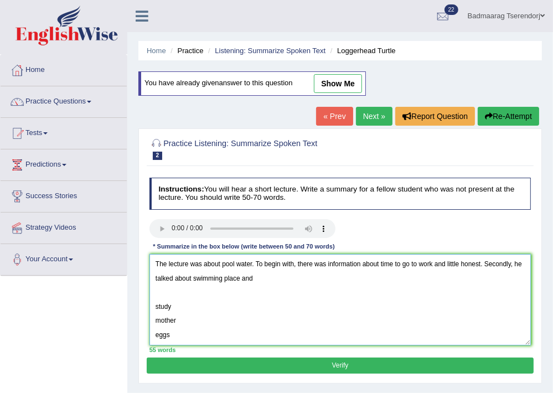
click at [279, 279] on textarea "The lecture was about pool water. To begin with, there was information about ti…" at bounding box center [340, 299] width 382 height 91
click at [303, 277] on textarea "The lecture was about pool water. To begin with, there was information about ti…" at bounding box center [340, 299] width 382 height 91
click at [385, 278] on textarea "The lecture was about pool water. To begin with, there was information about ti…" at bounding box center [340, 299] width 382 height 91
drag, startPoint x: 152, startPoint y: 305, endPoint x: 183, endPoint y: 319, distance: 33.9
click at [183, 319] on textarea "The lecture was about pool water. To begin with, there was information about ti…" at bounding box center [340, 299] width 382 height 91
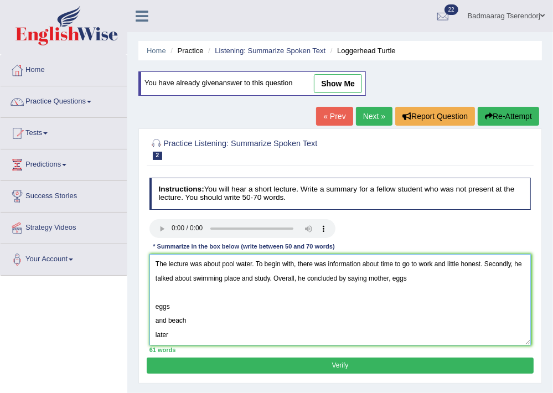
click at [430, 280] on textarea "The lecture was about pool water. To begin with, there was information about ti…" at bounding box center [340, 299] width 382 height 91
drag, startPoint x: 155, startPoint y: 308, endPoint x: 198, endPoint y: 317, distance: 44.2
click at [198, 317] on textarea "The lecture was about pool water. To begin with, there was information about ti…" at bounding box center [340, 299] width 382 height 91
click at [453, 283] on textarea "The lecture was about pool water. To begin with, there was information about ti…" at bounding box center [340, 299] width 382 height 91
drag, startPoint x: 153, startPoint y: 314, endPoint x: 209, endPoint y: 333, distance: 59.5
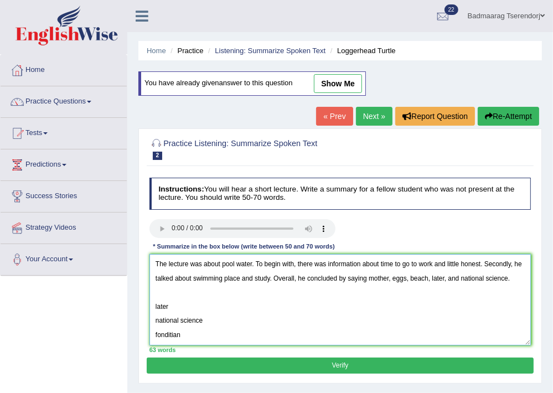
click at [209, 333] on textarea "The lecture was about pool water. To begin with, there was information about ti…" at bounding box center [340, 299] width 382 height 91
click at [433, 265] on textarea "The lecture was about pool water. To begin with, there was information about ti…" at bounding box center [340, 299] width 382 height 91
drag, startPoint x: 154, startPoint y: 322, endPoint x: 189, endPoint y: 317, distance: 35.8
click at [189, 317] on textarea "The lecture was about pool water. To begin with, there was information about ti…" at bounding box center [340, 299] width 382 height 91
click at [280, 278] on textarea "The lecture was about pool water. To begin with, there was information about ti…" at bounding box center [340, 299] width 382 height 91
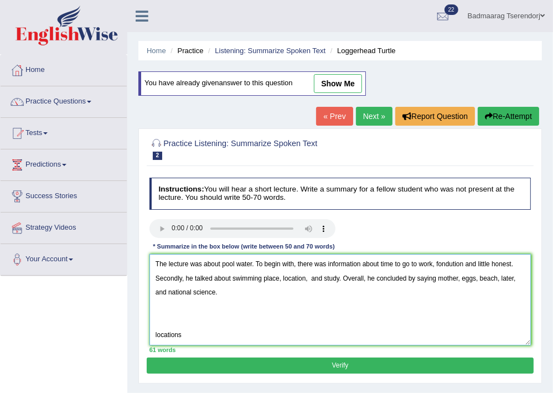
click at [182, 323] on textarea "The lecture was about pool water. To begin with, there was information about ti…" at bounding box center [340, 299] width 382 height 91
drag, startPoint x: 154, startPoint y: 303, endPoint x: 190, endPoint y: 307, distance: 36.8
click at [190, 307] on textarea "The lecture was about pool water. To begin with, there was information about ti…" at bounding box center [340, 299] width 382 height 91
click at [517, 277] on textarea "The lecture was about pool water. To begin with, there was information about ti…" at bounding box center [340, 299] width 382 height 91
click at [310, 277] on textarea "The lecture was about pool water. To begin with, there was information about ti…" at bounding box center [340, 299] width 382 height 91
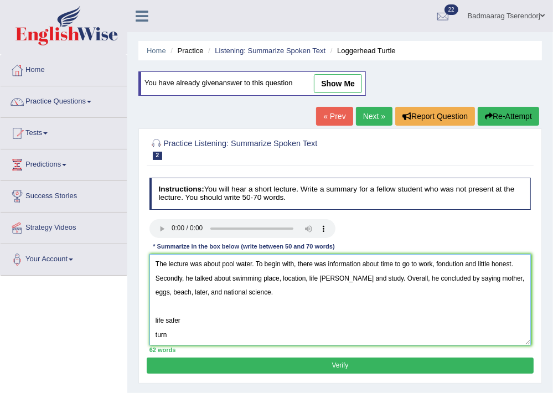
drag, startPoint x: 159, startPoint y: 316, endPoint x: 187, endPoint y: 313, distance: 27.8
click at [187, 313] on textarea "The lecture was about pool water. To begin with, there was information about ti…" at bounding box center [340, 299] width 382 height 91
click at [184, 320] on textarea "The lecture was about pool water. To begin with, there was information about ti…" at bounding box center [340, 299] width 382 height 91
click at [192, 292] on textarea "The lecture was about pool water. To begin with, there was information about ti…" at bounding box center [340, 299] width 382 height 91
click at [169, 304] on textarea "The lecture was about pool water. To begin with, there was information about ti…" at bounding box center [340, 299] width 382 height 91
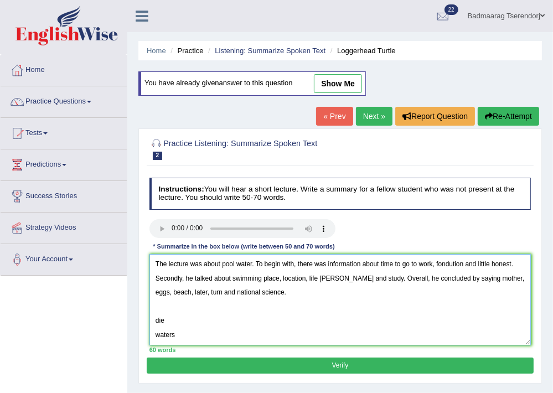
click at [333, 278] on textarea "The lecture was about pool water. To begin with, there was information about ti…" at bounding box center [340, 299] width 382 height 91
click at [173, 321] on textarea "The lecture was about pool water. To begin with, there was information about ti…" at bounding box center [340, 299] width 382 height 91
click at [179, 309] on textarea "The lecture was about pool water. To begin with, there was information about ti…" at bounding box center [340, 299] width 382 height 91
drag, startPoint x: 157, startPoint y: 320, endPoint x: 223, endPoint y: 323, distance: 65.9
click at [223, 323] on textarea "The lecture was about pool water. To begin with, there was information about ti…" at bounding box center [340, 299] width 382 height 91
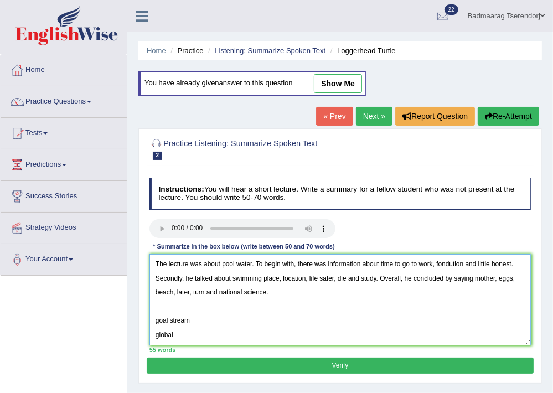
click at [250, 265] on textarea "The lecture was about pool water. To begin with, there was information about ti…" at bounding box center [340, 299] width 382 height 91
drag, startPoint x: 153, startPoint y: 318, endPoint x: 203, endPoint y: 314, distance: 49.4
click at [203, 314] on textarea "The lecture was about pool waterand global. To begin with, there was informatio…" at bounding box center [340, 299] width 382 height 91
drag, startPoint x: 152, startPoint y: 321, endPoint x: 186, endPoint y: 312, distance: 35.4
click at [186, 312] on textarea "The lecture was about pool waterand global. To begin with, there was informatio…" at bounding box center [340, 299] width 382 height 91
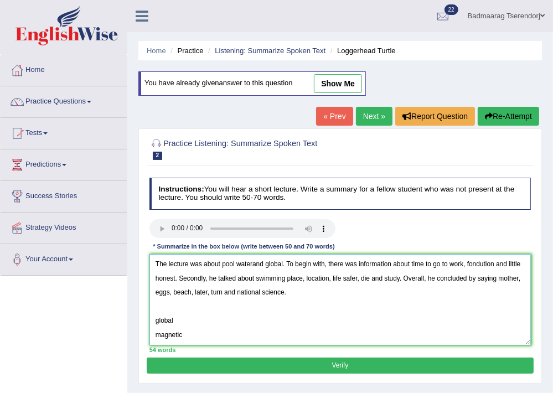
click at [179, 319] on textarea "The lecture was about pool waterand global. To begin with, there was informatio…" at bounding box center [340, 299] width 382 height 91
click at [464, 265] on textarea "The lecture was about pool waterand global. To begin with, there was informatio…" at bounding box center [340, 299] width 382 height 91
click at [462, 266] on textarea "The lecture was about pool waterand global. To begin with, there was informatio…" at bounding box center [340, 299] width 382 height 91
drag, startPoint x: 154, startPoint y: 334, endPoint x: 194, endPoint y: 337, distance: 39.9
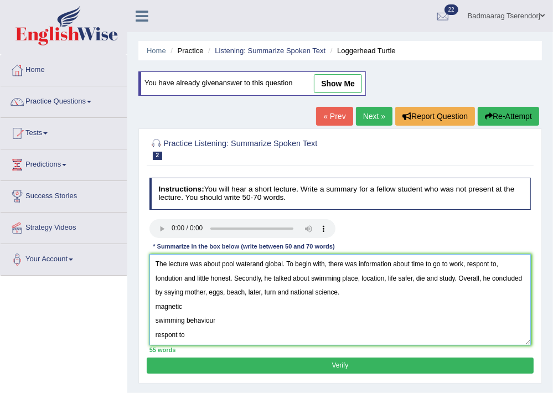
click at [194, 337] on textarea "The lecture was about pool waterand global. To begin with, there was informatio…" at bounding box center [340, 299] width 382 height 91
click at [276, 292] on textarea "The lecture was about pool waterand global. To begin with, there was informatio…" at bounding box center [340, 299] width 382 height 91
drag, startPoint x: 155, startPoint y: 319, endPoint x: 229, endPoint y: 324, distance: 74.3
click at [229, 324] on textarea "The lecture was about pool waterand global. To begin with, there was informatio…" at bounding box center [340, 299] width 382 height 91
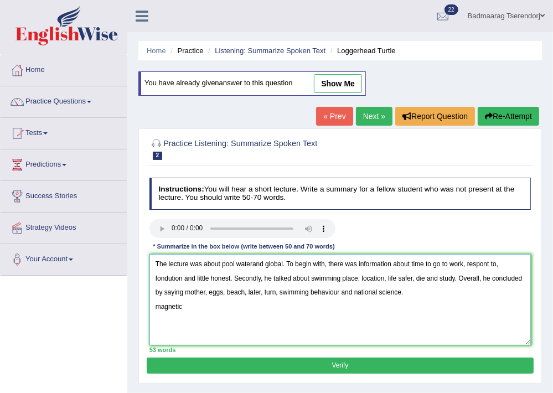
drag, startPoint x: 155, startPoint y: 308, endPoint x: 186, endPoint y: 303, distance: 31.3
click at [186, 303] on textarea "The lecture was about pool waterand global. To begin with, there was informatio…" at bounding box center [340, 299] width 382 height 91
type textarea "The lecture was about pool waterand global. To begin with, there was informatio…"
click at [271, 362] on button "Verify" at bounding box center [340, 366] width 386 height 16
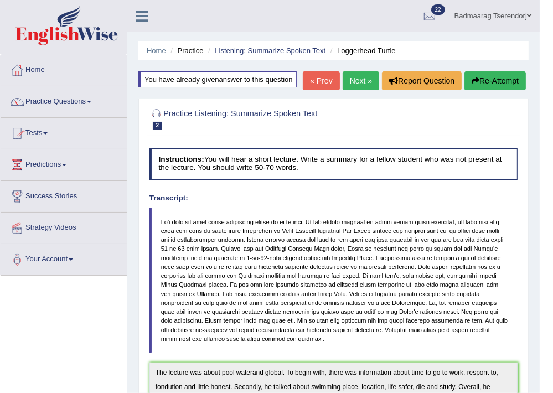
click at [365, 90] on link "Next »" at bounding box center [361, 80] width 37 height 19
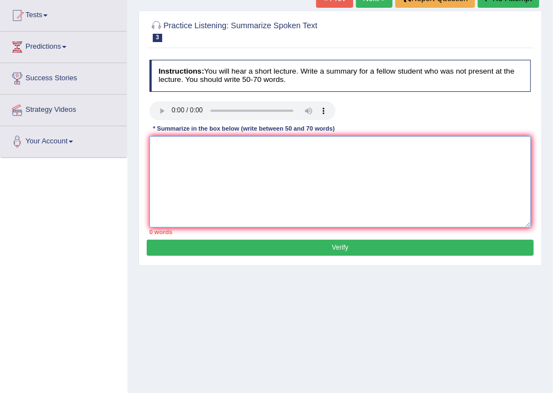
click at [168, 144] on textarea at bounding box center [340, 181] width 382 height 91
click at [156, 144] on textarea "internet evolution change research online speed abilety groups modern study imf…" at bounding box center [340, 181] width 382 height 91
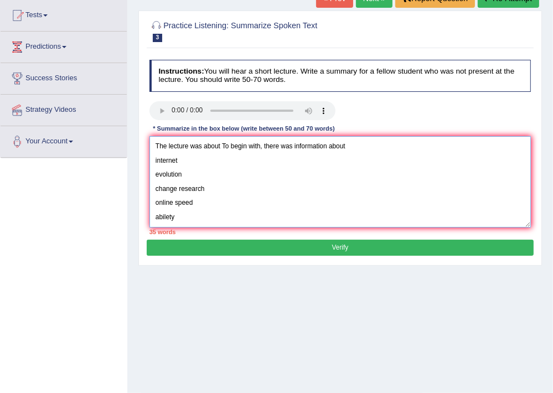
click at [224, 146] on textarea "The lecture was about To begin with, there was information about internet evolu…" at bounding box center [340, 181] width 382 height 91
click at [221, 148] on textarea "The lecture was about To begin with, there was information about internet evolu…" at bounding box center [340, 181] width 382 height 91
click at [375, 146] on textarea "The lecture was about internet. To begin with, there was information about inte…" at bounding box center [340, 181] width 382 height 91
drag, startPoint x: 152, startPoint y: 161, endPoint x: 209, endPoint y: 185, distance: 62.3
click at [209, 185] on textarea "The lecture was about internet. To begin with, there was information about evol…" at bounding box center [340, 181] width 382 height 91
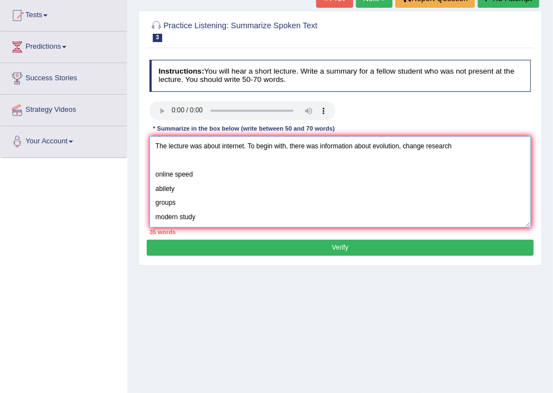
click at [461, 148] on textarea "The lecture was about internet. To begin with, there was information about evol…" at bounding box center [340, 181] width 382 height 91
drag, startPoint x: 155, startPoint y: 185, endPoint x: 185, endPoint y: 214, distance: 41.9
click at [185, 214] on textarea "The lecture was about internet. To begin with, there was information about evol…" at bounding box center [340, 181] width 382 height 91
click at [252, 163] on textarea "The lecture was about internet. To begin with, there was information about evol…" at bounding box center [340, 181] width 382 height 91
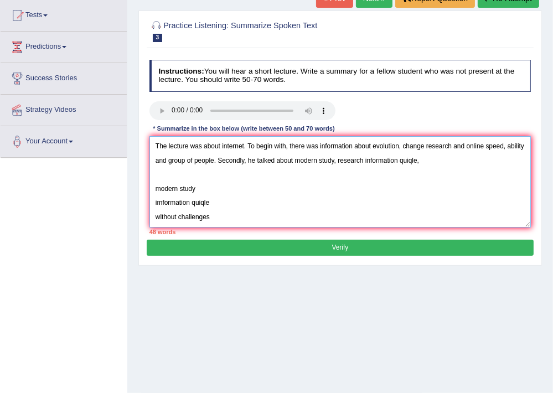
click at [434, 160] on textarea "The lecture was about internet. To begin with, there was information about evol…" at bounding box center [340, 181] width 382 height 91
drag, startPoint x: 156, startPoint y: 186, endPoint x: 216, endPoint y: 201, distance: 62.2
click at [216, 201] on textarea "The lecture was about internet. To begin with, there was information about evol…" at bounding box center [340, 181] width 382 height 91
click at [436, 162] on textarea "The lecture was about internet. To begin with, there was information about evol…" at bounding box center [340, 181] width 382 height 91
click at [356, 158] on textarea "The lecture was about internet. To begin with, there was information about evol…" at bounding box center [340, 181] width 382 height 91
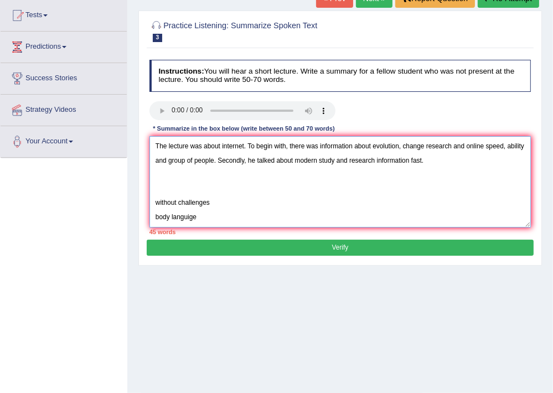
click at [462, 163] on textarea "The lecture was about internet. To begin with, there was information about evol…" at bounding box center [340, 181] width 382 height 91
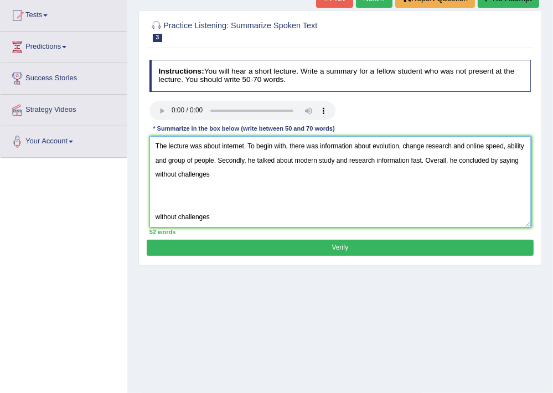
click at [183, 205] on textarea "The lecture was about internet. To begin with, there was information about evol…" at bounding box center [340, 181] width 382 height 91
drag, startPoint x: 155, startPoint y: 187, endPoint x: 207, endPoint y: 206, distance: 55.5
click at [207, 206] on textarea "The lecture was about internet. To begin with, there was information about evol…" at bounding box center [340, 181] width 382 height 91
click at [285, 176] on textarea "The lecture was about internet. To begin with, there was information about evol…" at bounding box center [340, 181] width 382 height 91
drag, startPoint x: 156, startPoint y: 201, endPoint x: 230, endPoint y: 208, distance: 74.5
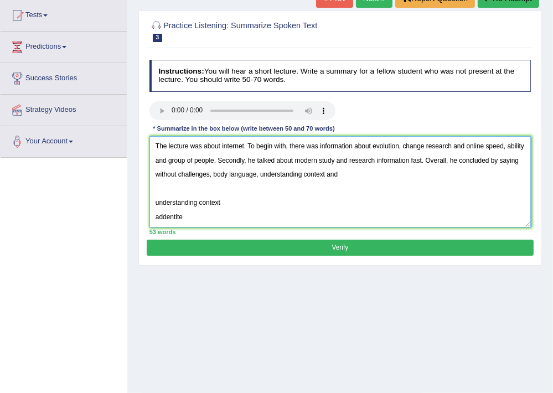
click at [230, 208] on textarea "The lecture was about internet. To begin with, there was information about evol…" at bounding box center [340, 181] width 382 height 91
click at [375, 175] on textarea "The lecture was about internet. To begin with, there was information about evol…" at bounding box center [340, 181] width 382 height 91
click at [348, 175] on textarea "The lecture was about internet. To begin with, there was information about evol…" at bounding box center [340, 181] width 382 height 91
drag, startPoint x: 157, startPoint y: 189, endPoint x: 209, endPoint y: 204, distance: 54.7
click at [209, 204] on textarea "The lecture was about internet. To begin with, there was information about evol…" at bounding box center [340, 181] width 382 height 91
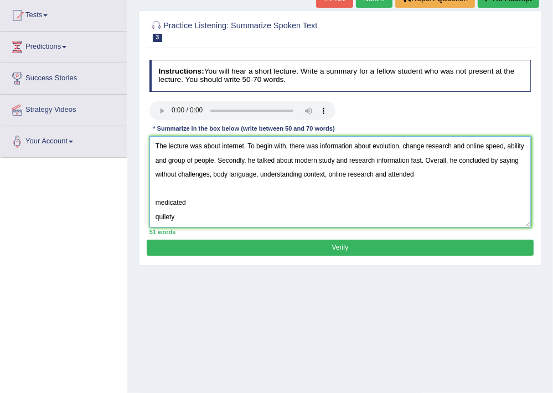
click at [395, 176] on textarea "The lecture was about internet. To begin with, there was information about evol…" at bounding box center [340, 181] width 382 height 91
drag, startPoint x: 154, startPoint y: 200, endPoint x: 192, endPoint y: 204, distance: 37.9
click at [192, 204] on textarea "The lecture was about internet. To begin with, there was information about evol…" at bounding box center [340, 181] width 382 height 91
click at [154, 204] on textarea "The lecture was about internet. To begin with, there was information about evol…" at bounding box center [340, 181] width 382 height 91
click at [448, 175] on textarea "The lecture was about internet. To begin with, there was information about evol…" at bounding box center [340, 181] width 382 height 91
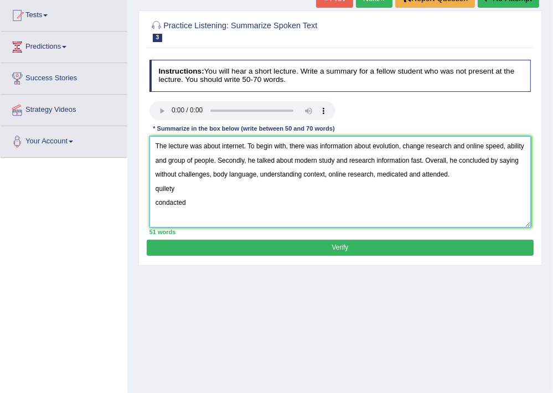
drag, startPoint x: 153, startPoint y: 188, endPoint x: 190, endPoint y: 199, distance: 38.7
click at [190, 199] on textarea "The lecture was about internet. To begin with, there was information about evol…" at bounding box center [340, 181] width 382 height 91
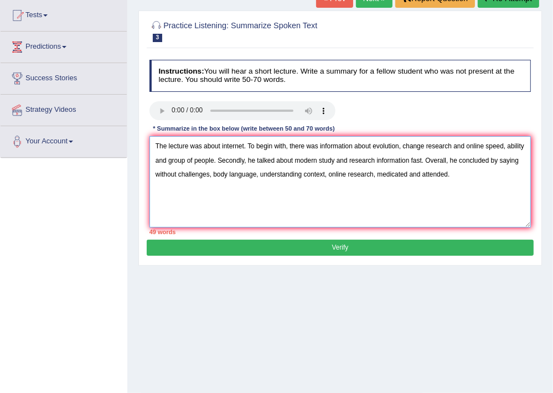
click at [409, 174] on textarea "The lecture was about internet. To begin with, there was information about evol…" at bounding box center [340, 181] width 382 height 91
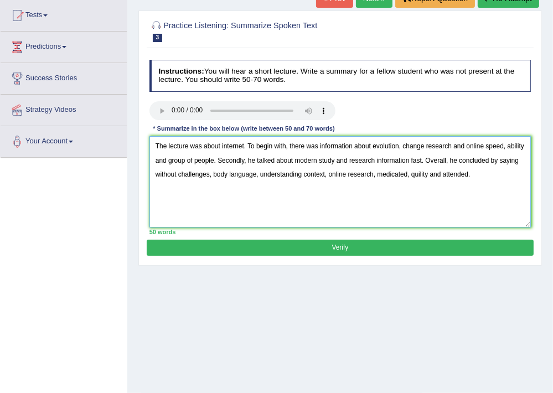
type textarea "The lecture was about internet. To begin with, there was information about evol…"
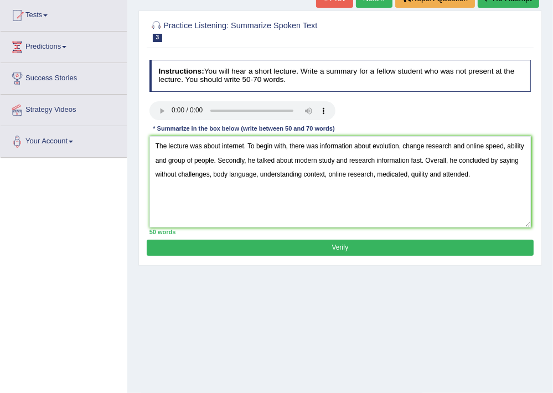
click at [296, 245] on button "Verify" at bounding box center [340, 248] width 386 height 16
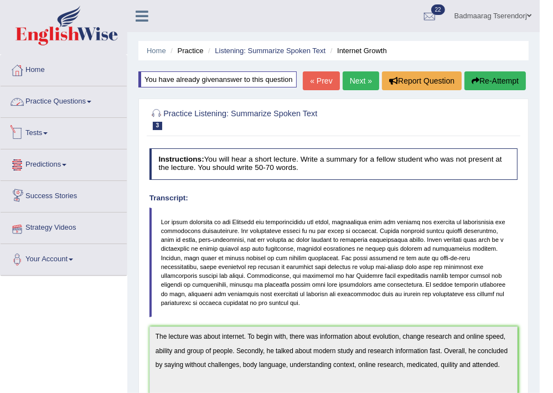
click at [49, 100] on link "Practice Questions" at bounding box center [64, 100] width 126 height 28
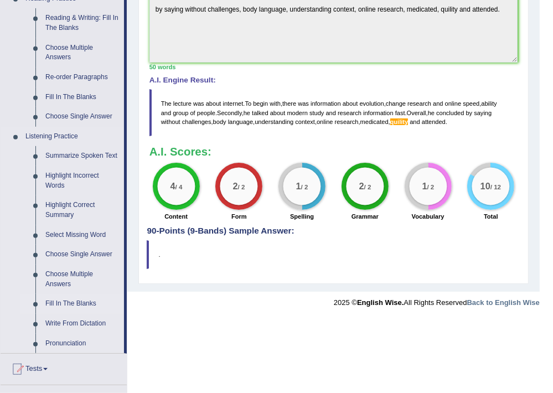
scroll to position [297, 0]
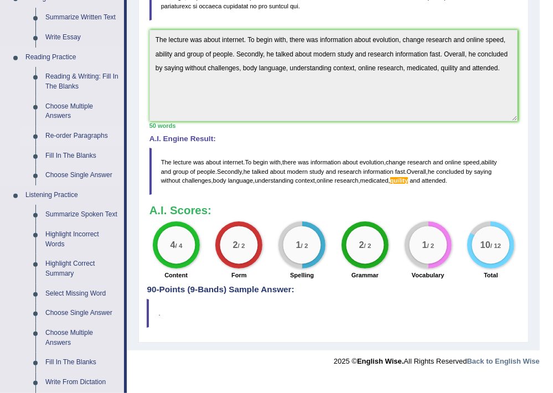
click at [61, 134] on link "Re-order Paragraphs" at bounding box center [82, 136] width 84 height 20
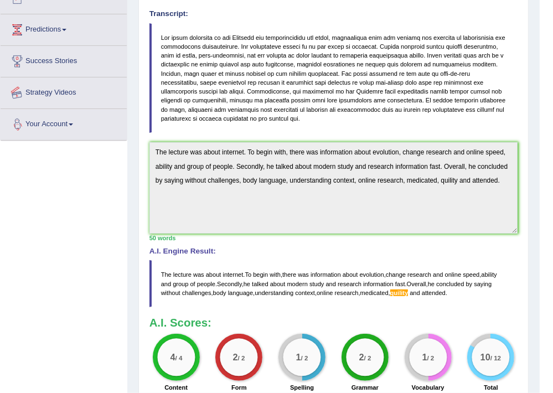
scroll to position [246, 0]
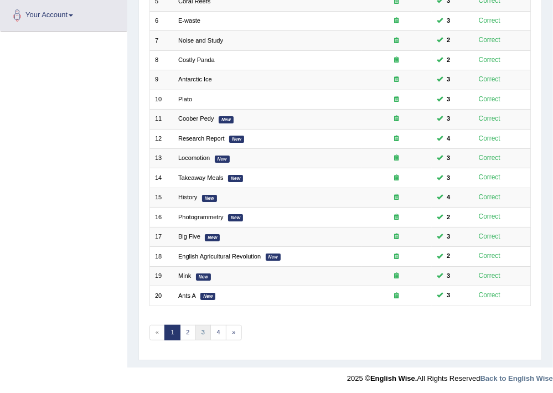
scroll to position [244, 0]
click at [202, 327] on link "3" at bounding box center [203, 332] width 16 height 15
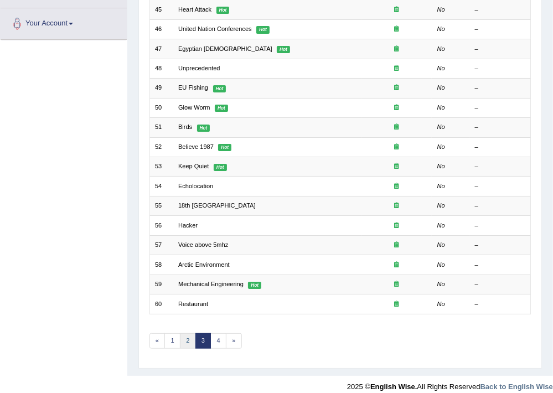
click at [187, 334] on link "2" at bounding box center [188, 340] width 16 height 15
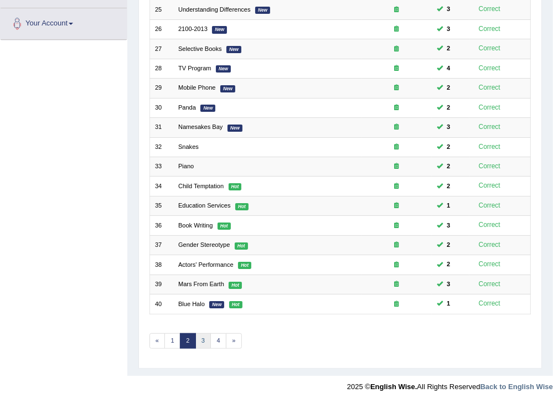
click at [205, 335] on link "3" at bounding box center [203, 340] width 16 height 15
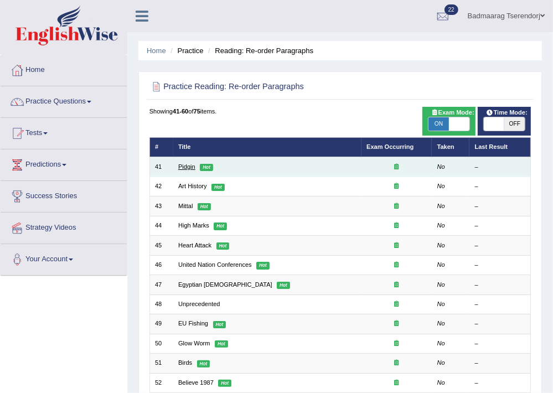
click at [184, 164] on link "Pidgin" at bounding box center [186, 166] width 17 height 7
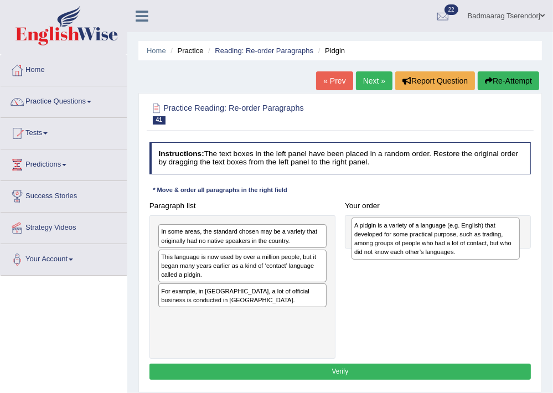
drag, startPoint x: 239, startPoint y: 257, endPoint x: 469, endPoint y: 255, distance: 229.7
click at [469, 255] on div "A pidgin is a variety of a language (e.g. English) that developed for some prac…" at bounding box center [435, 239] width 168 height 42
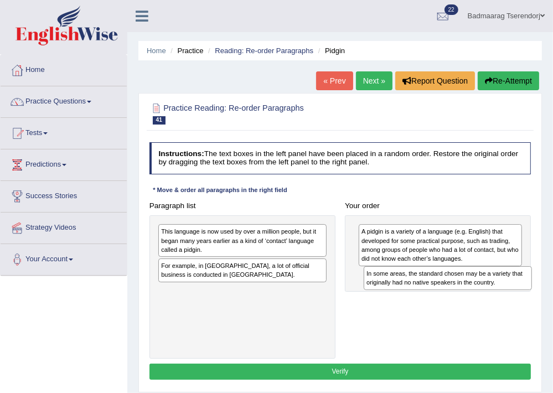
drag, startPoint x: 217, startPoint y: 239, endPoint x: 461, endPoint y: 293, distance: 250.1
click at [461, 293] on div "Paragraph list In some areas, the standard chosen may be a variety that origina…" at bounding box center [339, 278] width 391 height 161
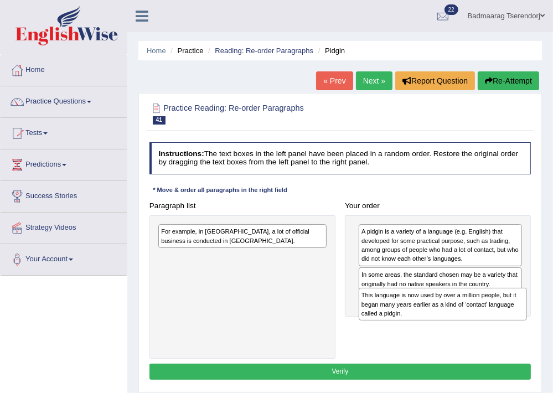
drag, startPoint x: 246, startPoint y: 251, endPoint x: 484, endPoint y: 330, distance: 251.0
click at [484, 330] on div "Paragraph list This language is now used by over a million people, but it began…" at bounding box center [339, 278] width 391 height 161
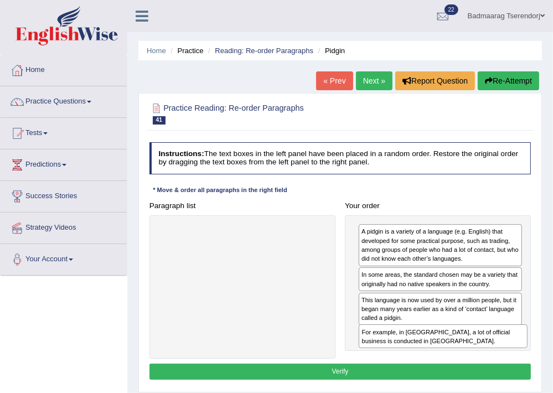
drag, startPoint x: 220, startPoint y: 232, endPoint x: 459, endPoint y: 355, distance: 268.4
click at [459, 355] on div "Paragraph list For example, in Papua New Guinea, a lot of official business is …" at bounding box center [339, 278] width 391 height 161
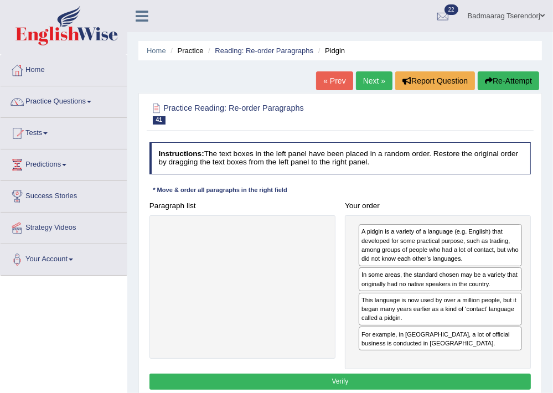
click at [367, 379] on button "Verify" at bounding box center [340, 382] width 382 height 16
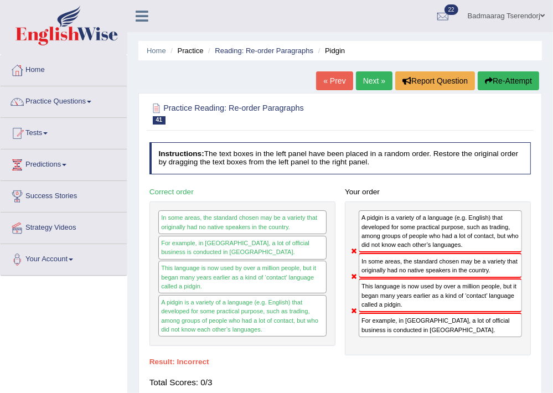
click at [512, 80] on button "Re-Attempt" at bounding box center [508, 80] width 61 height 19
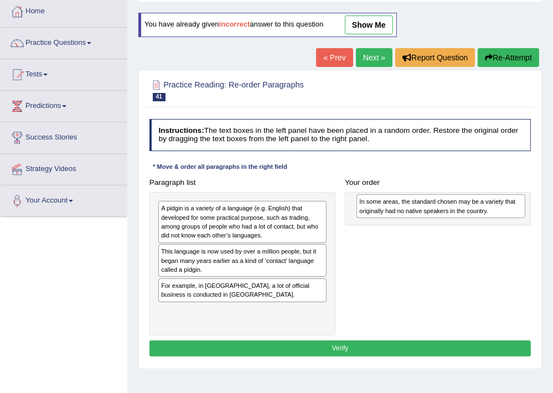
drag, startPoint x: 240, startPoint y: 254, endPoint x: 474, endPoint y: 208, distance: 238.6
click at [474, 208] on div "In some areas, the standard chosen may be a variety that originally had no nati…" at bounding box center [440, 206] width 168 height 24
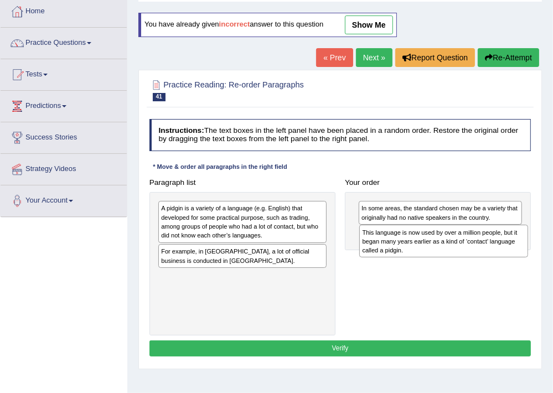
drag, startPoint x: 209, startPoint y: 266, endPoint x: 444, endPoint y: 257, distance: 235.4
click at [444, 257] on div "Paragraph list A pidgin is a variety of a language (e.g. English) that develope…" at bounding box center [339, 254] width 391 height 161
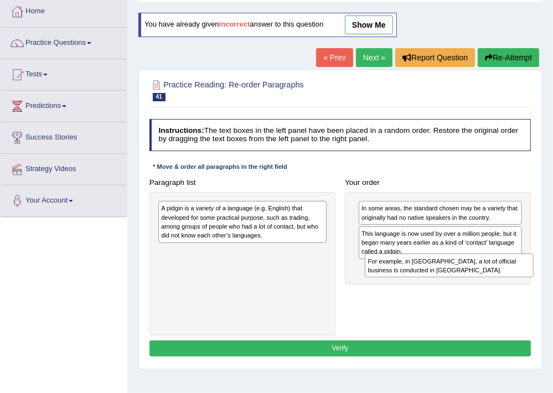
drag, startPoint x: 200, startPoint y: 257, endPoint x: 434, endPoint y: 281, distance: 235.3
click at [434, 281] on div "Paragraph list A pidgin is a variety of a language (e.g. English) that develope…" at bounding box center [339, 254] width 391 height 161
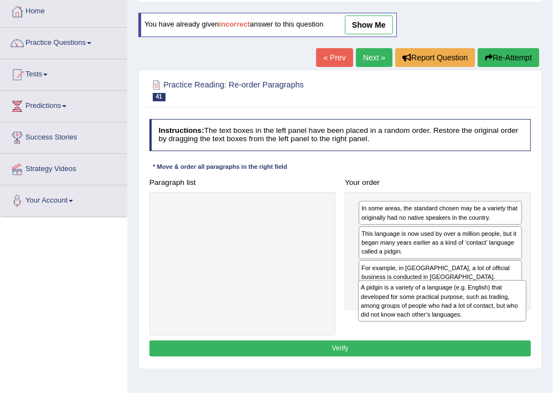
drag, startPoint x: 223, startPoint y: 225, endPoint x: 461, endPoint y: 323, distance: 256.9
click at [461, 323] on div "Paragraph list A pidgin is a variety of a language (e.g. English) that develope…" at bounding box center [339, 254] width 391 height 161
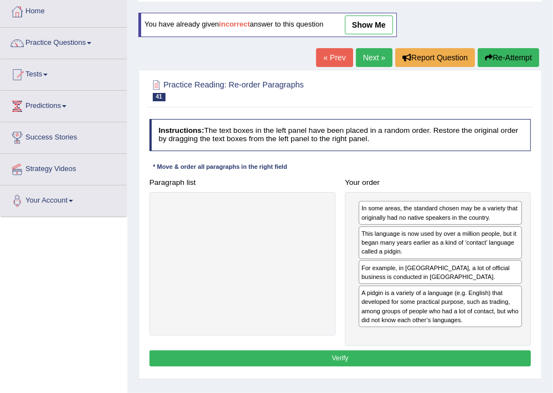
click at [368, 348] on div "Instructions: The text boxes in the left panel have been placed in a random ord…" at bounding box center [340, 245] width 386 height 260
click at [374, 361] on button "Verify" at bounding box center [340, 358] width 382 height 16
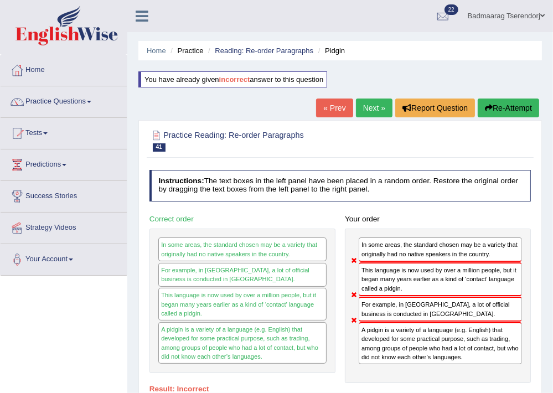
click at [505, 110] on button "Re-Attempt" at bounding box center [508, 108] width 61 height 19
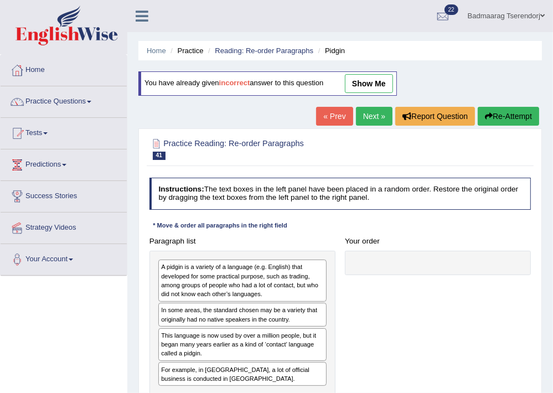
scroll to position [118, 0]
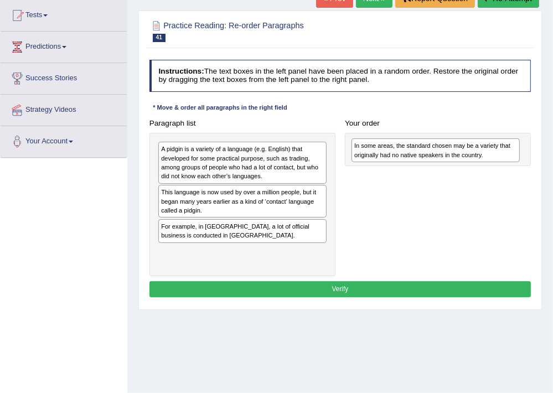
drag, startPoint x: 238, startPoint y: 203, endPoint x: 468, endPoint y: 157, distance: 234.3
click at [468, 157] on div "In some areas, the standard chosen may be a variety that originally had no nati…" at bounding box center [435, 150] width 168 height 24
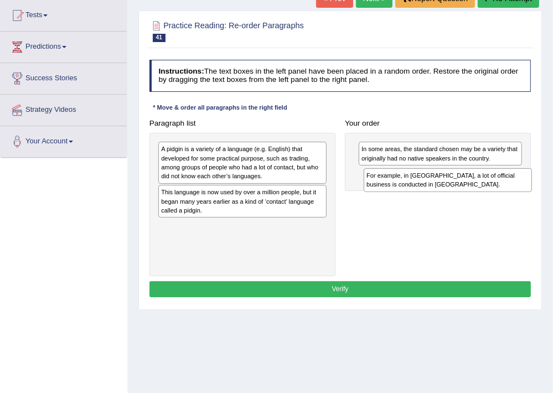
drag, startPoint x: 222, startPoint y: 236, endPoint x: 466, endPoint y: 195, distance: 247.6
click at [466, 195] on div "Paragraph list A pidgin is a variety of a language (e.g. English) that develope…" at bounding box center [339, 195] width 391 height 161
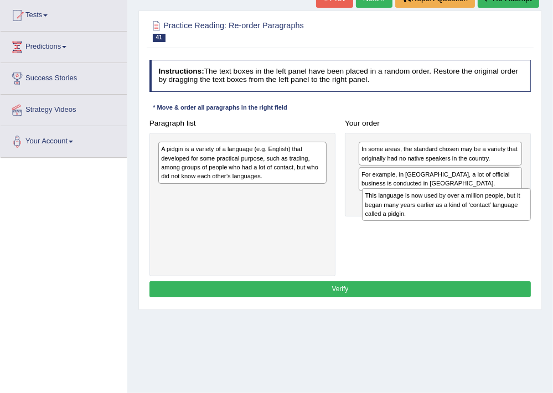
drag, startPoint x: 258, startPoint y: 208, endPoint x: 500, endPoint y: 225, distance: 242.5
click at [500, 225] on div "Paragraph list A pidgin is a variety of a language (e.g. English) that develope…" at bounding box center [339, 195] width 391 height 161
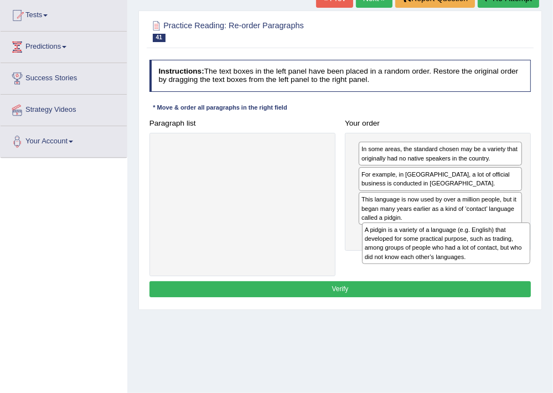
drag, startPoint x: 255, startPoint y: 167, endPoint x: 497, endPoint y: 266, distance: 261.6
click at [497, 266] on div "Paragraph list A pidgin is a variety of a language (e.g. English) that develope…" at bounding box center [339, 195] width 391 height 161
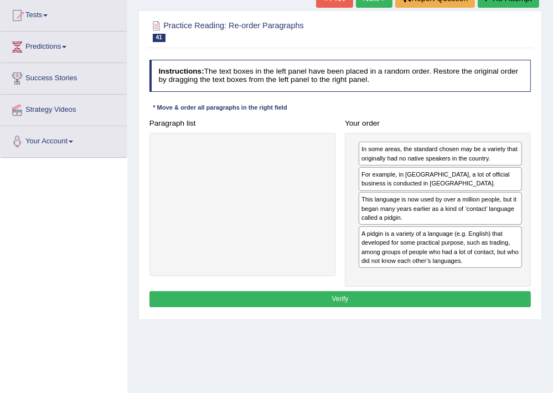
click at [505, 292] on button "Verify" at bounding box center [340, 299] width 382 height 16
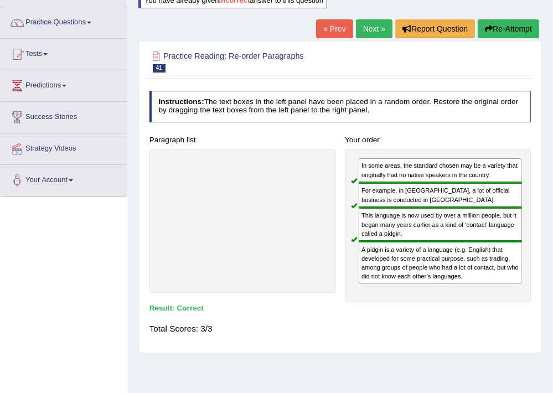
scroll to position [59, 0]
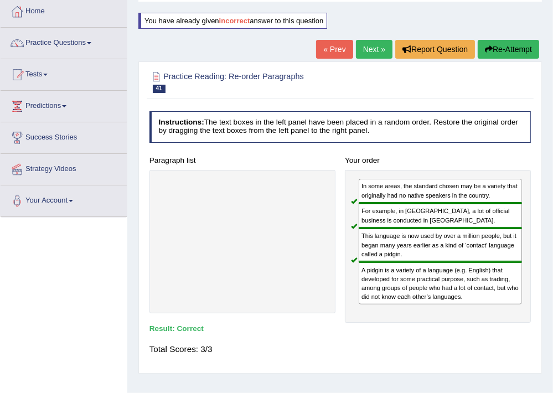
click at [367, 48] on link "Next »" at bounding box center [374, 49] width 37 height 19
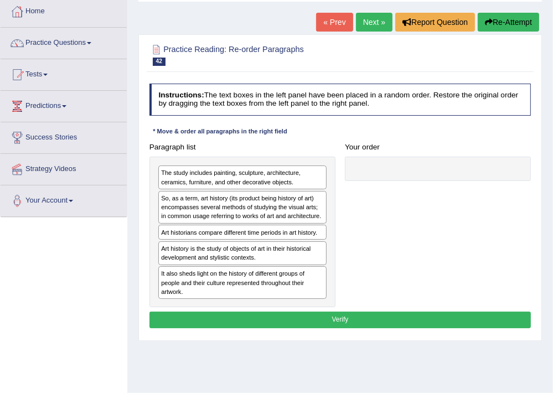
scroll to position [59, 0]
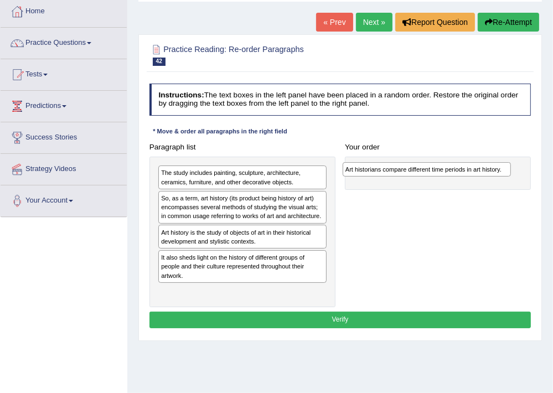
drag, startPoint x: 283, startPoint y: 233, endPoint x: 503, endPoint y: 175, distance: 226.8
click at [503, 175] on div "Art historians compare different time periods in art history." at bounding box center [427, 169] width 168 height 14
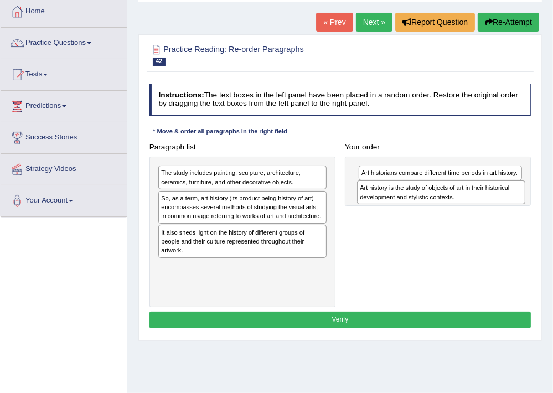
drag, startPoint x: 277, startPoint y: 236, endPoint x: 513, endPoint y: 199, distance: 239.2
click at [513, 199] on div "Art history is the study of objects of art in their historical development and …" at bounding box center [441, 192] width 168 height 24
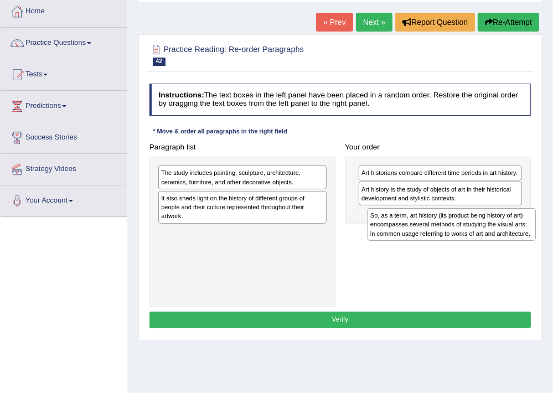
drag, startPoint x: 239, startPoint y: 212, endPoint x: 488, endPoint y: 241, distance: 250.3
click at [488, 241] on div "Paragraph list The study includes painting, sculpture, architecture, ceramics, …" at bounding box center [339, 223] width 391 height 168
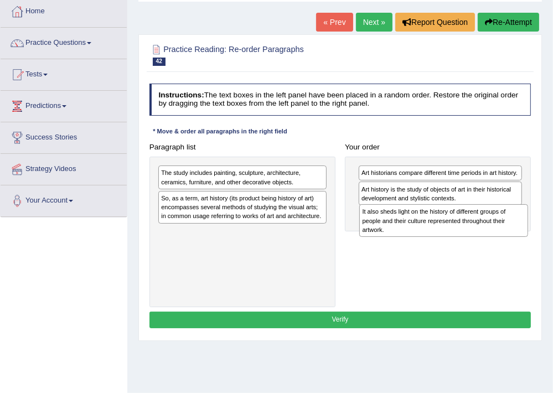
drag, startPoint x: 249, startPoint y: 206, endPoint x: 488, endPoint y: 232, distance: 240.5
click at [488, 232] on div "It also sheds light on the history of different groups of people and their cult…" at bounding box center [443, 220] width 168 height 33
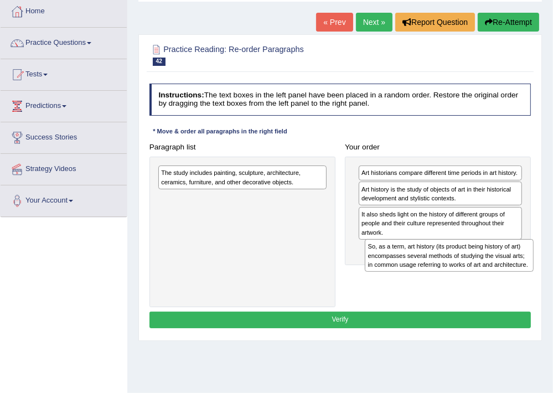
drag, startPoint x: 240, startPoint y: 207, endPoint x: 486, endPoint y: 273, distance: 254.6
click at [486, 273] on div "Paragraph list The study includes painting, sculpture, architecture, ceramics, …" at bounding box center [339, 223] width 391 height 168
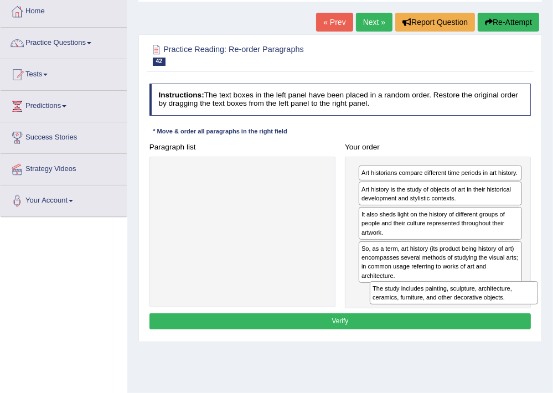
drag, startPoint x: 270, startPoint y: 175, endPoint x: 510, endPoint y: 314, distance: 277.8
click at [510, 314] on div "Instructions: The text boxes in the left panel have been placed in a random ord…" at bounding box center [340, 208] width 386 height 258
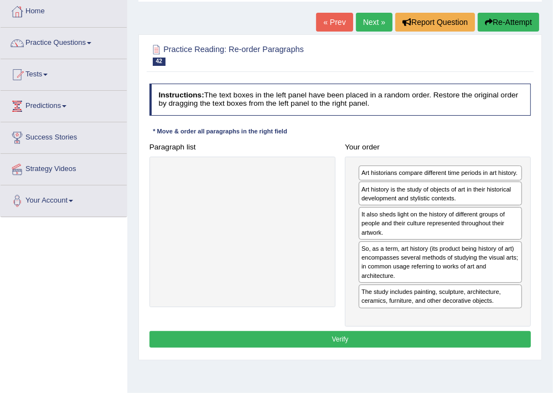
click at [456, 341] on button "Verify" at bounding box center [340, 339] width 382 height 16
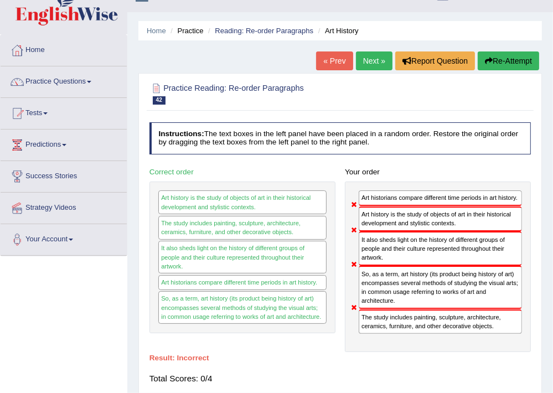
scroll to position [0, 0]
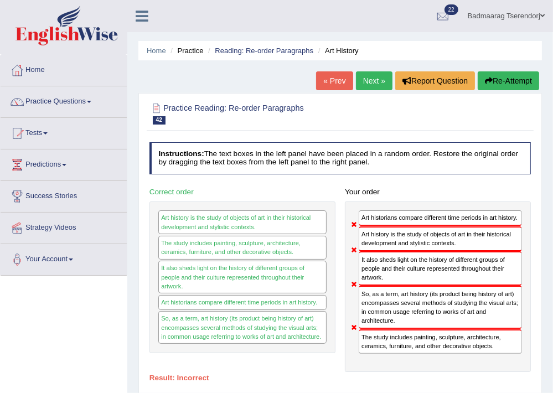
click at [513, 80] on button "Re-Attempt" at bounding box center [508, 80] width 61 height 19
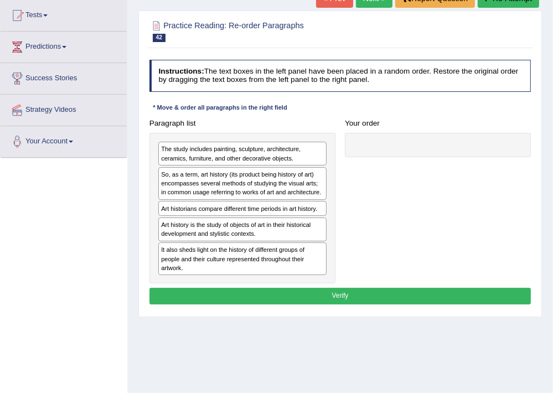
scroll to position [118, 0]
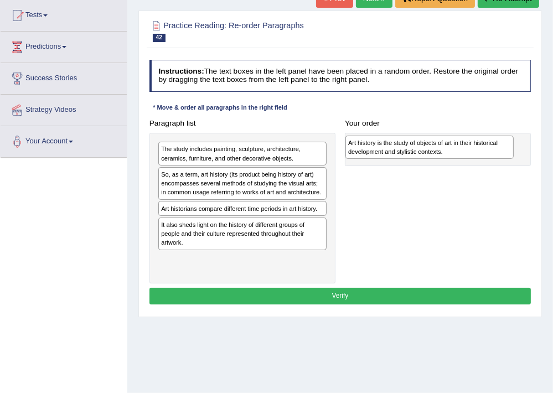
drag, startPoint x: 235, startPoint y: 231, endPoint x: 458, endPoint y: 153, distance: 235.6
click at [458, 153] on div "Art history is the study of objects of art in their historical development and …" at bounding box center [429, 148] width 168 height 24
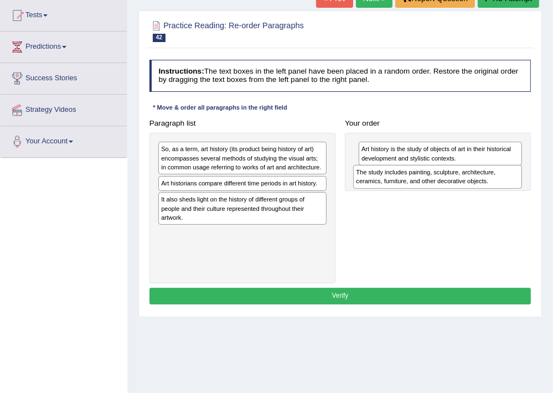
drag, startPoint x: 241, startPoint y: 151, endPoint x: 473, endPoint y: 182, distance: 234.0
click at [473, 182] on div "The study includes painting, sculpture, architecture, ceramics, furniture, and …" at bounding box center [437, 177] width 168 height 24
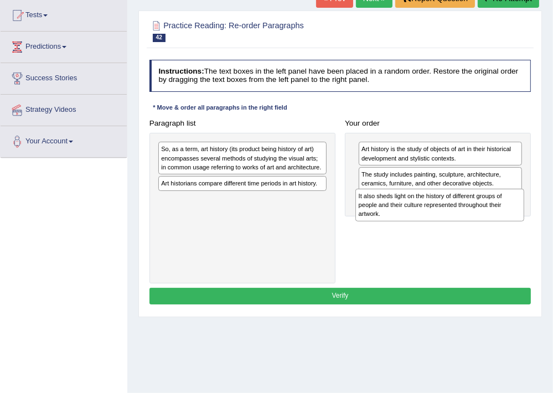
drag, startPoint x: 235, startPoint y: 208, endPoint x: 469, endPoint y: 219, distance: 234.9
click at [469, 219] on div "It also sheds light on the history of different groups of people and their cult…" at bounding box center [439, 205] width 168 height 33
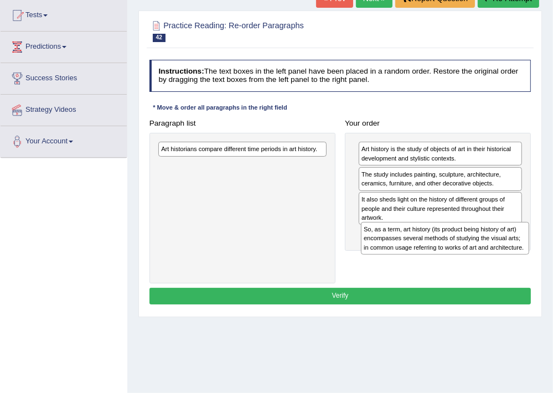
drag, startPoint x: 224, startPoint y: 159, endPoint x: 464, endPoint y: 257, distance: 260.2
click at [464, 257] on div "Paragraph list So, as a term, art history (its product being history of art) en…" at bounding box center [339, 199] width 391 height 168
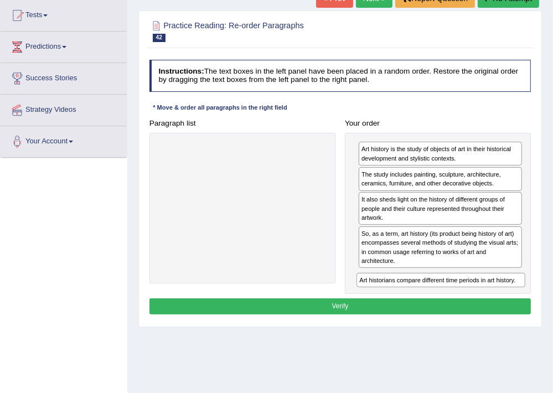
drag, startPoint x: 265, startPoint y: 151, endPoint x: 500, endPoint y: 309, distance: 284.3
click at [500, 309] on div "Instructions: The text boxes in the left panel have been placed in a random ord…" at bounding box center [340, 188] width 386 height 267
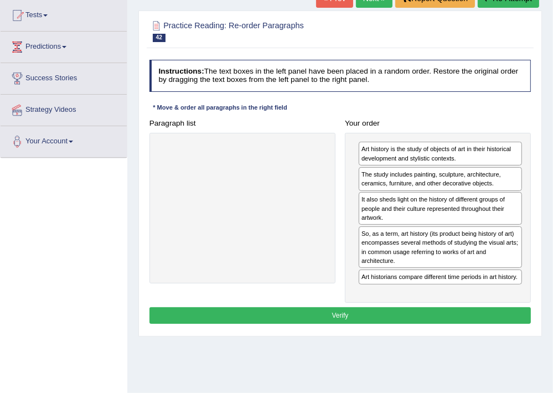
click at [476, 314] on button "Verify" at bounding box center [340, 315] width 382 height 16
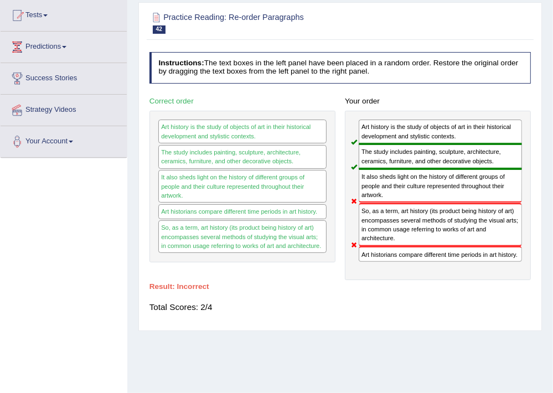
scroll to position [59, 0]
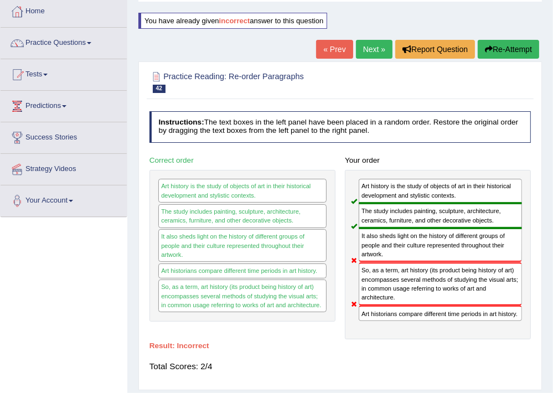
click at [503, 50] on button "Re-Attempt" at bounding box center [508, 49] width 61 height 19
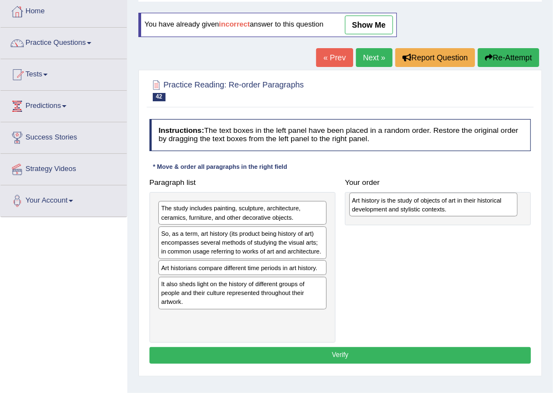
drag, startPoint x: 211, startPoint y: 287, endPoint x: 438, endPoint y: 208, distance: 240.5
click at [438, 208] on div "Art history is the study of objects of art in their historical development and …" at bounding box center [433, 205] width 168 height 24
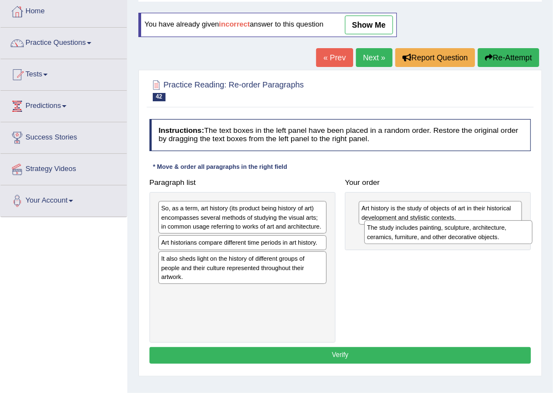
drag, startPoint x: 250, startPoint y: 215, endPoint x: 494, endPoint y: 244, distance: 245.8
click at [494, 244] on div "Paragraph list The study includes painting, sculpture, architecture, ceramics, …" at bounding box center [339, 258] width 391 height 168
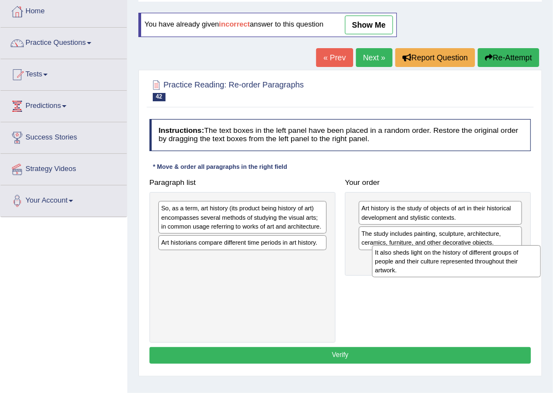
drag, startPoint x: 209, startPoint y: 266, endPoint x: 458, endPoint y: 273, distance: 249.7
click at [458, 273] on div "It also sheds light on the history of different groups of people and their cult…" at bounding box center [456, 261] width 168 height 33
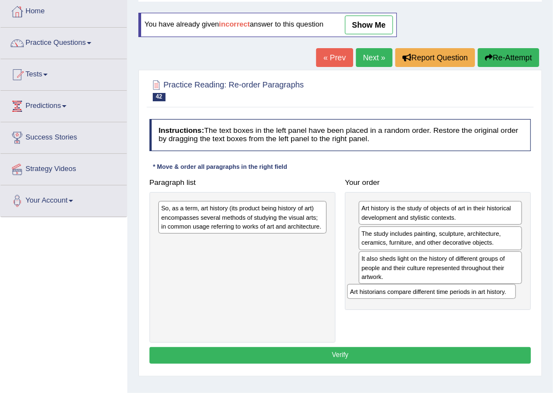
drag, startPoint x: 241, startPoint y: 241, endPoint x: 466, endPoint y: 309, distance: 235.0
click at [466, 309] on div "Paragraph list So, as a term, art history (its product being history of art) en…" at bounding box center [339, 258] width 391 height 168
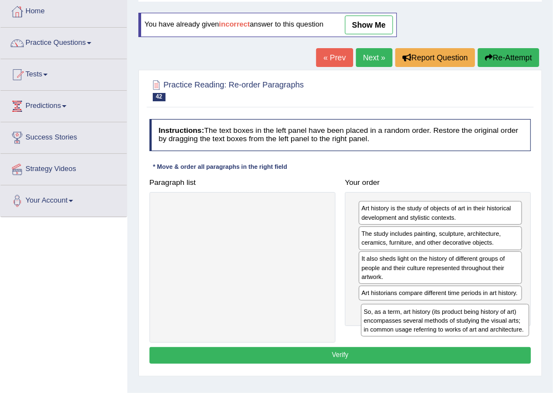
drag, startPoint x: 247, startPoint y: 215, endPoint x: 488, endPoint y: 341, distance: 271.8
click at [488, 341] on div "Paragraph list So, as a term, art history (its product being history of art) en…" at bounding box center [339, 258] width 391 height 168
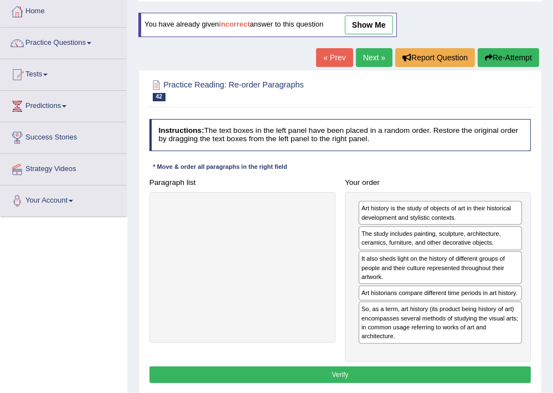
click at [444, 375] on button "Verify" at bounding box center [340, 374] width 382 height 16
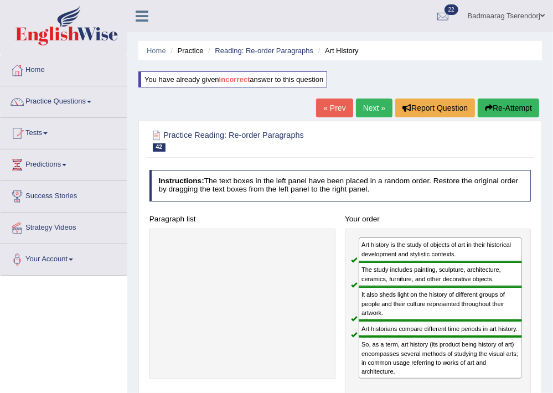
click at [363, 104] on link "Next »" at bounding box center [374, 108] width 37 height 19
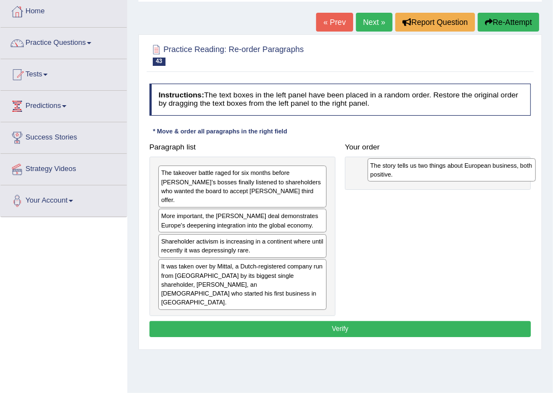
drag, startPoint x: 243, startPoint y: 174, endPoint x: 490, endPoint y: 170, distance: 247.5
click at [490, 170] on div "The story tells us two things about European business, both positive." at bounding box center [452, 170] width 168 height 24
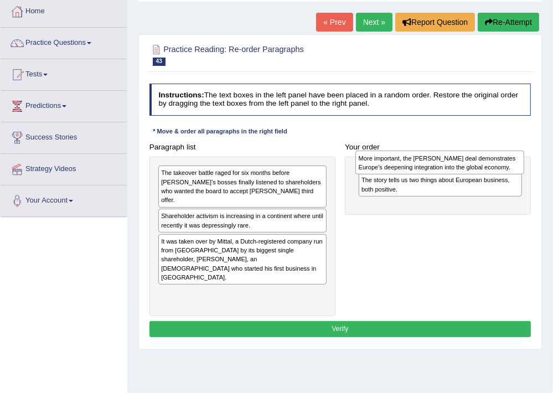
drag, startPoint x: 190, startPoint y: 213, endPoint x: 425, endPoint y: 167, distance: 239.3
click at [425, 167] on div "More important, the [PERSON_NAME] deal demonstrates Europe's deepening integrat…" at bounding box center [439, 163] width 168 height 24
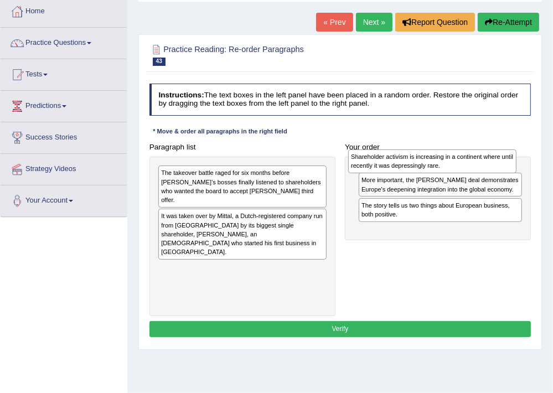
drag, startPoint x: 268, startPoint y: 215, endPoint x: 494, endPoint y: 166, distance: 231.0
click at [494, 166] on div "Shareholder activism is increasing in a continent where until recently it was d…" at bounding box center [432, 161] width 168 height 24
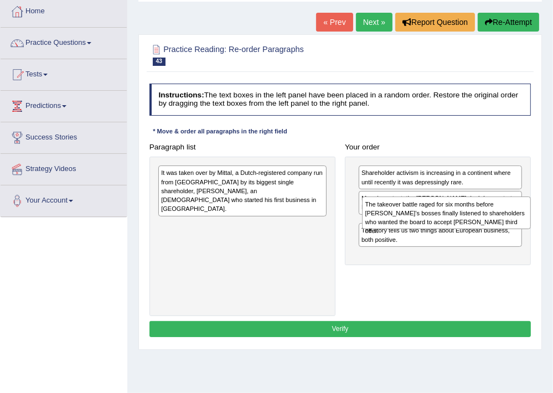
drag, startPoint x: 250, startPoint y: 185, endPoint x: 492, endPoint y: 226, distance: 245.9
click at [492, 226] on div "The takeover battle raged for six months before [PERSON_NAME]’s bosses finally …" at bounding box center [446, 212] width 168 height 33
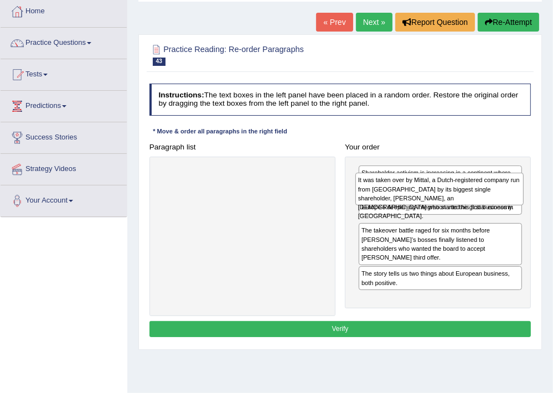
drag, startPoint x: 261, startPoint y: 186, endPoint x: 495, endPoint y: 199, distance: 234.5
click at [495, 199] on div "It was taken over by Mittal, a Dutch-registered company run from [GEOGRAPHIC_DA…" at bounding box center [439, 189] width 168 height 33
drag, startPoint x: 470, startPoint y: 237, endPoint x: 473, endPoint y: 200, distance: 37.7
click at [473, 200] on div "It was taken over by Mittal, a Dutch-registered company run from [GEOGRAPHIC_DA…" at bounding box center [440, 193] width 164 height 42
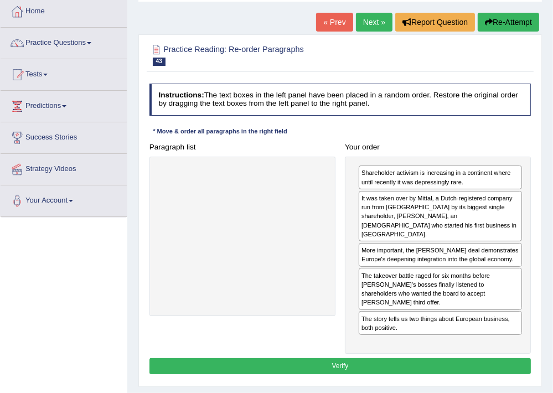
click at [457, 358] on button "Verify" at bounding box center [340, 366] width 382 height 16
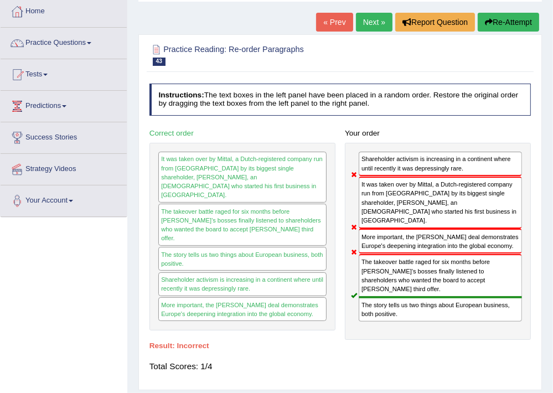
click at [517, 20] on button "Re-Attempt" at bounding box center [508, 22] width 61 height 19
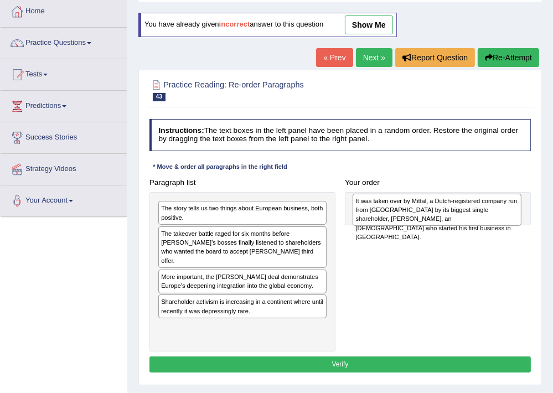
drag, startPoint x: 215, startPoint y: 329, endPoint x: 446, endPoint y: 216, distance: 257.5
click at [446, 216] on div "It was taken over by Mittal, a Dutch-registered company run from [GEOGRAPHIC_DA…" at bounding box center [437, 210] width 168 height 33
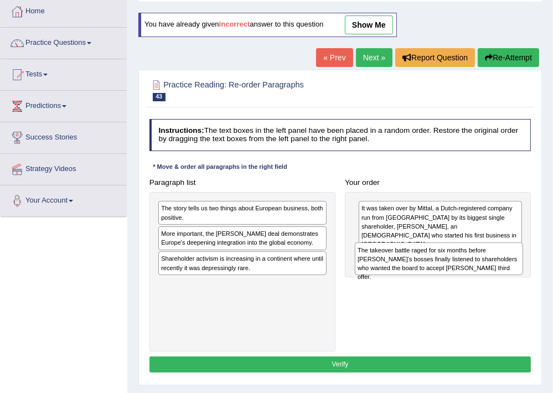
drag, startPoint x: 261, startPoint y: 241, endPoint x: 495, endPoint y: 270, distance: 235.3
click at [495, 270] on div "The takeover battle raged for six months before [PERSON_NAME]’s bosses finally …" at bounding box center [439, 258] width 168 height 33
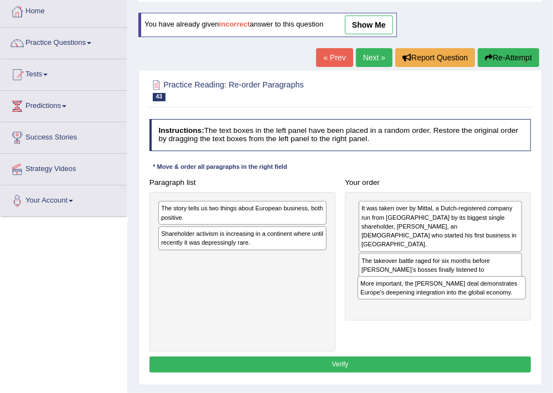
drag, startPoint x: 276, startPoint y: 245, endPoint x: 514, endPoint y: 314, distance: 247.7
click at [514, 314] on div "Paragraph list The story tells us two things about European business, both posi…" at bounding box center [339, 262] width 391 height 177
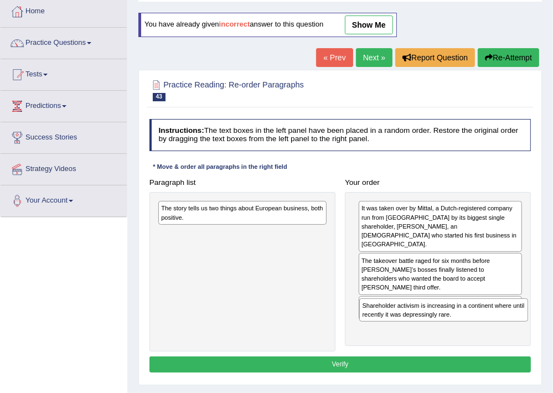
drag, startPoint x: 280, startPoint y: 235, endPoint x: 519, endPoint y: 329, distance: 257.2
click at [519, 329] on div "Paragraph list The story tells us two things about European business, both posi…" at bounding box center [339, 262] width 391 height 177
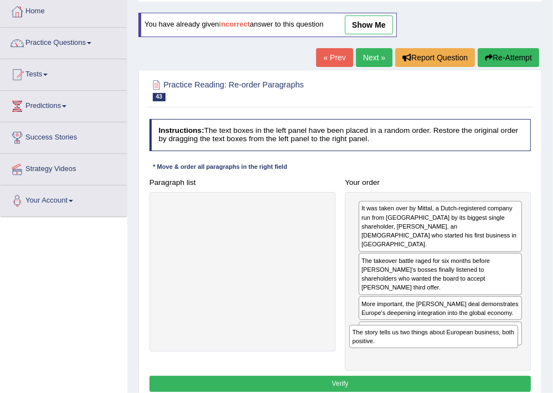
drag, startPoint x: 246, startPoint y: 209, endPoint x: 474, endPoint y: 359, distance: 272.8
click at [474, 359] on div "Instructions: The text boxes in the left panel have been placed in a random ord…" at bounding box center [340, 257] width 386 height 285
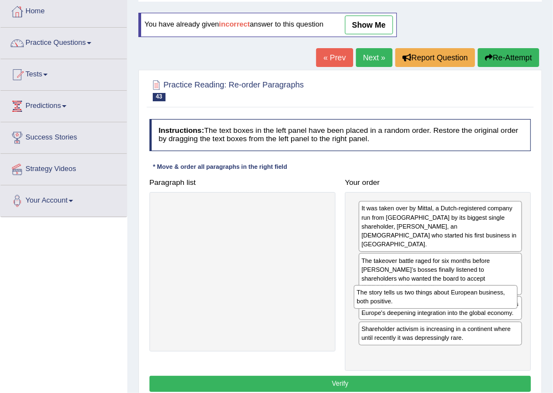
drag, startPoint x: 452, startPoint y: 345, endPoint x: 449, endPoint y: 321, distance: 23.9
click at [449, 321] on div "It was taken over by Mittal, a Dutch-registered company run from London by its …" at bounding box center [438, 281] width 186 height 179
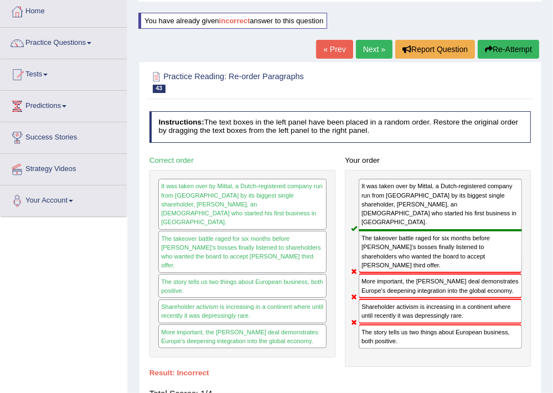
click at [526, 46] on button "Re-Attempt" at bounding box center [508, 49] width 61 height 19
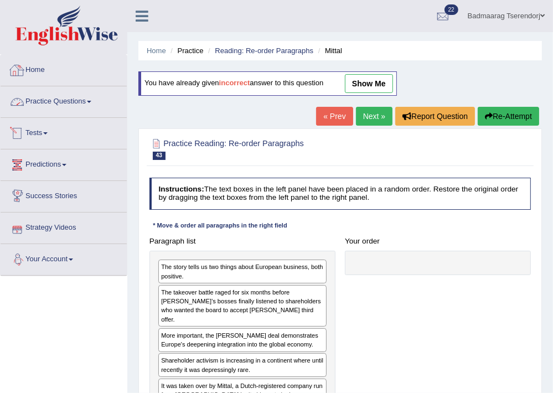
click at [39, 66] on link "Home" at bounding box center [64, 69] width 126 height 28
click at [39, 66] on link "Home" at bounding box center [62, 69] width 123 height 28
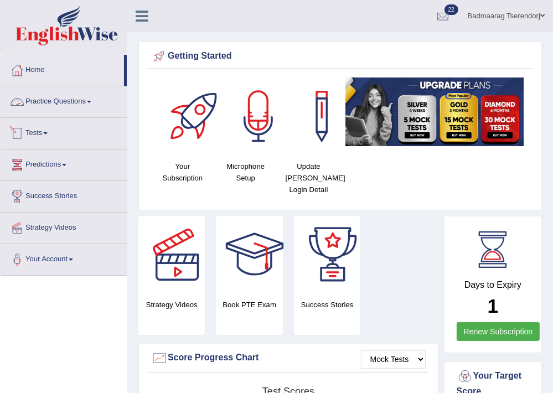
click at [64, 100] on link "Practice Questions" at bounding box center [64, 100] width 126 height 28
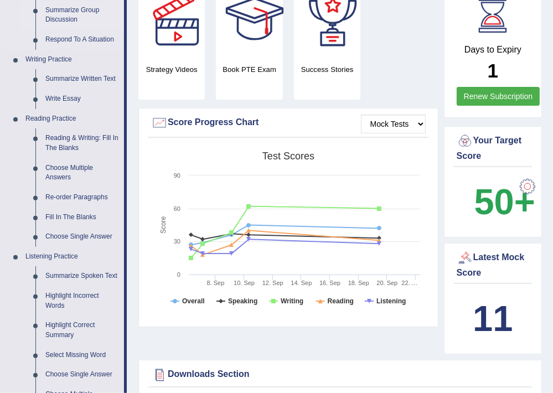
scroll to position [236, 0]
click at [77, 193] on link "Re-order Paragraphs" at bounding box center [82, 197] width 84 height 20
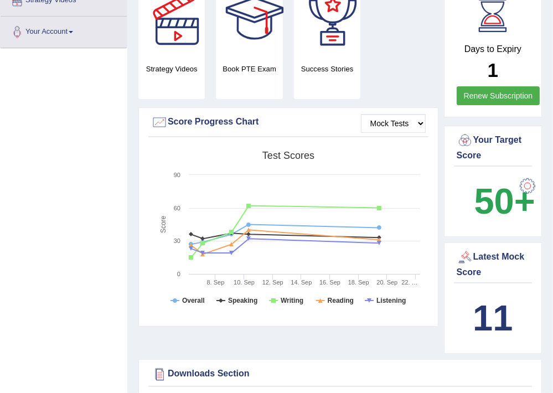
scroll to position [264, 0]
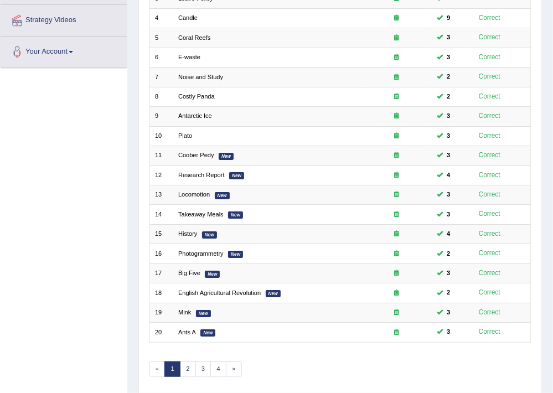
scroll to position [236, 0]
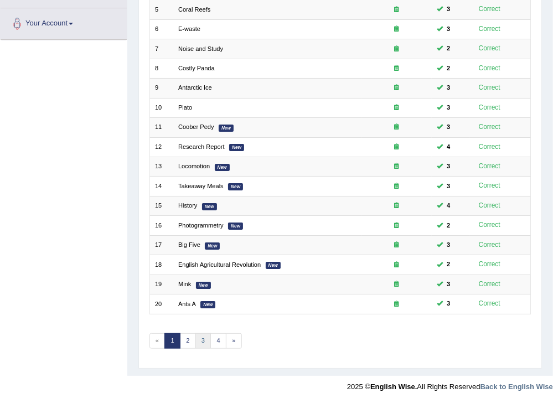
click at [199, 338] on link "3" at bounding box center [203, 340] width 16 height 15
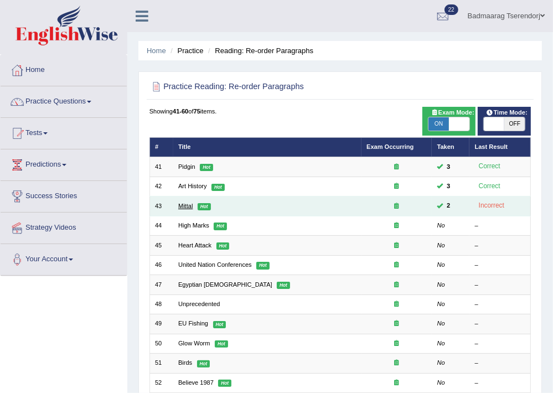
click at [188, 203] on link "Mittal" at bounding box center [185, 206] width 14 height 7
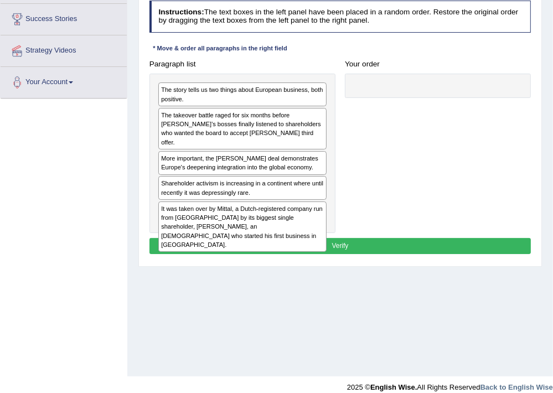
scroll to position [118, 0]
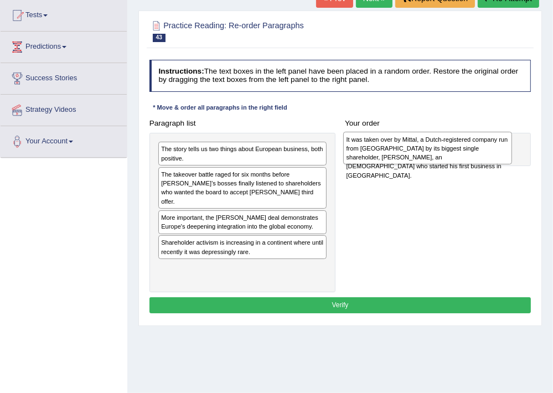
drag, startPoint x: 232, startPoint y: 267, endPoint x: 453, endPoint y: 151, distance: 249.1
click at [453, 151] on div "It was taken over by Mittal, a Dutch-registered company run from [GEOGRAPHIC_DA…" at bounding box center [427, 148] width 168 height 33
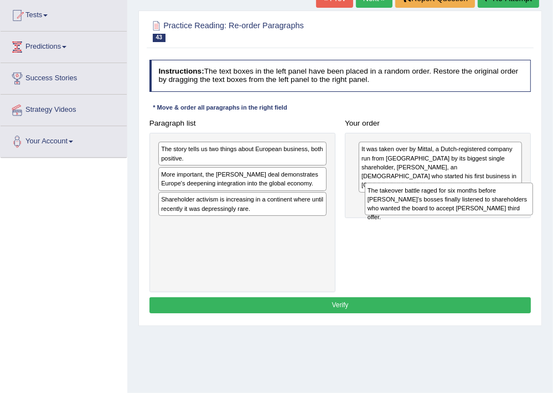
drag, startPoint x: 270, startPoint y: 186, endPoint x: 515, endPoint y: 214, distance: 246.8
click at [515, 214] on div "The takeover battle raged for six months before [PERSON_NAME]’s bosses finally …" at bounding box center [449, 199] width 168 height 33
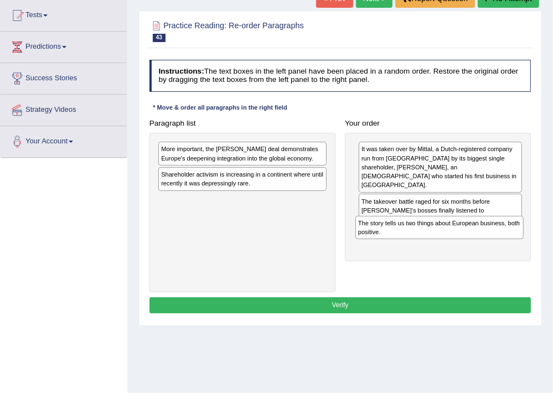
drag, startPoint x: 271, startPoint y: 150, endPoint x: 505, endPoint y: 241, distance: 251.3
click at [505, 241] on div "Paragraph list The story tells us two things about European business, both posi…" at bounding box center [339, 203] width 391 height 177
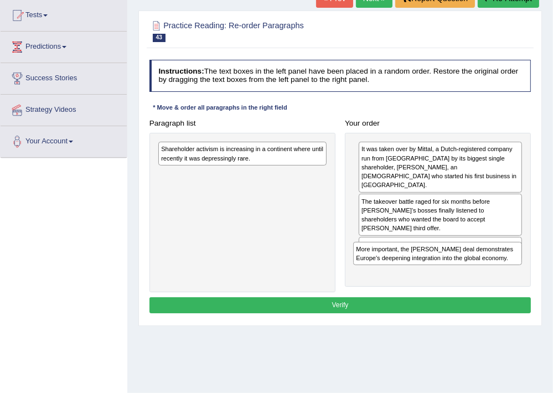
drag, startPoint x: 231, startPoint y: 153, endPoint x: 463, endPoint y: 276, distance: 262.2
click at [463, 276] on div "Paragraph list More important, the [PERSON_NAME] deal demonstrates Europe's dee…" at bounding box center [339, 203] width 391 height 177
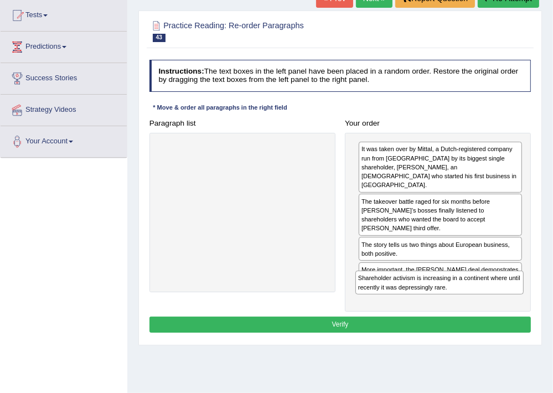
drag, startPoint x: 257, startPoint y: 153, endPoint x: 491, endPoint y: 309, distance: 281.7
click at [491, 309] on div "Instructions: The text boxes in the left panel have been placed in a random ord…" at bounding box center [340, 197] width 386 height 285
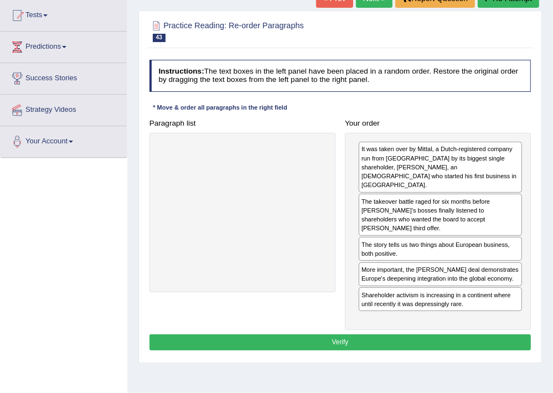
click at [443, 334] on button "Verify" at bounding box center [340, 342] width 382 height 16
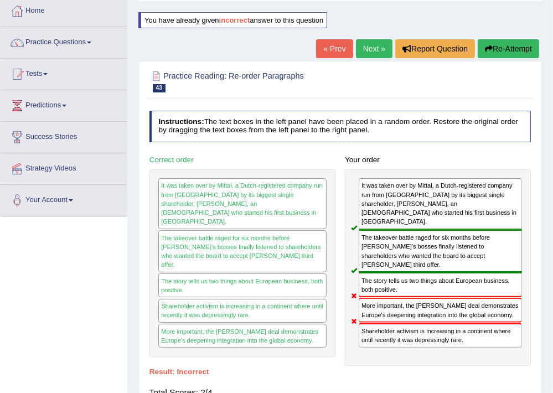
scroll to position [0, 0]
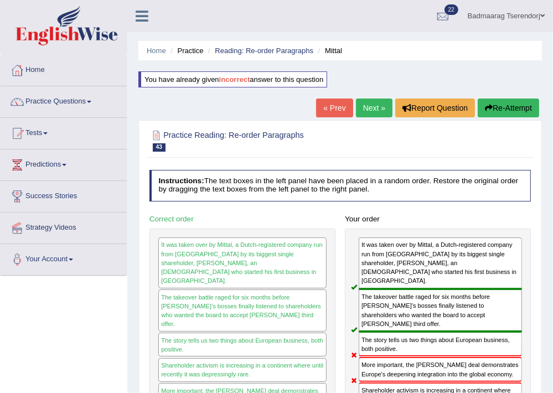
click at [495, 108] on button "Re-Attempt" at bounding box center [508, 108] width 61 height 19
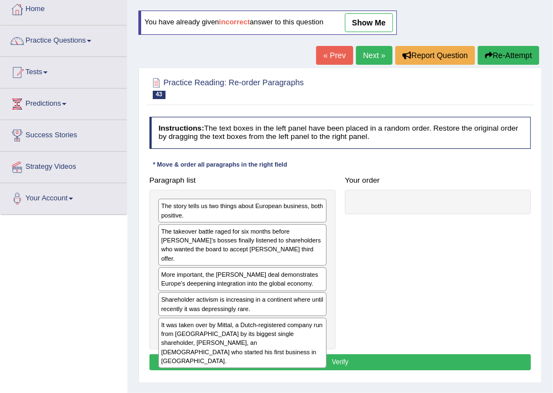
scroll to position [118, 0]
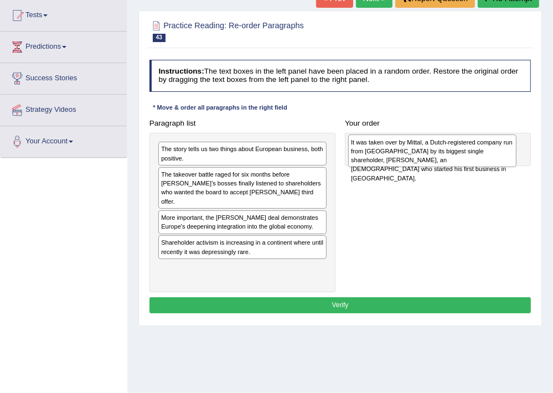
drag, startPoint x: 209, startPoint y: 266, endPoint x: 436, endPoint y: 153, distance: 253.5
click at [436, 153] on div "It was taken over by Mittal, a Dutch-registered company run from London by its …" at bounding box center [432, 151] width 168 height 33
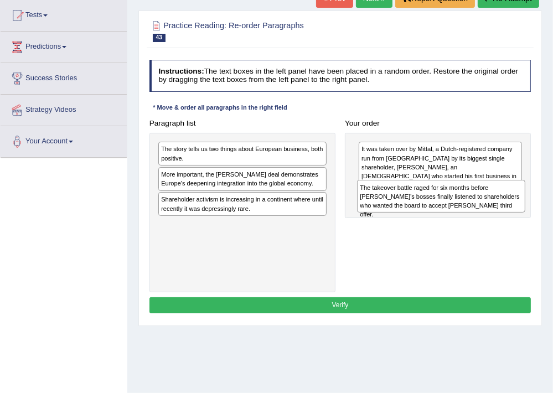
drag, startPoint x: 248, startPoint y: 184, endPoint x: 484, endPoint y: 208, distance: 237.6
click at [484, 208] on div "The takeover battle raged for six months before Arcelor’s bosses finally listen…" at bounding box center [441, 196] width 168 height 33
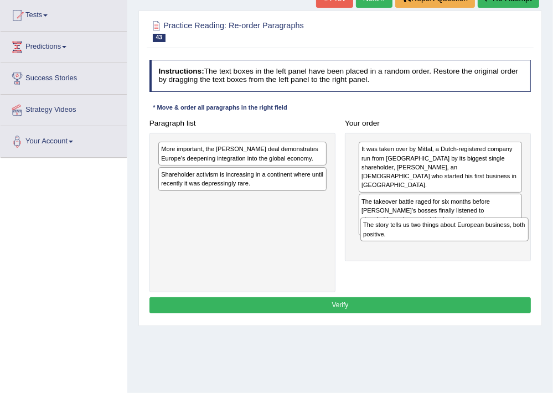
drag, startPoint x: 252, startPoint y: 151, endPoint x: 493, endPoint y: 246, distance: 258.2
click at [493, 246] on div "Paragraph list The story tells us two things about European business, both posi…" at bounding box center [339, 203] width 391 height 177
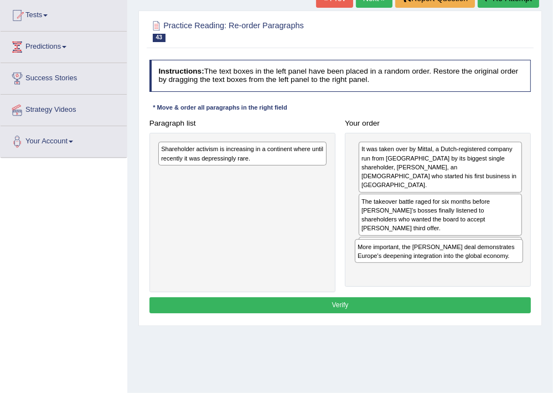
drag, startPoint x: 248, startPoint y: 152, endPoint x: 482, endPoint y: 271, distance: 262.4
click at [482, 271] on div "Paragraph list More important, the Arcelor Mittal deal demonstrates Europe's de…" at bounding box center [339, 203] width 391 height 177
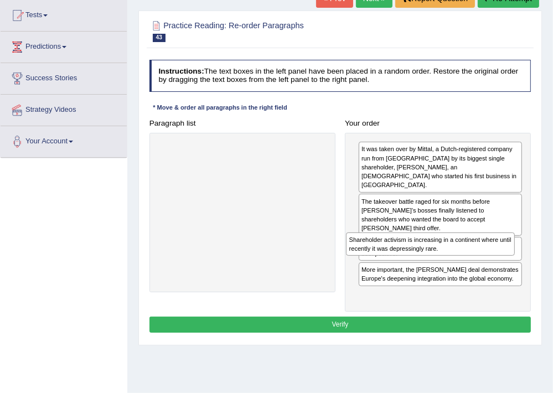
drag, startPoint x: 244, startPoint y: 158, endPoint x: 467, endPoint y: 270, distance: 250.0
click at [467, 270] on div "Paragraph list Shareholder activism is increasing in a continent where until re…" at bounding box center [339, 213] width 391 height 196
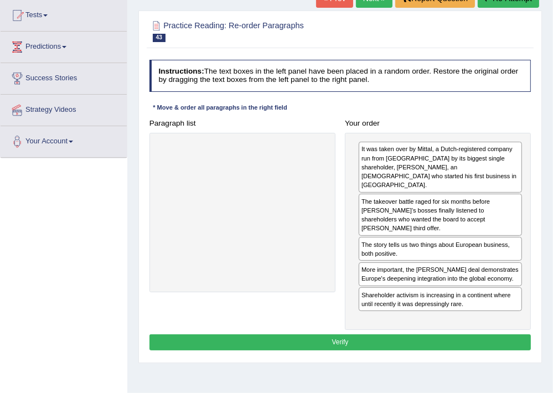
click at [381, 334] on button "Verify" at bounding box center [340, 342] width 382 height 16
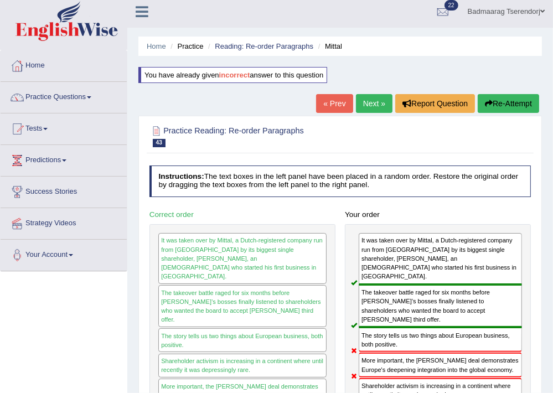
scroll to position [0, 0]
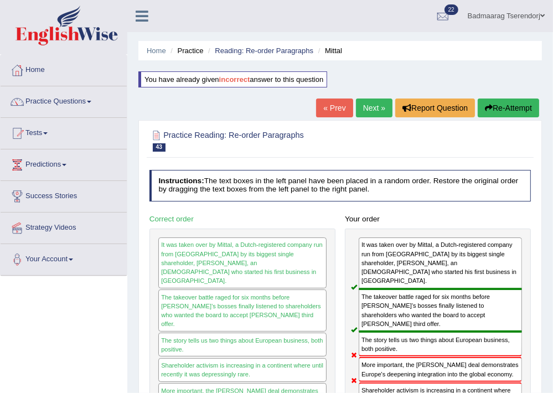
click at [506, 108] on button "Re-Attempt" at bounding box center [508, 108] width 61 height 19
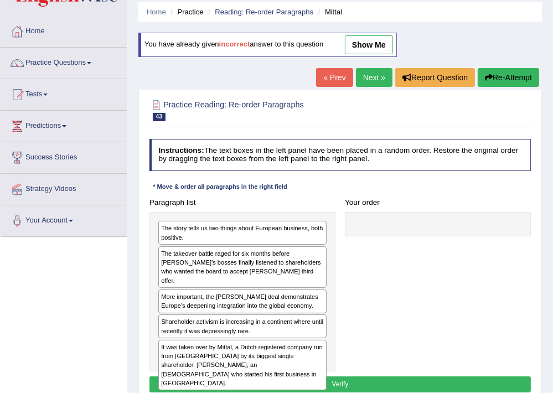
scroll to position [59, 0]
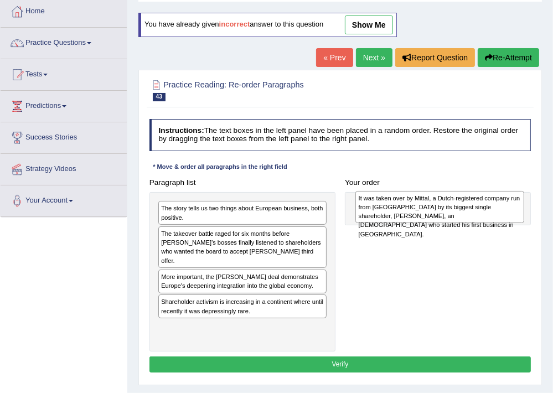
drag, startPoint x: 206, startPoint y: 321, endPoint x: 427, endPoint y: 214, distance: 245.6
click at [427, 214] on div "It was taken over by Mittal, a Dutch-registered company run from [GEOGRAPHIC_DA…" at bounding box center [439, 207] width 168 height 33
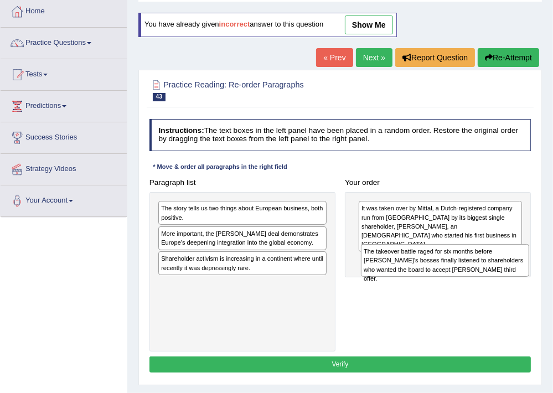
drag, startPoint x: 242, startPoint y: 248, endPoint x: 483, endPoint y: 278, distance: 242.7
click at [483, 278] on div "Paragraph list The story tells us two things about European business, both posi…" at bounding box center [339, 262] width 391 height 177
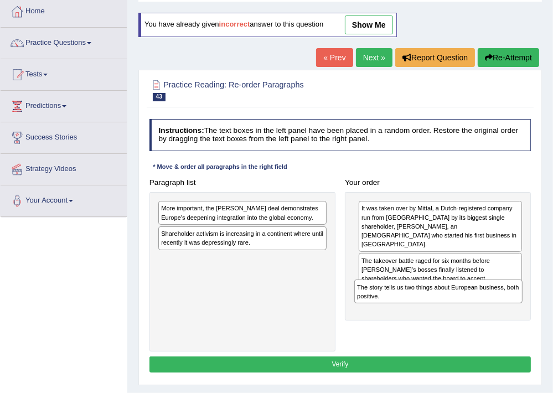
drag, startPoint x: 251, startPoint y: 215, endPoint x: 484, endPoint y: 312, distance: 252.6
click at [484, 312] on div "Paragraph list The story tells us two things about European business, both posi…" at bounding box center [339, 262] width 391 height 177
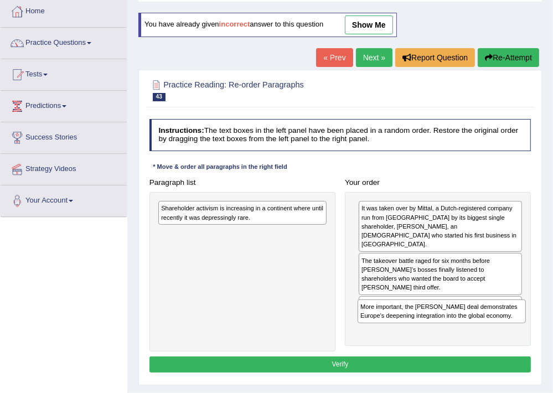
drag, startPoint x: 219, startPoint y: 217, endPoint x: 456, endPoint y: 338, distance: 266.1
click at [456, 338] on div "Paragraph list More important, the [PERSON_NAME] deal demonstrates Europe's dee…" at bounding box center [339, 262] width 391 height 177
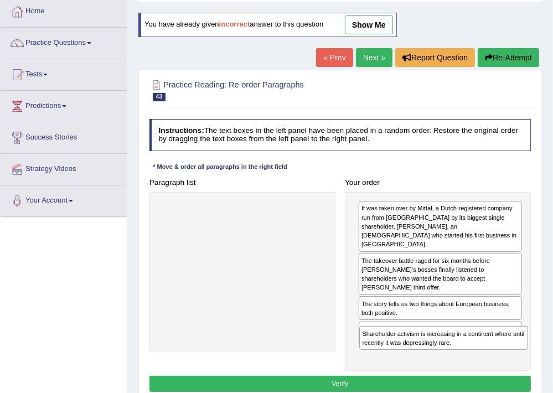
drag, startPoint x: 229, startPoint y: 212, endPoint x: 468, endPoint y: 364, distance: 283.2
click at [468, 364] on div "Instructions: The text boxes in the left panel have been placed in a random ord…" at bounding box center [340, 257] width 386 height 285
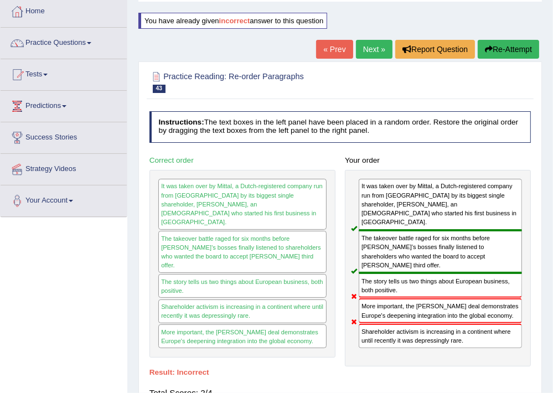
click at [504, 40] on button "Re-Attempt" at bounding box center [508, 49] width 61 height 19
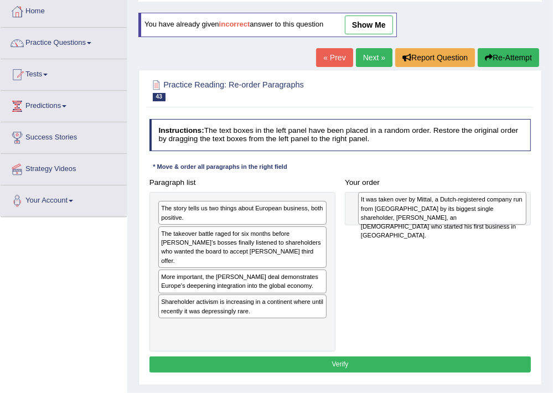
drag, startPoint x: 203, startPoint y: 327, endPoint x: 441, endPoint y: 213, distance: 263.7
click at [441, 213] on div "It was taken over by Mittal, a Dutch-registered company run from London by its …" at bounding box center [442, 208] width 168 height 33
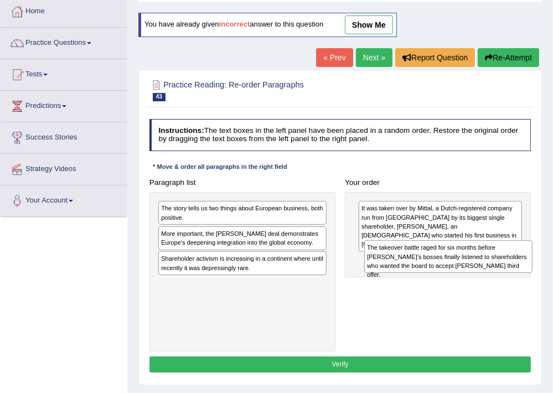
drag, startPoint x: 232, startPoint y: 250, endPoint x: 477, endPoint y: 276, distance: 246.0
click at [477, 276] on div "Paragraph list The story tells us two things about European business, both posi…" at bounding box center [339, 262] width 391 height 177
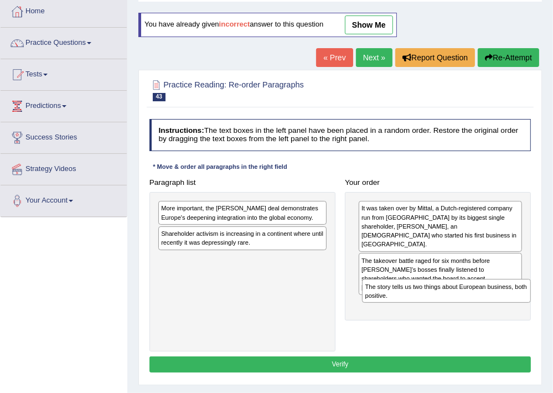
drag, startPoint x: 222, startPoint y: 209, endPoint x: 464, endPoint y: 306, distance: 260.9
click at [464, 306] on div "Paragraph list The story tells us two things about European business, both posi…" at bounding box center [339, 262] width 391 height 177
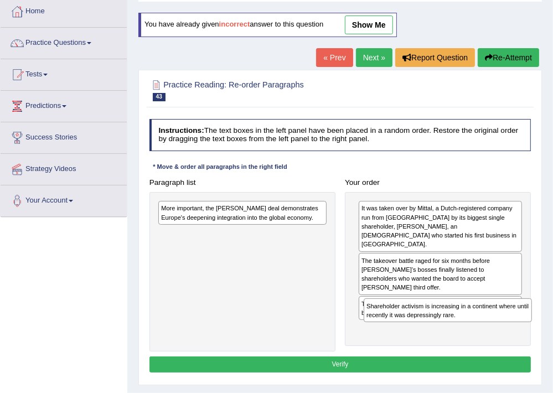
drag, startPoint x: 237, startPoint y: 236, endPoint x: 481, endPoint y: 330, distance: 261.6
click at [481, 330] on div "Paragraph list More important, the [PERSON_NAME] deal demonstrates Europe's dee…" at bounding box center [339, 262] width 391 height 177
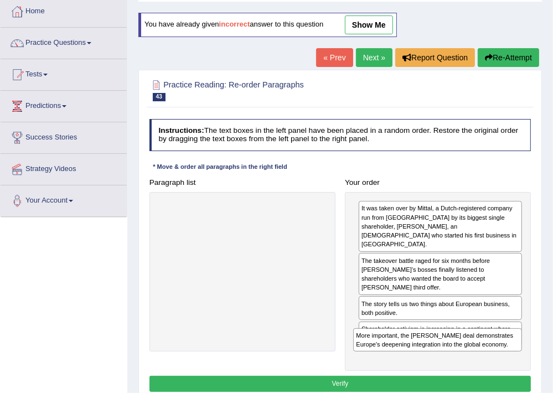
drag, startPoint x: 234, startPoint y: 212, endPoint x: 466, endPoint y: 366, distance: 278.6
click at [466, 366] on div "Instructions: The text boxes in the left panel have been placed in a random ord…" at bounding box center [340, 257] width 386 height 285
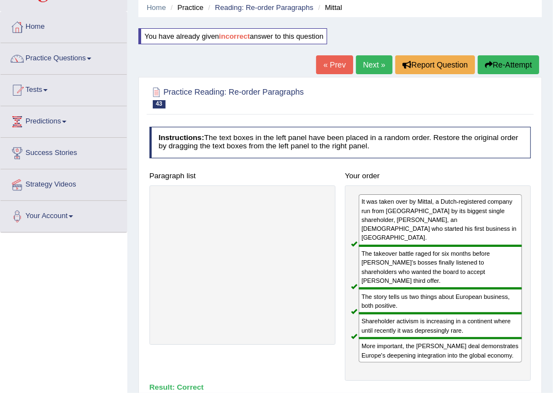
scroll to position [59, 0]
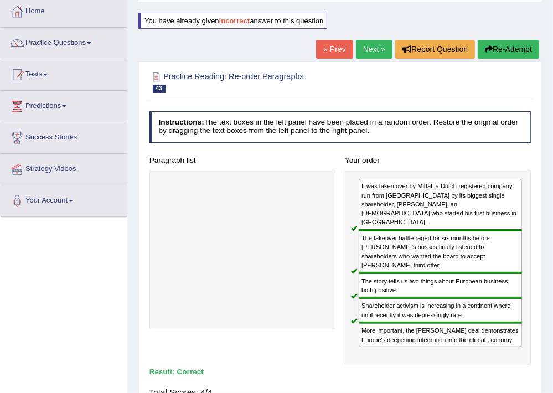
click at [372, 49] on link "Next »" at bounding box center [374, 49] width 37 height 19
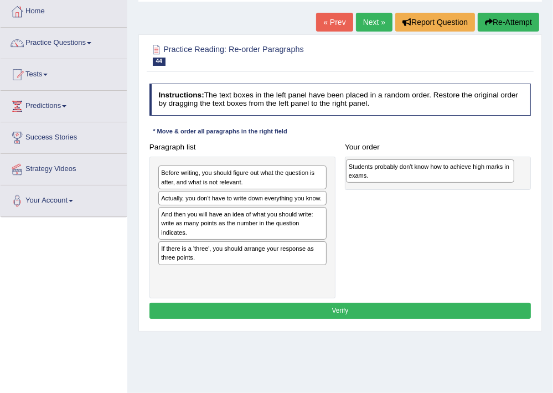
drag, startPoint x: 206, startPoint y: 254, endPoint x: 432, endPoint y: 176, distance: 238.2
click at [432, 176] on div "Students probably don't know how to achieve high marks in exams." at bounding box center [430, 171] width 168 height 24
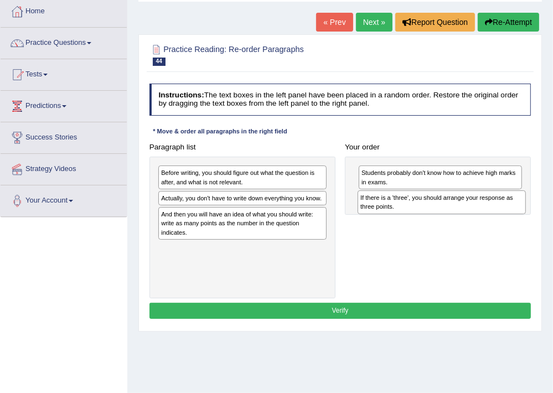
drag, startPoint x: 229, startPoint y: 253, endPoint x: 466, endPoint y: 213, distance: 240.3
click at [466, 213] on div "If there is a 'three', you should arrange your response as three points." at bounding box center [442, 202] width 168 height 24
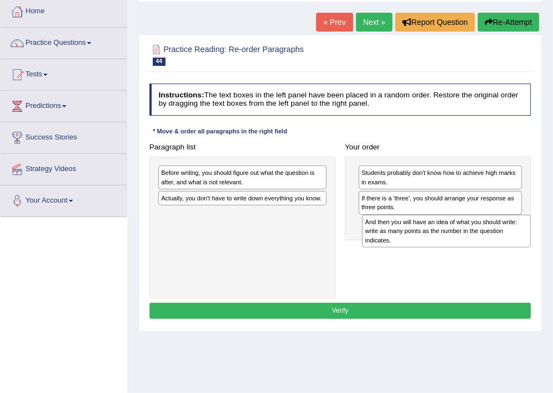
drag, startPoint x: 231, startPoint y: 226, endPoint x: 474, endPoint y: 248, distance: 243.4
click at [474, 248] on div "Paragraph list Before writing, you should figure out what the question is after…" at bounding box center [339, 218] width 391 height 159
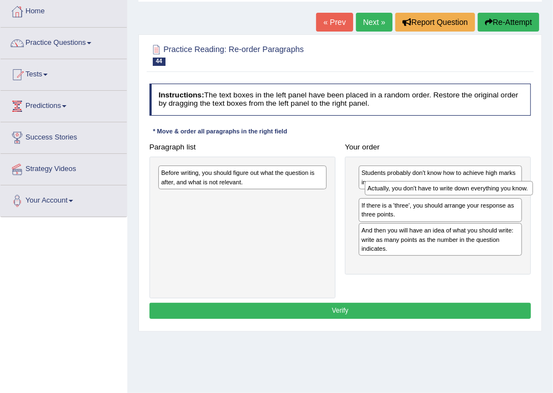
drag, startPoint x: 255, startPoint y: 201, endPoint x: 500, endPoint y: 199, distance: 245.2
click at [500, 199] on div "Paragraph list Before writing, you should figure out what the question is after…" at bounding box center [339, 218] width 391 height 159
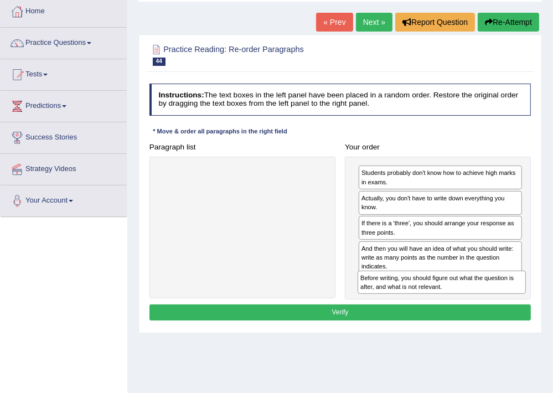
drag, startPoint x: 195, startPoint y: 176, endPoint x: 432, endPoint y: 304, distance: 269.2
click at [432, 304] on div "Instructions: The text boxes in the left panel have been placed in a random ord…" at bounding box center [340, 203] width 386 height 249
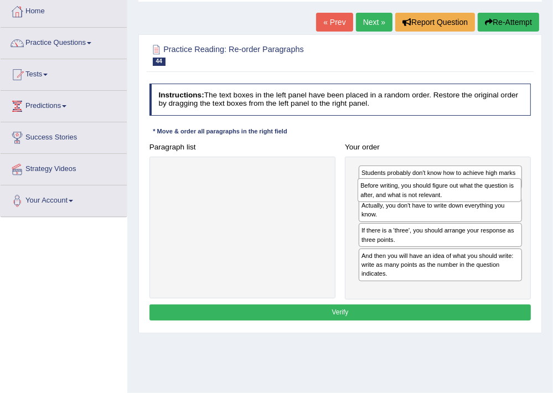
drag, startPoint x: 421, startPoint y: 289, endPoint x: 423, endPoint y: 200, distance: 89.7
click at [423, 200] on div "Before writing, you should figure out what the question is after, and what is n…" at bounding box center [440, 190] width 164 height 24
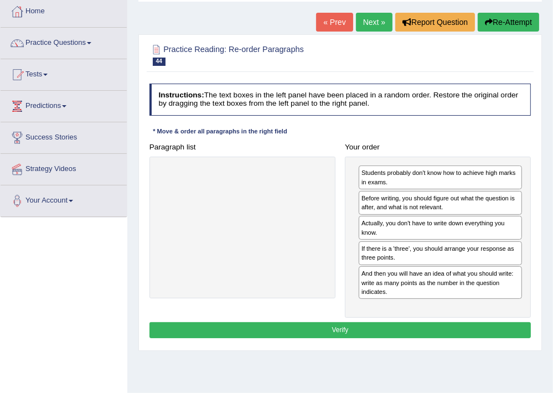
click at [423, 332] on button "Verify" at bounding box center [340, 330] width 382 height 16
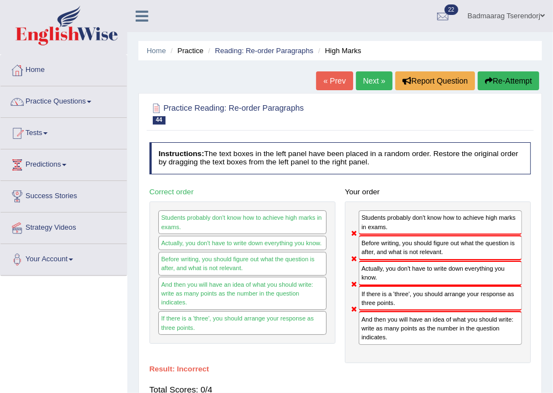
click at [507, 74] on button "Re-Attempt" at bounding box center [508, 80] width 61 height 19
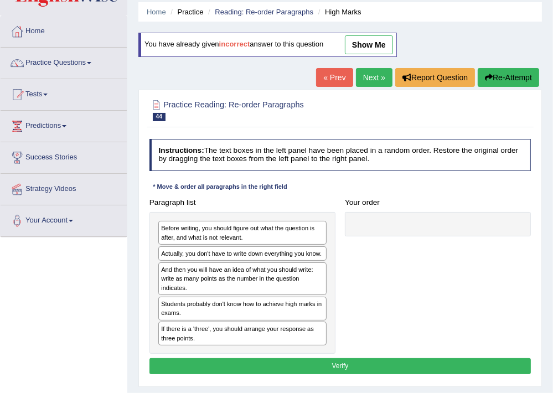
scroll to position [59, 0]
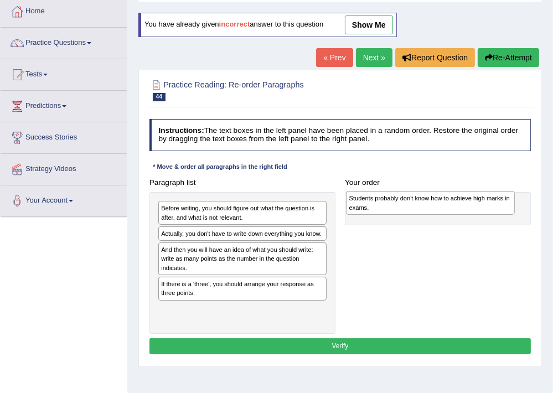
drag, startPoint x: 250, startPoint y: 287, endPoint x: 474, endPoint y: 204, distance: 238.3
click at [474, 204] on div "Students probably don't know how to achieve high marks in exams." at bounding box center [430, 203] width 168 height 24
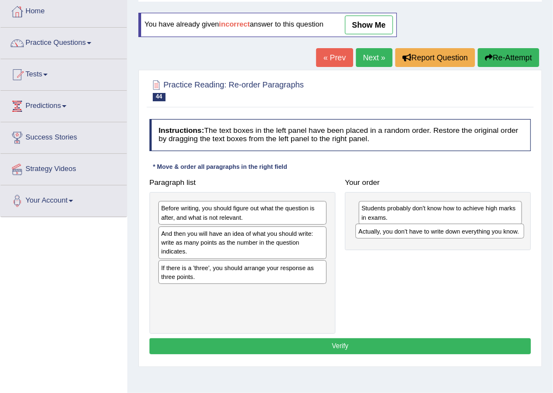
drag, startPoint x: 264, startPoint y: 232, endPoint x: 499, endPoint y: 239, distance: 234.8
click at [499, 239] on div "Paragraph list Before writing, you should figure out what the question is after…" at bounding box center [339, 253] width 391 height 159
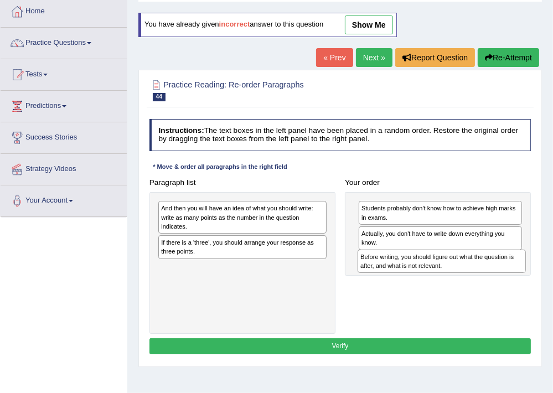
drag, startPoint x: 258, startPoint y: 216, endPoint x: 495, endPoint y: 277, distance: 244.7
click at [495, 277] on div "Paragraph list Before writing, you should figure out what the question is after…" at bounding box center [339, 253] width 391 height 159
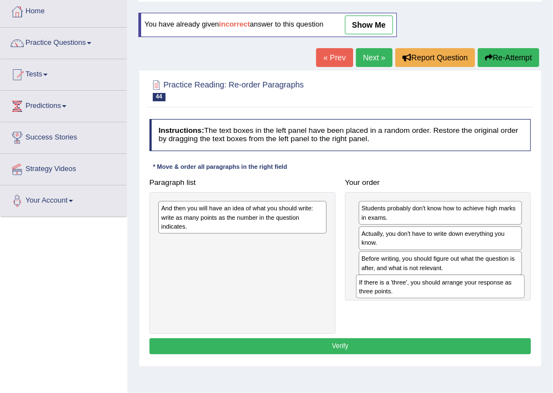
drag, startPoint x: 237, startPoint y: 247, endPoint x: 472, endPoint y: 304, distance: 242.1
click at [472, 304] on div "Paragraph list And then you will have an idea of what you should write: write a…" at bounding box center [339, 253] width 391 height 159
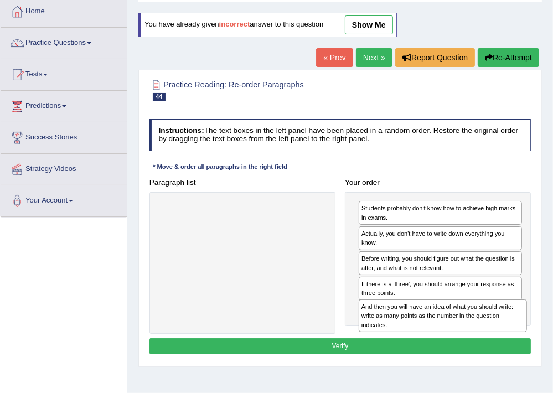
drag, startPoint x: 257, startPoint y: 211, endPoint x: 495, endPoint y: 332, distance: 267.1
click at [495, 332] on div "Paragraph list And then you will have an idea of what you should write: write a…" at bounding box center [339, 253] width 391 height 159
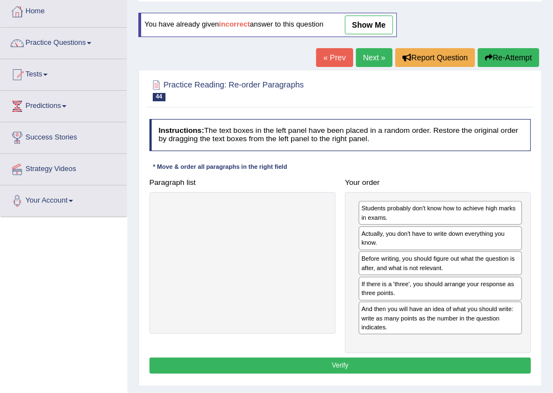
click at [425, 365] on button "Verify" at bounding box center [340, 366] width 382 height 16
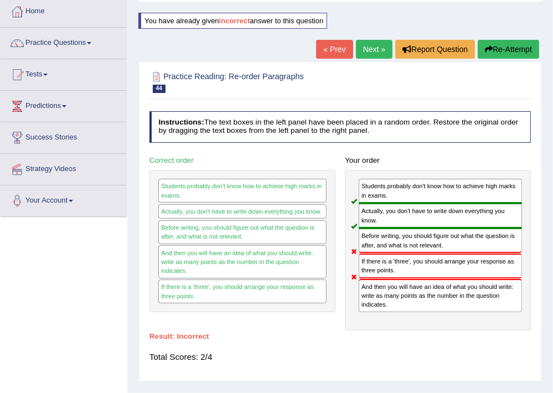
click at [531, 46] on button "Re-Attempt" at bounding box center [508, 49] width 61 height 19
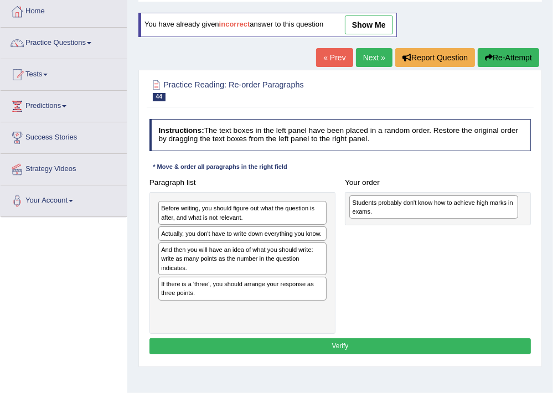
drag, startPoint x: 228, startPoint y: 292, endPoint x: 457, endPoint y: 215, distance: 241.4
click at [457, 215] on div "Students probably don't know how to achieve high marks in exams." at bounding box center [433, 207] width 168 height 24
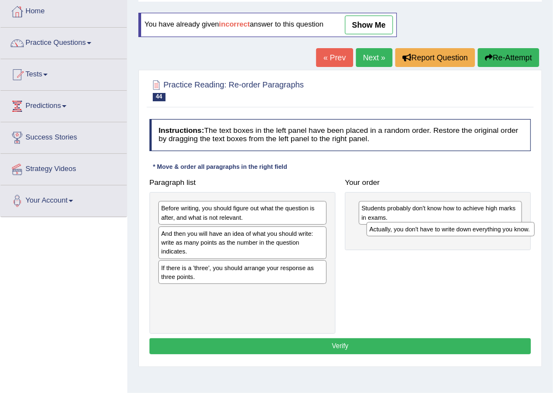
drag, startPoint x: 220, startPoint y: 234, endPoint x: 467, endPoint y: 238, distance: 246.9
click at [467, 238] on div "Paragraph list Before writing, you should figure out what the question is after…" at bounding box center [339, 253] width 391 height 159
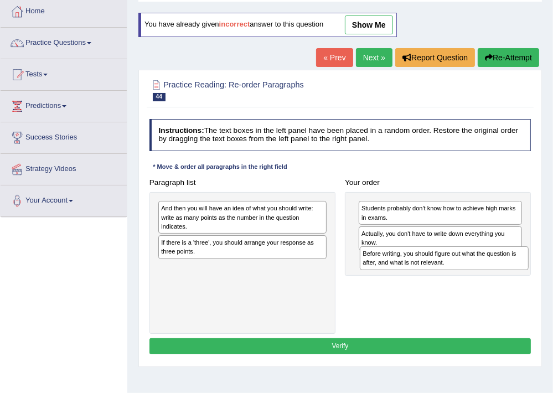
drag, startPoint x: 295, startPoint y: 211, endPoint x: 535, endPoint y: 270, distance: 246.7
click at [535, 270] on div "Paragraph list Before writing, you should figure out what the question is after…" at bounding box center [339, 253] width 391 height 159
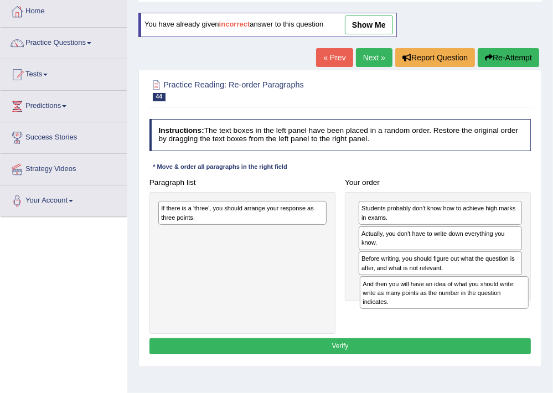
drag, startPoint x: 206, startPoint y: 219, endPoint x: 446, endPoint y: 312, distance: 257.1
click at [446, 312] on div "Paragraph list And then you will have an idea of what you should write: write a…" at bounding box center [339, 253] width 391 height 159
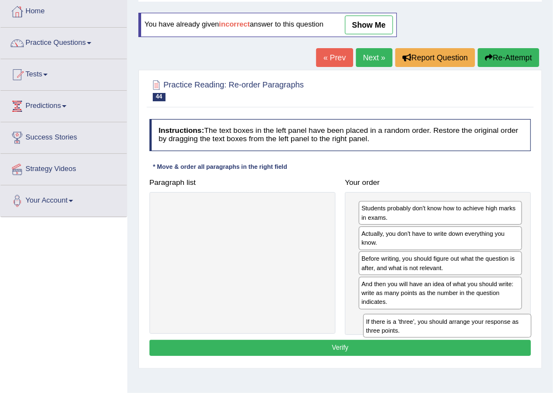
drag, startPoint x: 225, startPoint y: 208, endPoint x: 469, endPoint y: 345, distance: 279.8
click at [469, 345] on div "Instructions: The text boxes in the left panel have been placed in a random ord…" at bounding box center [340, 239] width 386 height 249
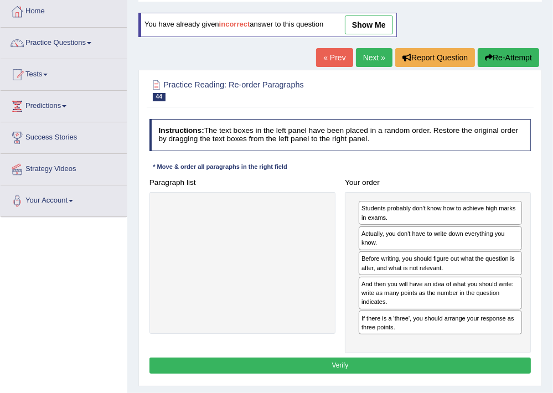
click at [423, 364] on button "Verify" at bounding box center [340, 366] width 382 height 16
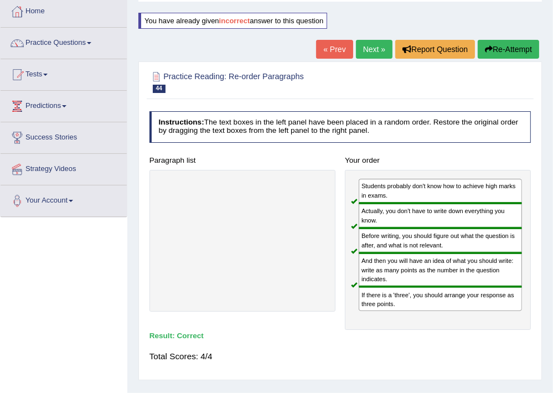
click at [379, 47] on link "Next »" at bounding box center [374, 49] width 37 height 19
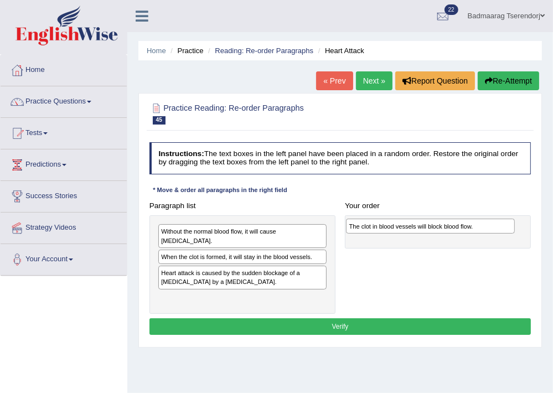
drag, startPoint x: 240, startPoint y: 298, endPoint x: 463, endPoint y: 231, distance: 233.6
click at [463, 231] on div "The clot in blood vessels will block blood flow." at bounding box center [430, 226] width 168 height 14
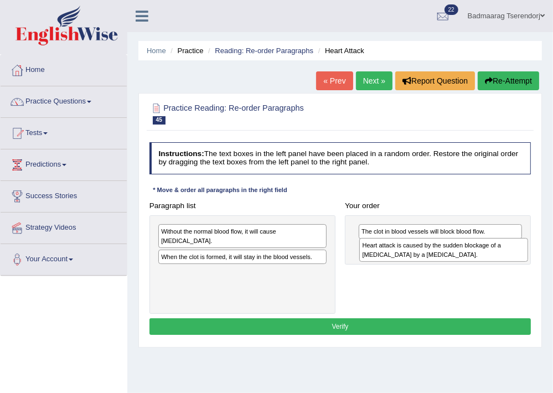
drag, startPoint x: 239, startPoint y: 280, endPoint x: 478, endPoint y: 260, distance: 239.9
click at [478, 260] on div "Heart attack is caused by the sudden blockage of a coronary artery by a blood c…" at bounding box center [443, 250] width 168 height 24
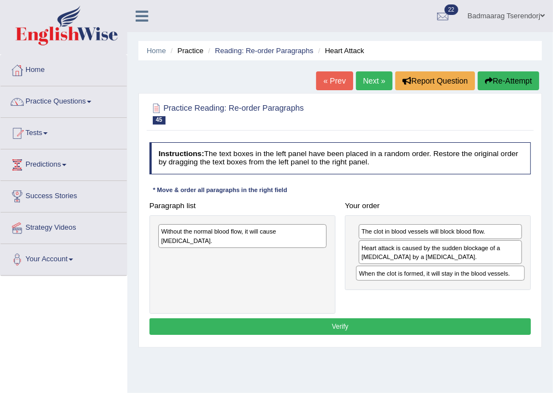
drag, startPoint x: 267, startPoint y: 257, endPoint x: 502, endPoint y: 286, distance: 237.0
click at [502, 286] on div "Paragraph list Without the normal blood flow, it will cause muscle contraction.…" at bounding box center [339, 256] width 391 height 116
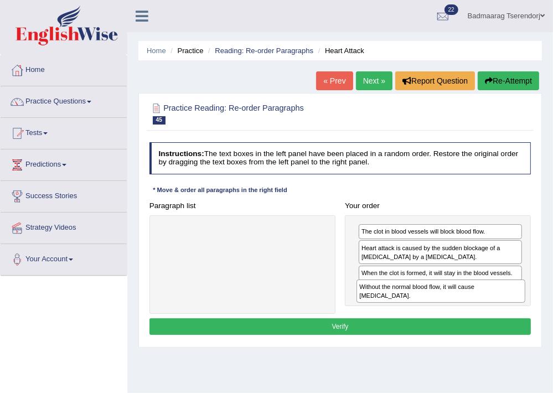
drag, startPoint x: 290, startPoint y: 235, endPoint x: 526, endPoint y: 304, distance: 245.9
click at [526, 304] on div "Paragraph list Without the normal blood flow, it will cause muscle contraction.…" at bounding box center [339, 256] width 391 height 116
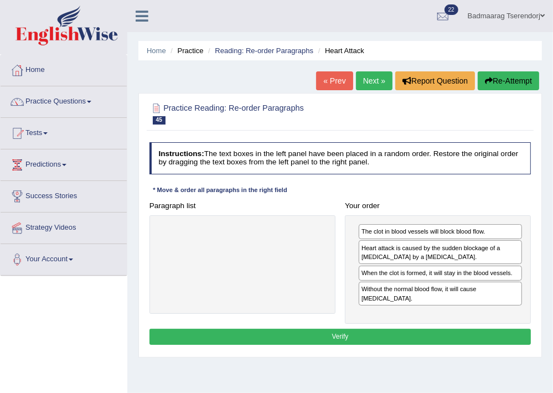
click at [414, 338] on button "Verify" at bounding box center [340, 337] width 382 height 16
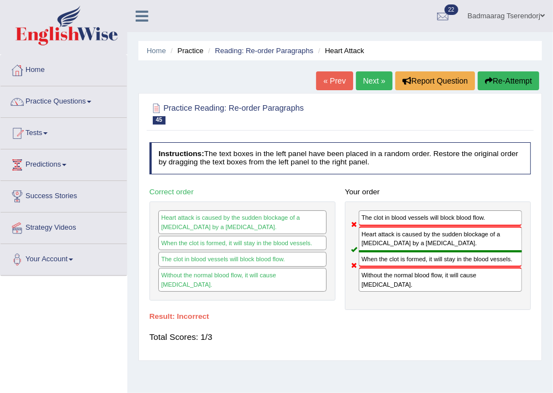
click at [511, 83] on button "Re-Attempt" at bounding box center [508, 80] width 61 height 19
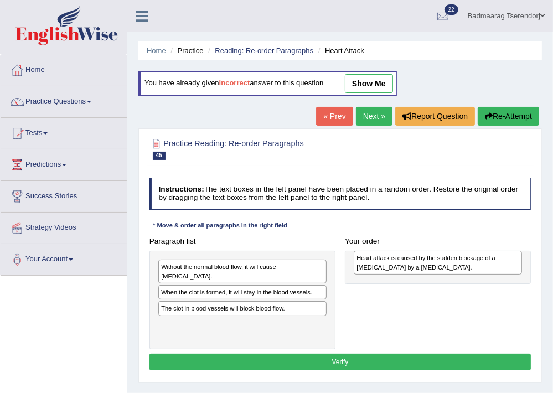
drag, startPoint x: 297, startPoint y: 316, endPoint x: 529, endPoint y: 270, distance: 237.1
click at [529, 270] on div "Paragraph list Without the normal blood flow, it will cause [MEDICAL_DATA]. Whe…" at bounding box center [339, 291] width 391 height 116
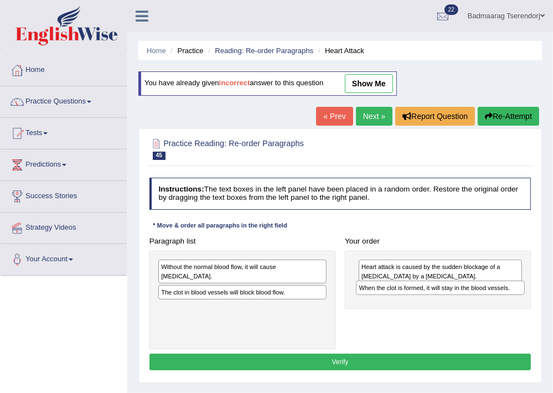
drag, startPoint x: 303, startPoint y: 293, endPoint x: 539, endPoint y: 297, distance: 235.3
click at [539, 297] on div "Practice Reading: Re-order Paragraphs 45 Heart Attack Instructions: The text bo…" at bounding box center [340, 255] width 404 height 255
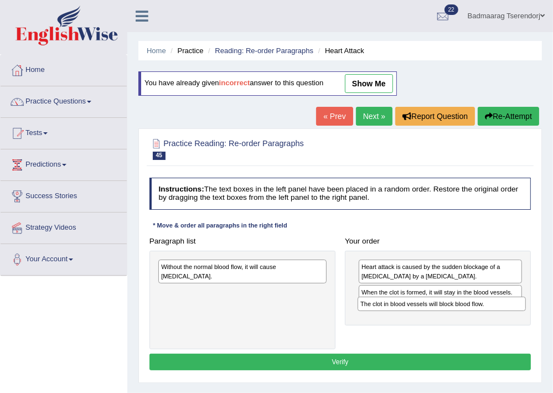
drag, startPoint x: 294, startPoint y: 291, endPoint x: 531, endPoint y: 314, distance: 238.0
click at [531, 314] on div "Paragraph list Without the normal blood flow, it will cause [MEDICAL_DATA]. The…" at bounding box center [339, 291] width 391 height 116
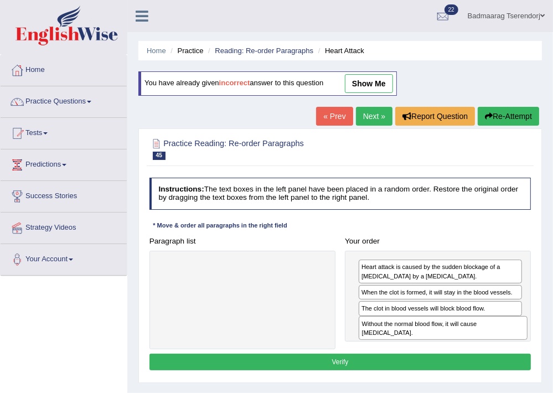
drag, startPoint x: 283, startPoint y: 270, endPoint x: 522, endPoint y: 341, distance: 249.0
click at [522, 341] on div "Paragraph list Without the normal blood flow, it will cause [MEDICAL_DATA]. Cor…" at bounding box center [339, 291] width 391 height 116
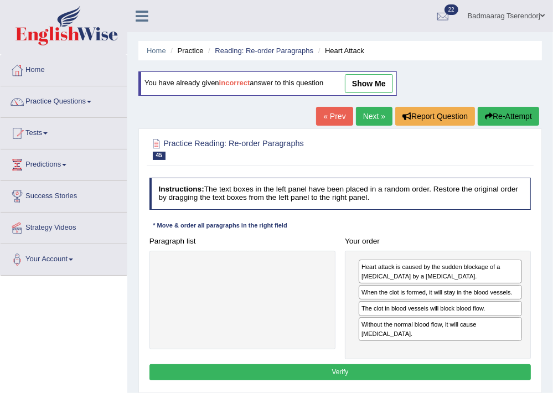
scroll to position [59, 0]
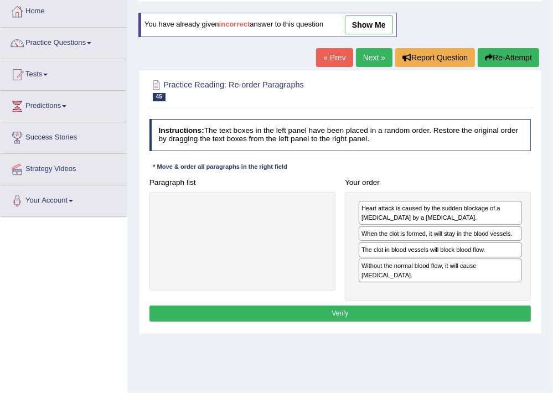
click at [361, 311] on button "Verify" at bounding box center [340, 314] width 382 height 16
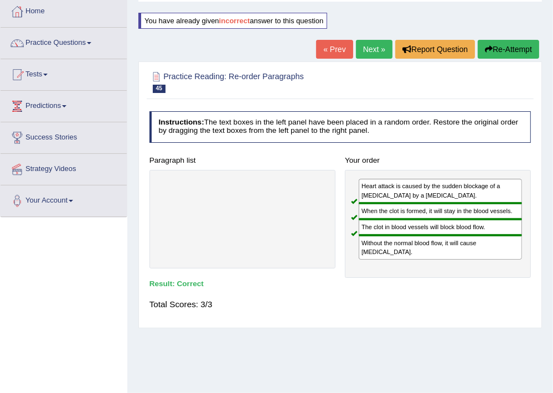
click at [365, 49] on link "Next »" at bounding box center [374, 49] width 37 height 19
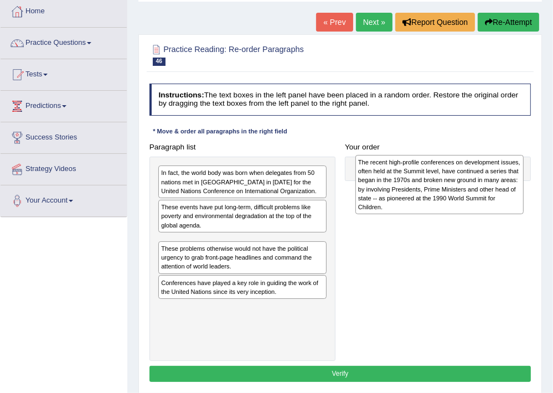
drag, startPoint x: 244, startPoint y: 268, endPoint x: 478, endPoint y: 193, distance: 246.1
click at [478, 193] on div "The recent high-profile conferences on development issues, often held at the Su…" at bounding box center [439, 185] width 168 height 60
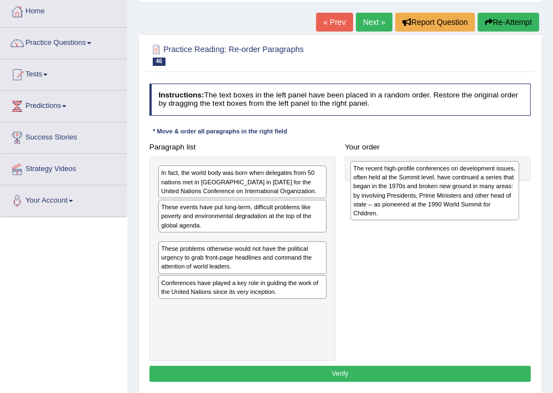
drag, startPoint x: 232, startPoint y: 267, endPoint x: 461, endPoint y: 198, distance: 238.8
click at [461, 198] on div "The recent high-profile conferences on development issues, often held at the Su…" at bounding box center [434, 191] width 168 height 60
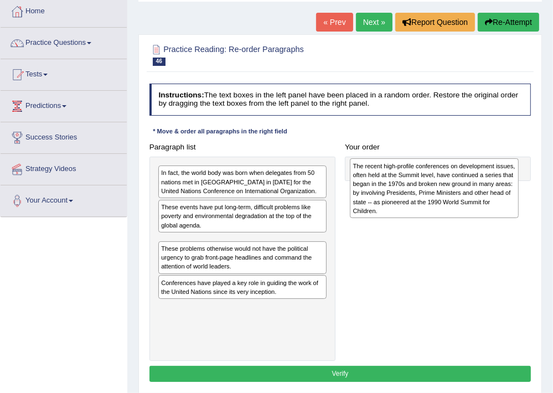
drag, startPoint x: 226, startPoint y: 263, endPoint x: 454, endPoint y: 191, distance: 239.1
click at [454, 191] on div "The recent high-profile conferences on development issues, often held at the Su…" at bounding box center [434, 188] width 168 height 60
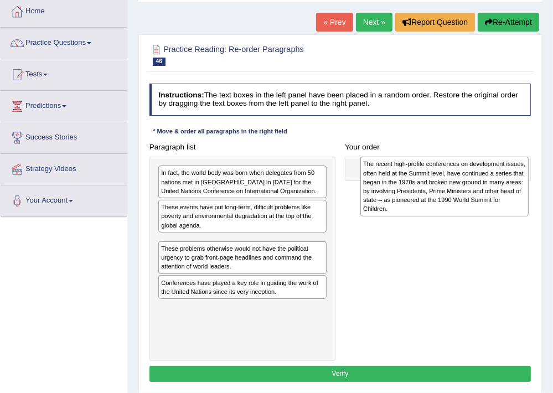
drag, startPoint x: 192, startPoint y: 266, endPoint x: 432, endPoint y: 193, distance: 251.3
click at [432, 193] on div "The recent high-profile conferences on development issues, often held at the Su…" at bounding box center [444, 187] width 168 height 60
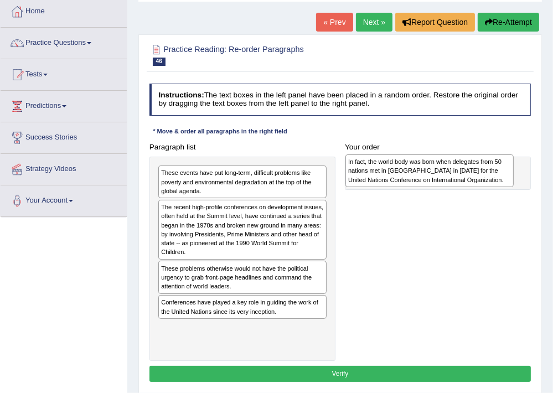
drag, startPoint x: 227, startPoint y: 180, endPoint x: 451, endPoint y: 172, distance: 223.8
click at [451, 172] on div "In fact, the world body was born when delegates from 50 nations met in [GEOGRAP…" at bounding box center [429, 170] width 168 height 33
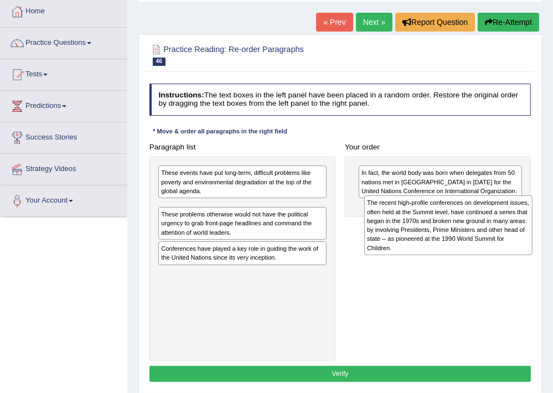
drag, startPoint x: 210, startPoint y: 221, endPoint x: 454, endPoint y: 226, distance: 244.7
click at [454, 226] on div "The recent high-profile conferences on development issues, often held at the Su…" at bounding box center [448, 225] width 168 height 60
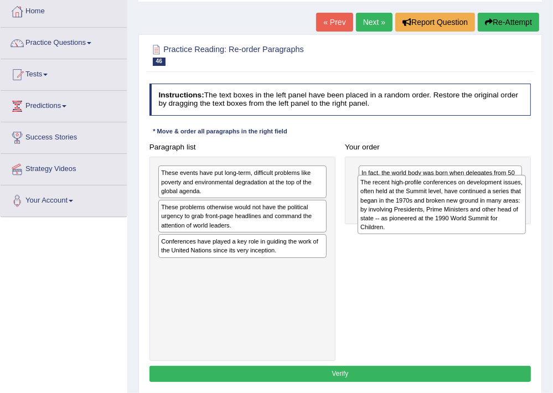
drag, startPoint x: 179, startPoint y: 227, endPoint x: 416, endPoint y: 209, distance: 237.6
click at [416, 209] on div "The recent high-profile conferences on development issues, often held at the Su…" at bounding box center [442, 205] width 168 height 60
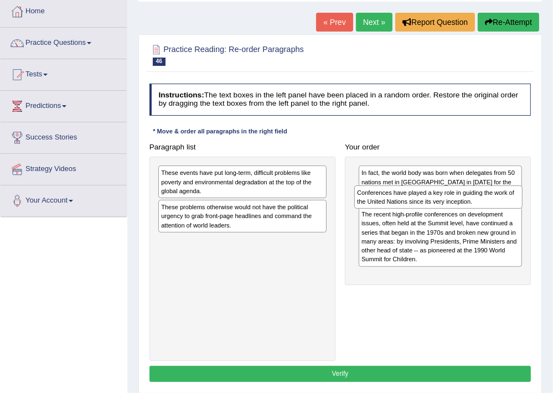
drag, startPoint x: 257, startPoint y: 250, endPoint x: 490, endPoint y: 210, distance: 236.4
click at [490, 210] on div "Paragraph list These events have put long-term, difficult problems like poverty…" at bounding box center [339, 250] width 391 height 223
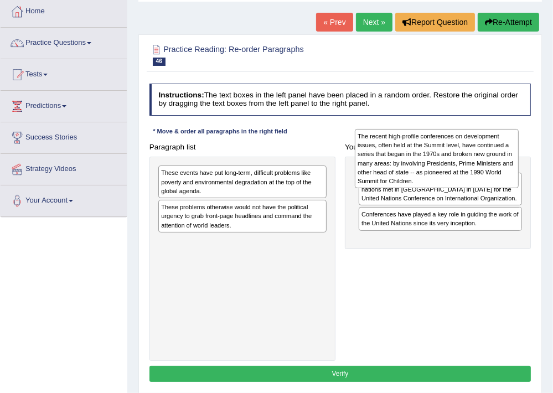
drag, startPoint x: 456, startPoint y: 269, endPoint x: 455, endPoint y: 171, distance: 98.0
click at [455, 171] on div "The recent high-profile conferences on development issues, often held at the Su…" at bounding box center [437, 159] width 164 height 60
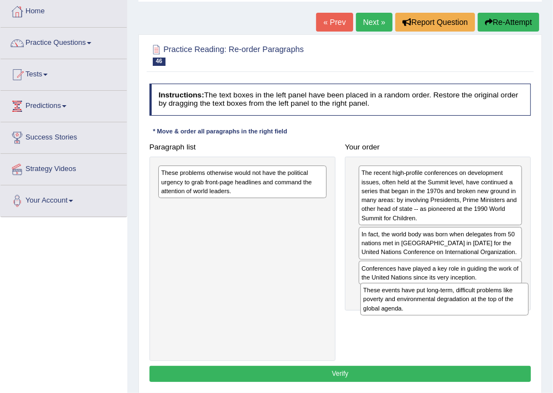
drag, startPoint x: 272, startPoint y: 183, endPoint x: 512, endPoint y: 325, distance: 279.5
click at [512, 325] on div "Paragraph list These events have put long-term, difficult problems like poverty…" at bounding box center [339, 250] width 391 height 223
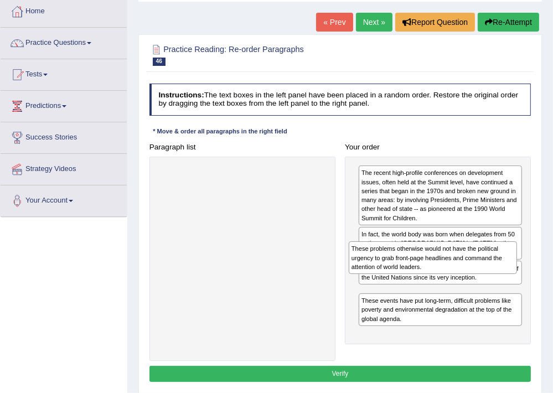
drag, startPoint x: 296, startPoint y: 191, endPoint x: 522, endPoint y: 286, distance: 245.4
click at [522, 286] on div "Paragraph list These problems otherwise would not have the political urgency to…" at bounding box center [339, 250] width 391 height 223
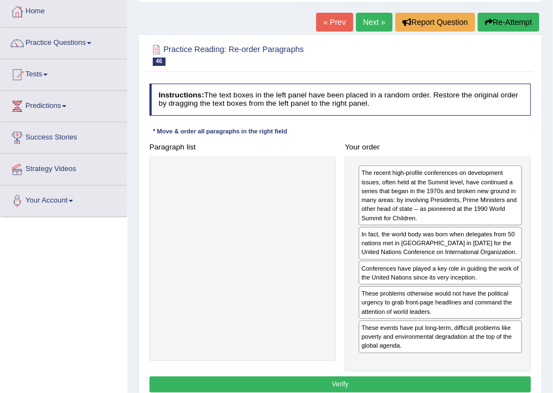
click at [435, 384] on button "Verify" at bounding box center [340, 384] width 382 height 16
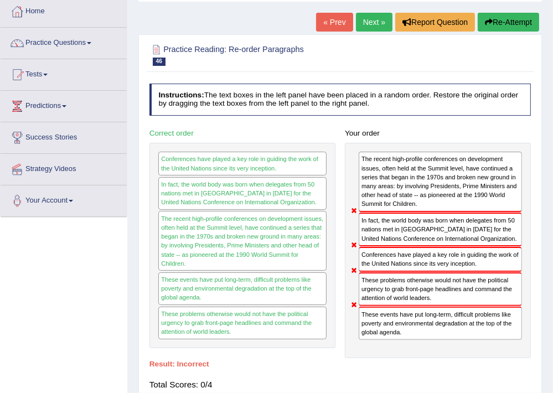
click at [500, 23] on button "Re-Attempt" at bounding box center [508, 22] width 61 height 19
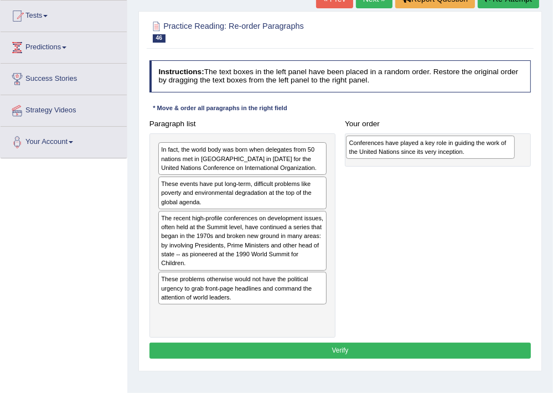
drag, startPoint x: 233, startPoint y: 316, endPoint x: 457, endPoint y: 151, distance: 278.2
click at [457, 151] on div "Conferences have played a key role in guiding the work of the United Nations si…" at bounding box center [430, 148] width 168 height 24
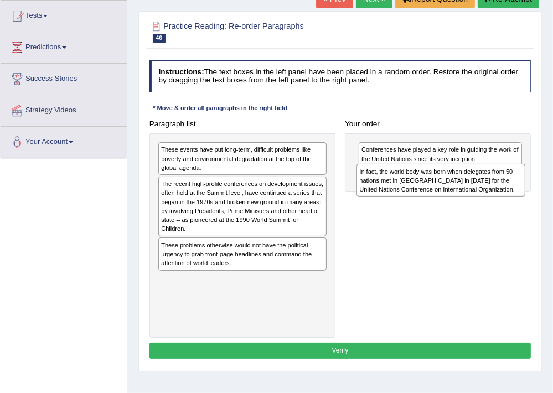
drag, startPoint x: 271, startPoint y: 162, endPoint x: 507, endPoint y: 193, distance: 237.8
click at [507, 193] on div "In fact, the world body was born when delegates from 50 nations met in [GEOGRAP…" at bounding box center [440, 180] width 168 height 33
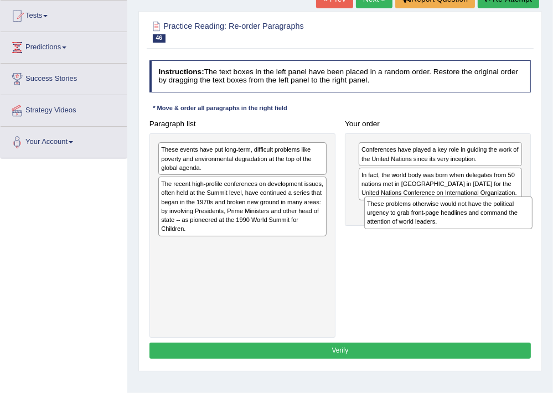
drag, startPoint x: 201, startPoint y: 259, endPoint x: 446, endPoint y: 232, distance: 246.1
click at [446, 232] on div "Paragraph list These events have put long-term, difficult problems like poverty…" at bounding box center [339, 227] width 391 height 223
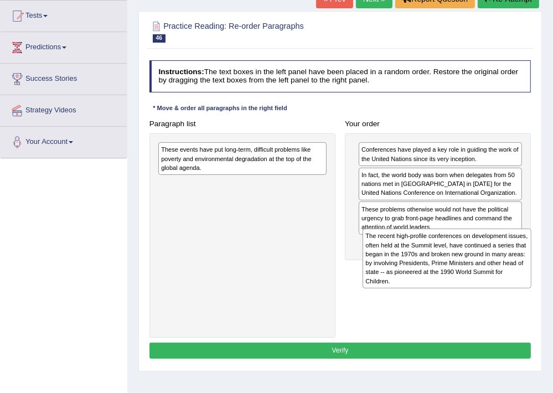
drag, startPoint x: 229, startPoint y: 217, endPoint x: 472, endPoint y: 290, distance: 253.7
click at [472, 290] on div "Paragraph list These events have put long-term, difficult problems like poverty…" at bounding box center [339, 227] width 391 height 223
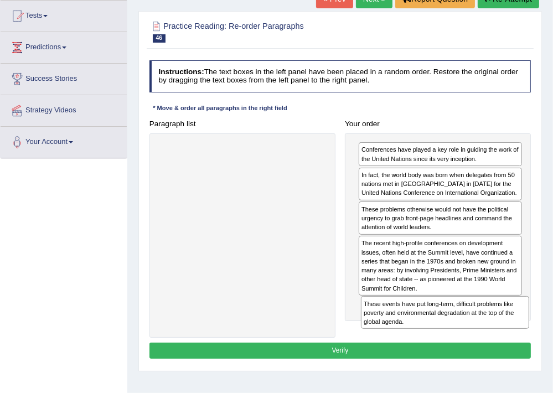
drag, startPoint x: 237, startPoint y: 158, endPoint x: 478, endPoint y: 344, distance: 304.2
click at [478, 344] on div "Instructions: The text boxes in the left panel have been placed in a random ord…" at bounding box center [340, 211] width 386 height 311
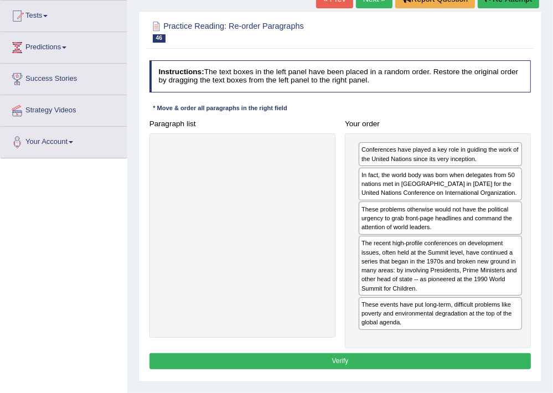
click at [414, 359] on button "Verify" at bounding box center [340, 361] width 382 height 16
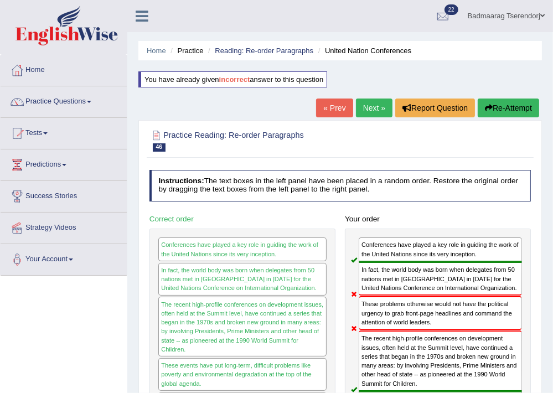
click at [514, 104] on button "Re-Attempt" at bounding box center [508, 108] width 61 height 19
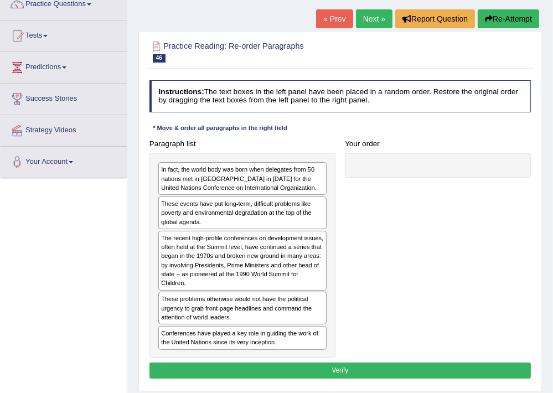
scroll to position [118, 0]
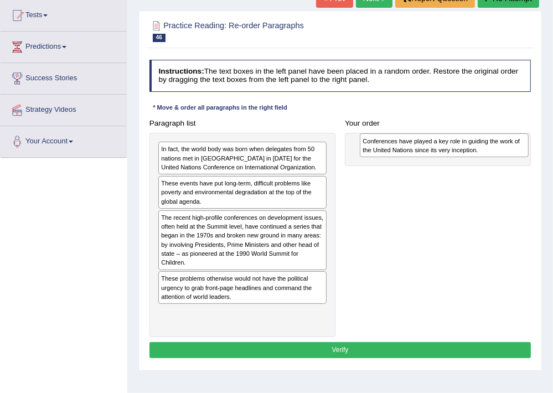
drag, startPoint x: 195, startPoint y: 320, endPoint x: 435, endPoint y: 153, distance: 292.2
click at [435, 153] on div "Conferences have played a key role in guiding the work of the United Nations si…" at bounding box center [444, 145] width 168 height 24
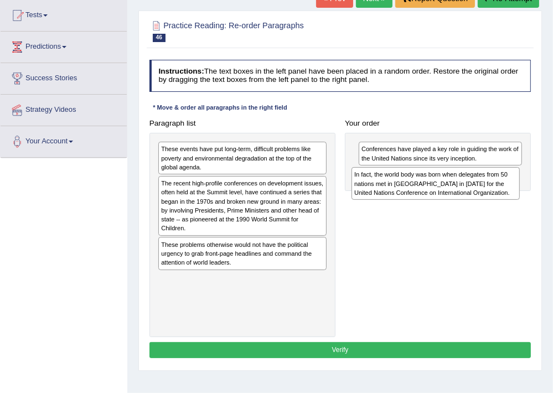
drag, startPoint x: 192, startPoint y: 163, endPoint x: 422, endPoint y: 198, distance: 232.3
click at [422, 198] on div "In fact, the world body was born when delegates from 50 nations met in [GEOGRAP…" at bounding box center [435, 183] width 168 height 33
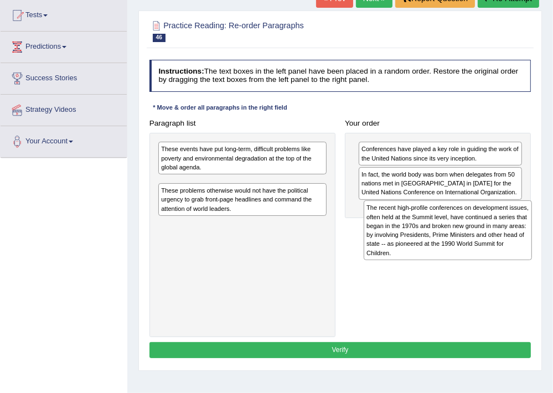
drag, startPoint x: 202, startPoint y: 201, endPoint x: 446, endPoint y: 240, distance: 247.2
click at [446, 240] on div "The recent high-profile conferences on development issues, often held at the Su…" at bounding box center [448, 230] width 168 height 60
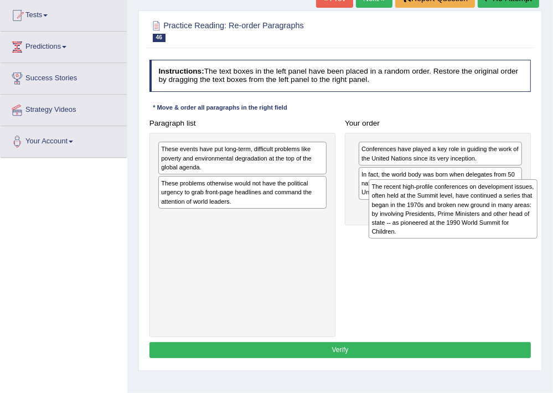
drag, startPoint x: 210, startPoint y: 197, endPoint x: 461, endPoint y: 213, distance: 250.7
click at [461, 213] on div "The recent high-profile conferences on development issues, often held at the Su…" at bounding box center [453, 209] width 168 height 60
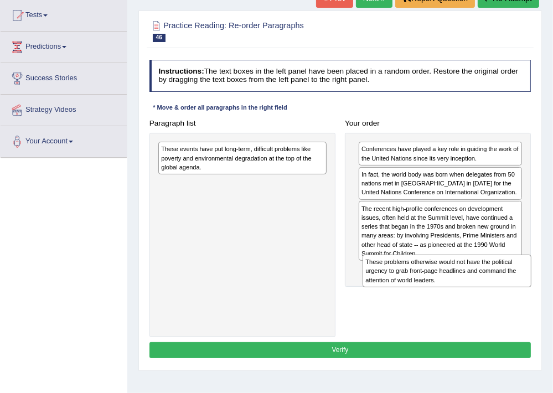
drag, startPoint x: 203, startPoint y: 194, endPoint x: 446, endPoint y: 297, distance: 264.1
click at [446, 297] on div "Paragraph list These events have put long-term, difficult problems like poverty…" at bounding box center [339, 226] width 391 height 223
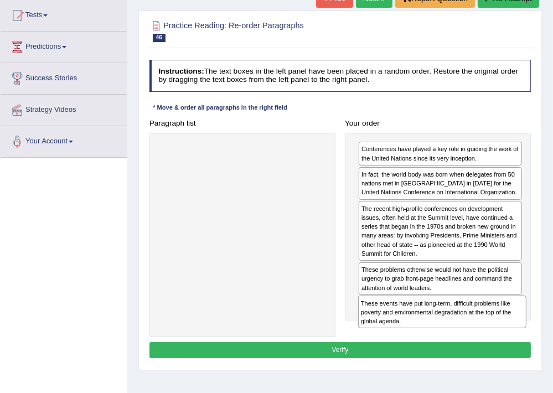
drag, startPoint x: 239, startPoint y: 161, endPoint x: 474, endPoint y: 347, distance: 300.3
click at [474, 347] on div "Instructions: The text boxes in the left panel have been placed in a random ord…" at bounding box center [340, 210] width 386 height 311
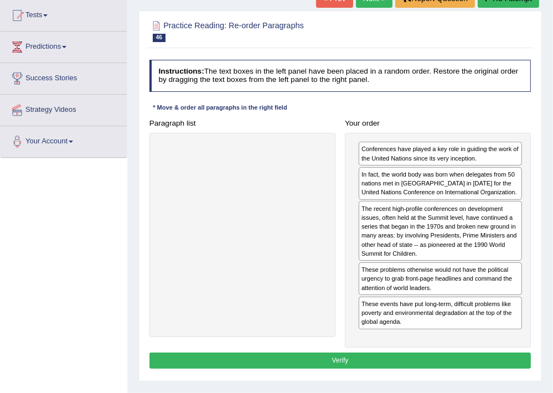
click at [380, 353] on button "Verify" at bounding box center [340, 361] width 382 height 16
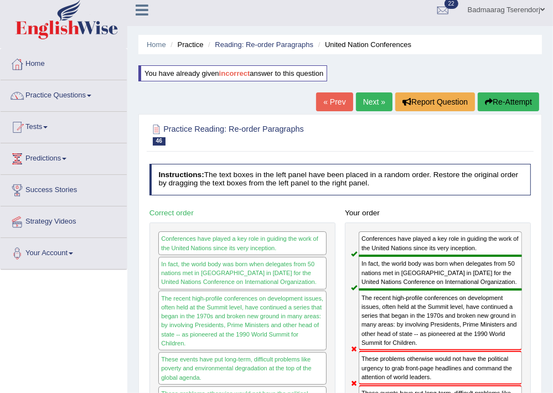
scroll to position [0, 0]
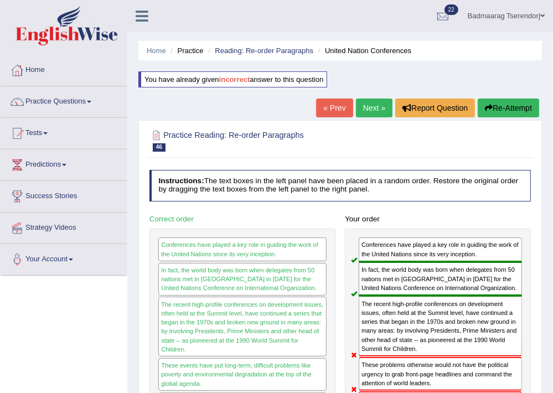
click at [509, 107] on button "Re-Attempt" at bounding box center [508, 108] width 61 height 19
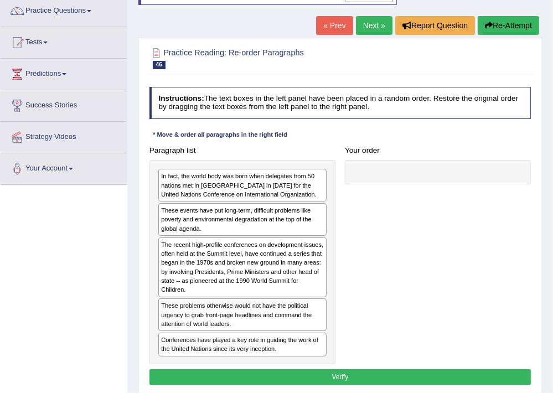
scroll to position [118, 0]
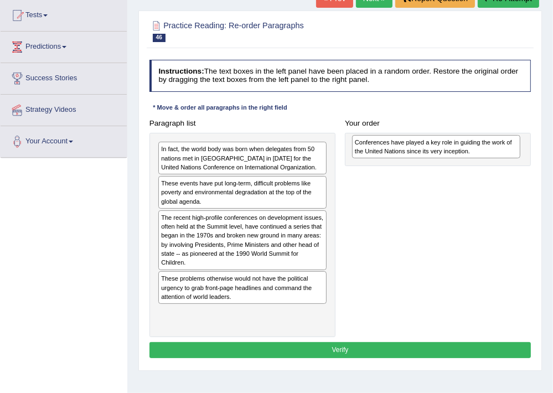
drag, startPoint x: 221, startPoint y: 319, endPoint x: 452, endPoint y: 153, distance: 283.9
click at [452, 153] on div "Conferences have played a key role in guiding the work of the United Nations si…" at bounding box center [436, 147] width 168 height 24
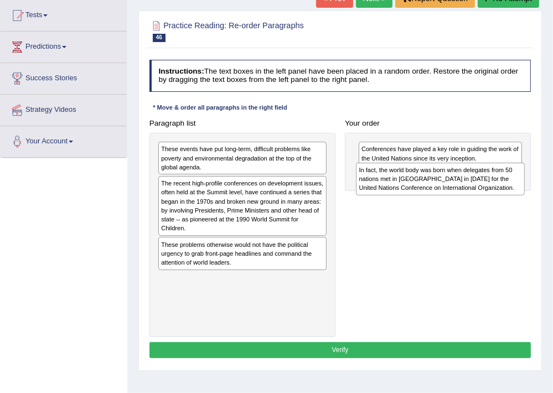
drag, startPoint x: 257, startPoint y: 159, endPoint x: 492, endPoint y: 188, distance: 237.0
click at [492, 188] on div "In fact, the world body was born when delegates from 50 nations met in San Fran…" at bounding box center [440, 179] width 168 height 33
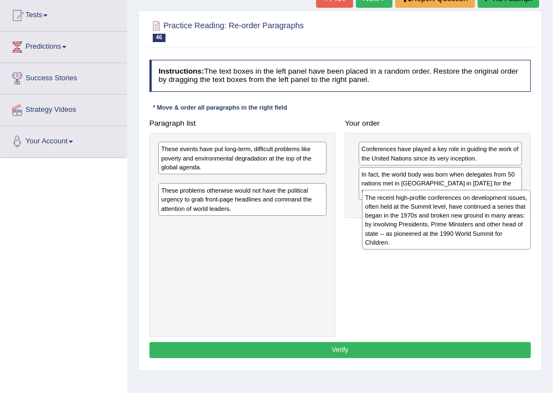
drag, startPoint x: 246, startPoint y: 201, endPoint x: 488, endPoint y: 229, distance: 244.0
click at [488, 229] on div "The recent high-profile conferences on development issues, often held at the Su…" at bounding box center [446, 220] width 168 height 60
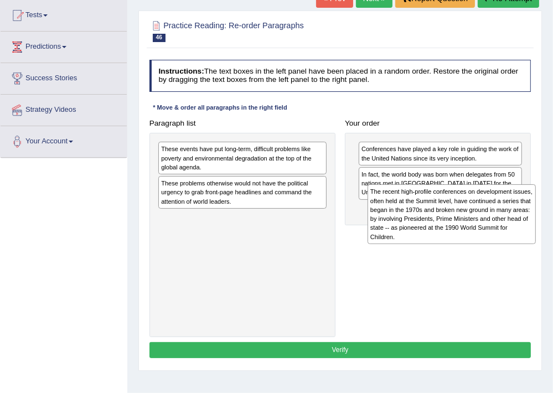
drag, startPoint x: 201, startPoint y: 205, endPoint x: 449, endPoint y: 226, distance: 249.4
click at [449, 226] on div "The recent high-profile conferences on development issues, often held at the Su…" at bounding box center [452, 214] width 168 height 60
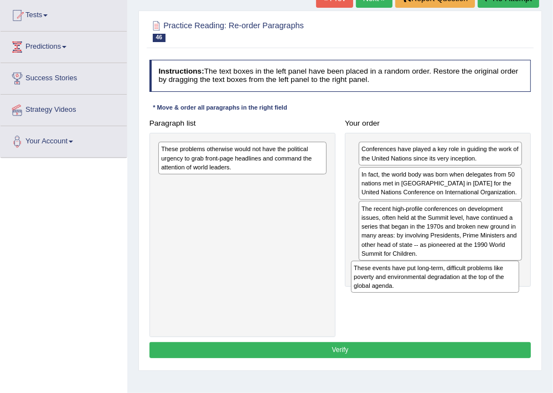
drag, startPoint x: 231, startPoint y: 163, endPoint x: 461, endPoint y: 308, distance: 271.2
click at [461, 308] on div "Paragraph list These events have put long-term, difficult problems like poverty…" at bounding box center [339, 226] width 391 height 223
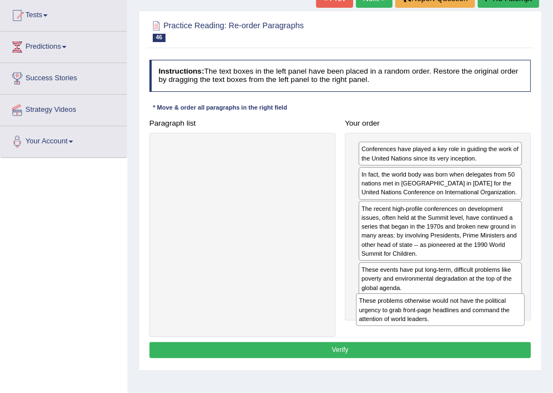
drag, startPoint x: 241, startPoint y: 159, endPoint x: 476, endPoint y: 343, distance: 298.2
click at [476, 343] on div "Instructions: The text boxes in the left panel have been placed in a random ord…" at bounding box center [340, 210] width 386 height 311
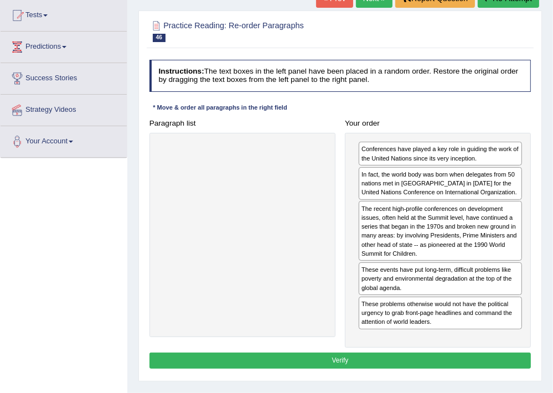
click at [407, 354] on button "Verify" at bounding box center [340, 361] width 382 height 16
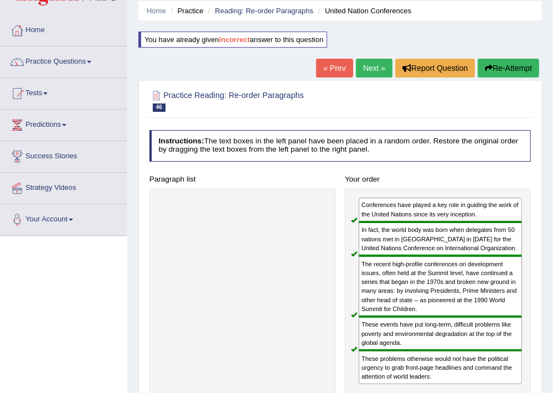
scroll to position [0, 0]
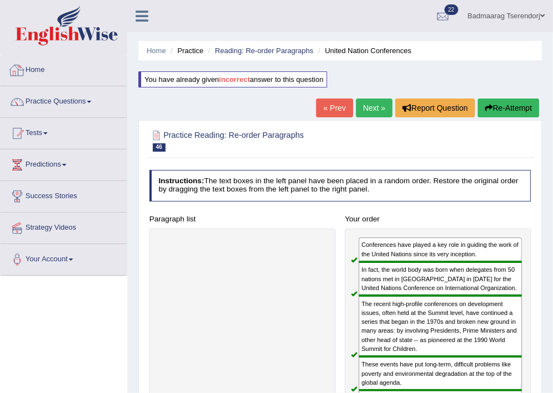
click at [36, 70] on link "Home" at bounding box center [64, 69] width 126 height 28
click at [36, 70] on link "Home" at bounding box center [62, 69] width 123 height 28
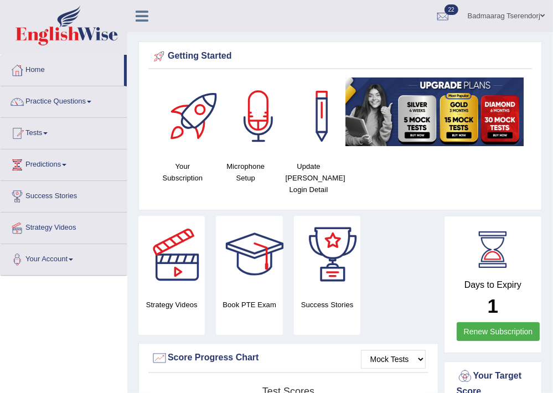
click at [544, 13] on link "Badmaarag Tserendorj" at bounding box center [506, 14] width 94 height 29
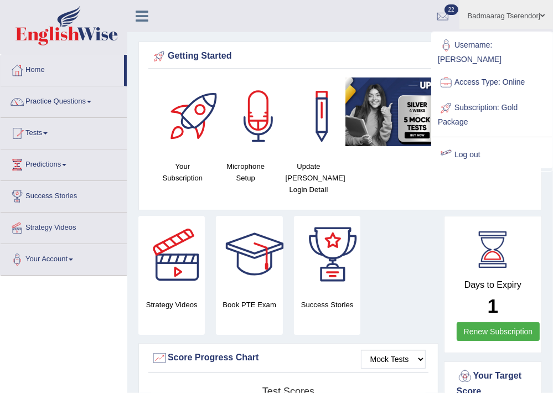
click at [475, 143] on link "Log out" at bounding box center [492, 154] width 120 height 25
